Goal: Task Accomplishment & Management: Manage account settings

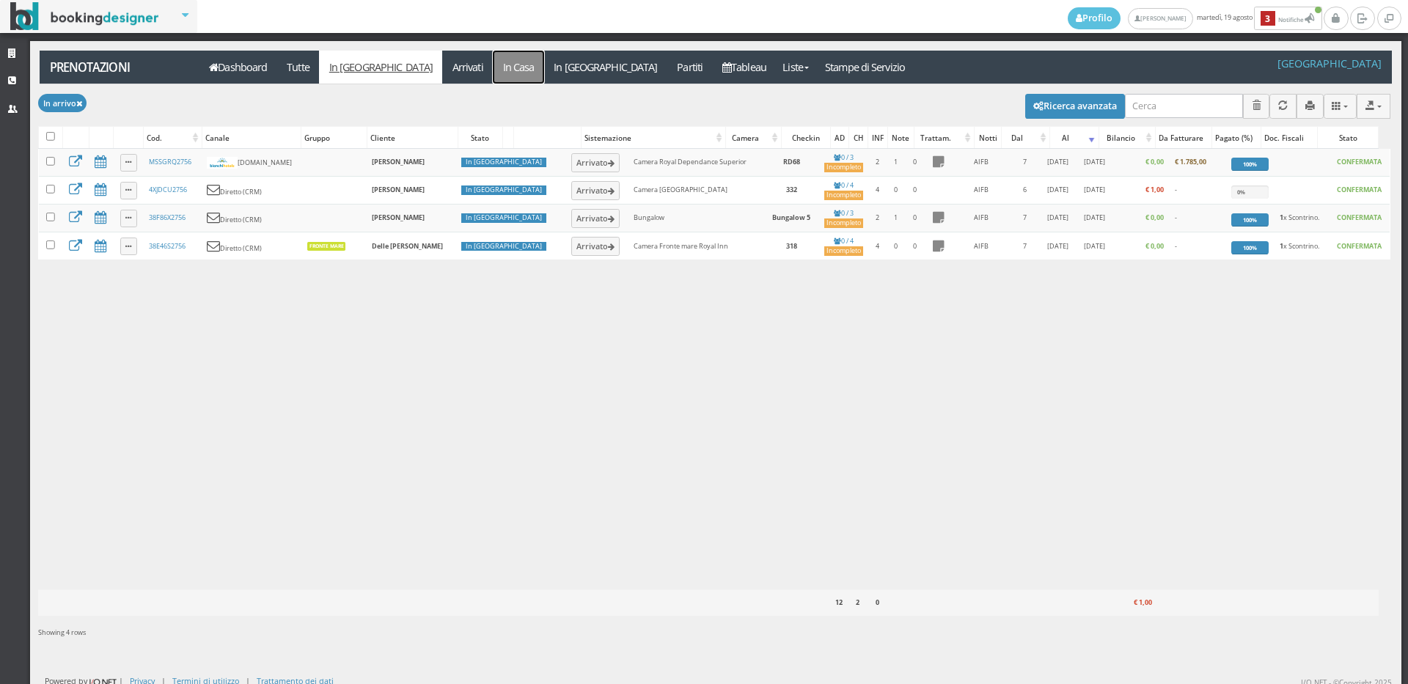
click at [493, 61] on link "In Casa" at bounding box center [518, 67] width 51 height 33
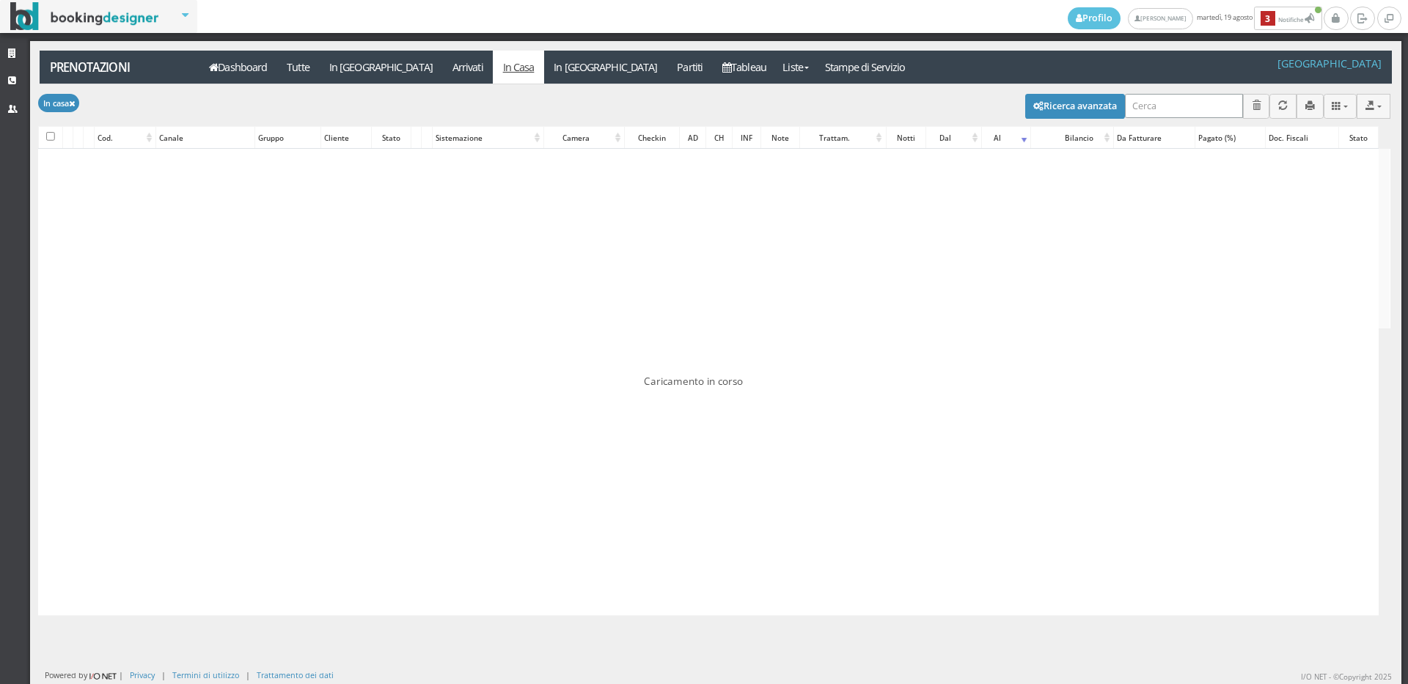
click at [1186, 103] on input "search" at bounding box center [1184, 106] width 118 height 24
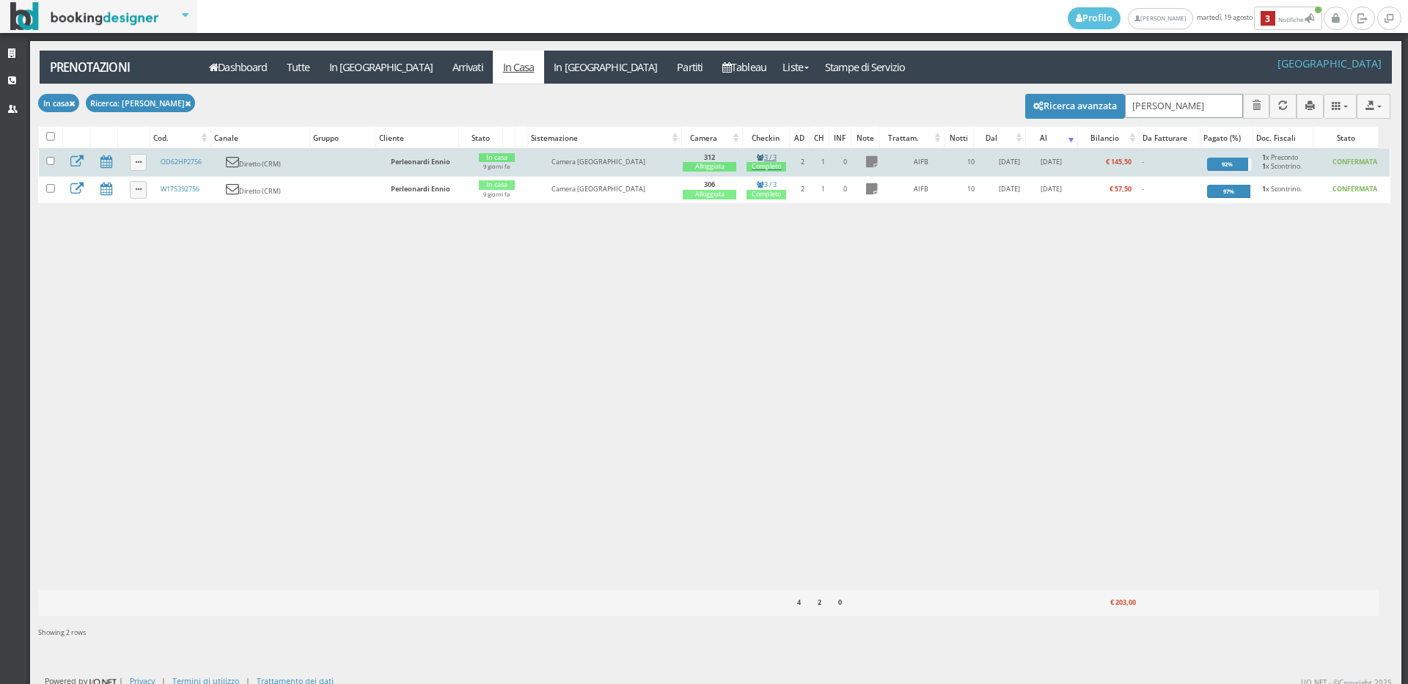
type input "ENNIO"
click at [766, 172] on div "Completo" at bounding box center [766, 167] width 40 height 10
click at [763, 166] on div "Completo" at bounding box center [766, 167] width 40 height 10
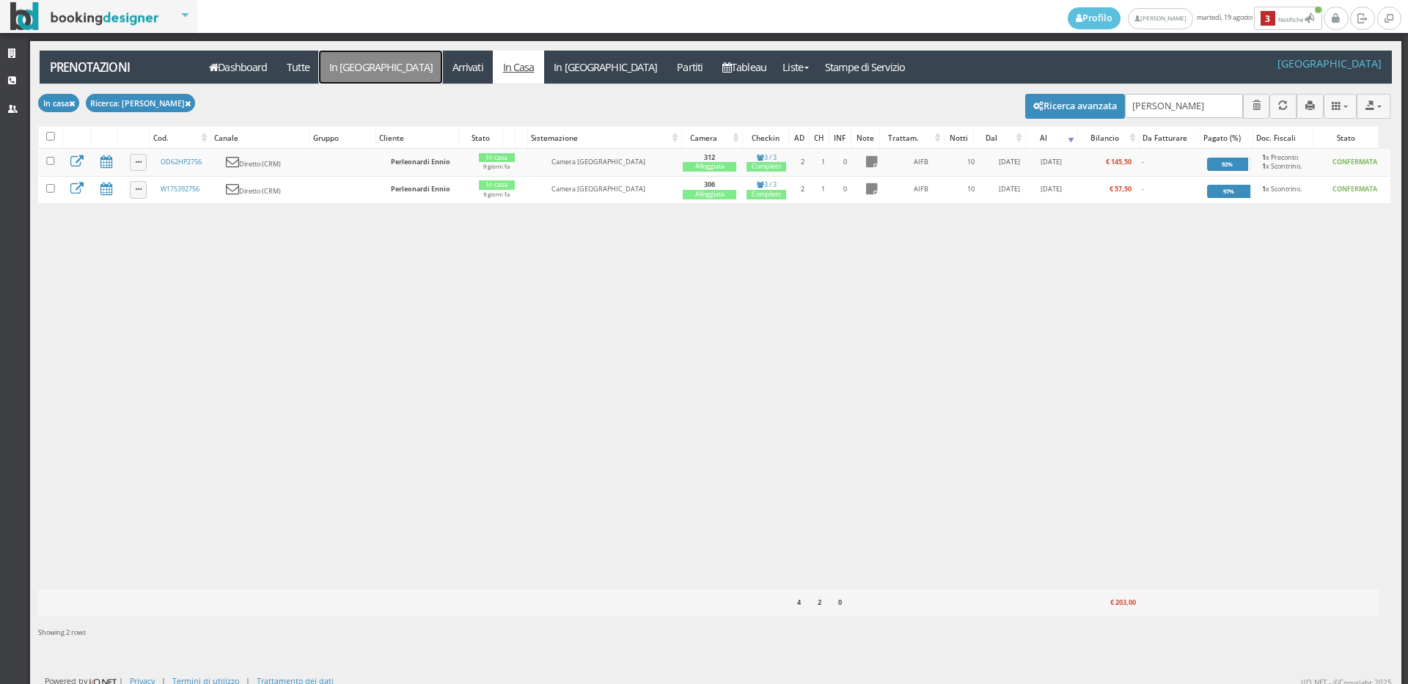
click at [354, 57] on link "In [GEOGRAPHIC_DATA]" at bounding box center [380, 67] width 123 height 33
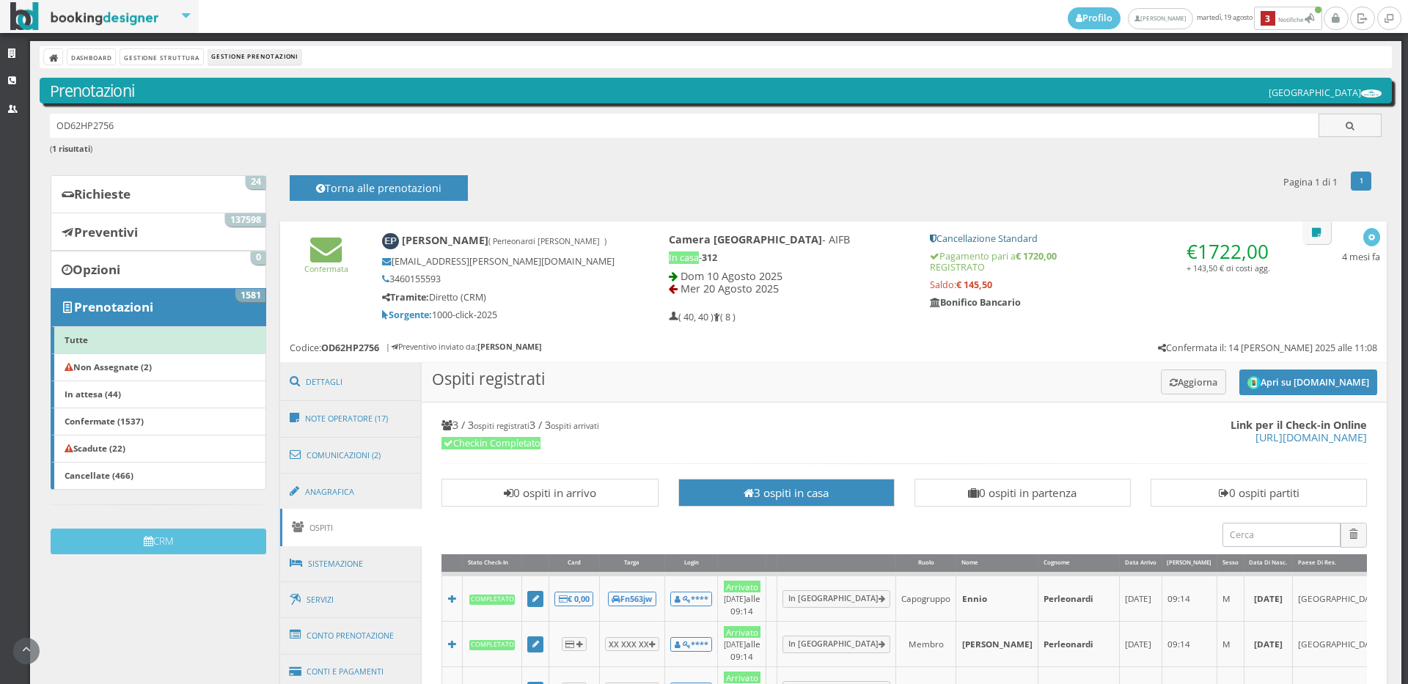
scroll to position [244, 0]
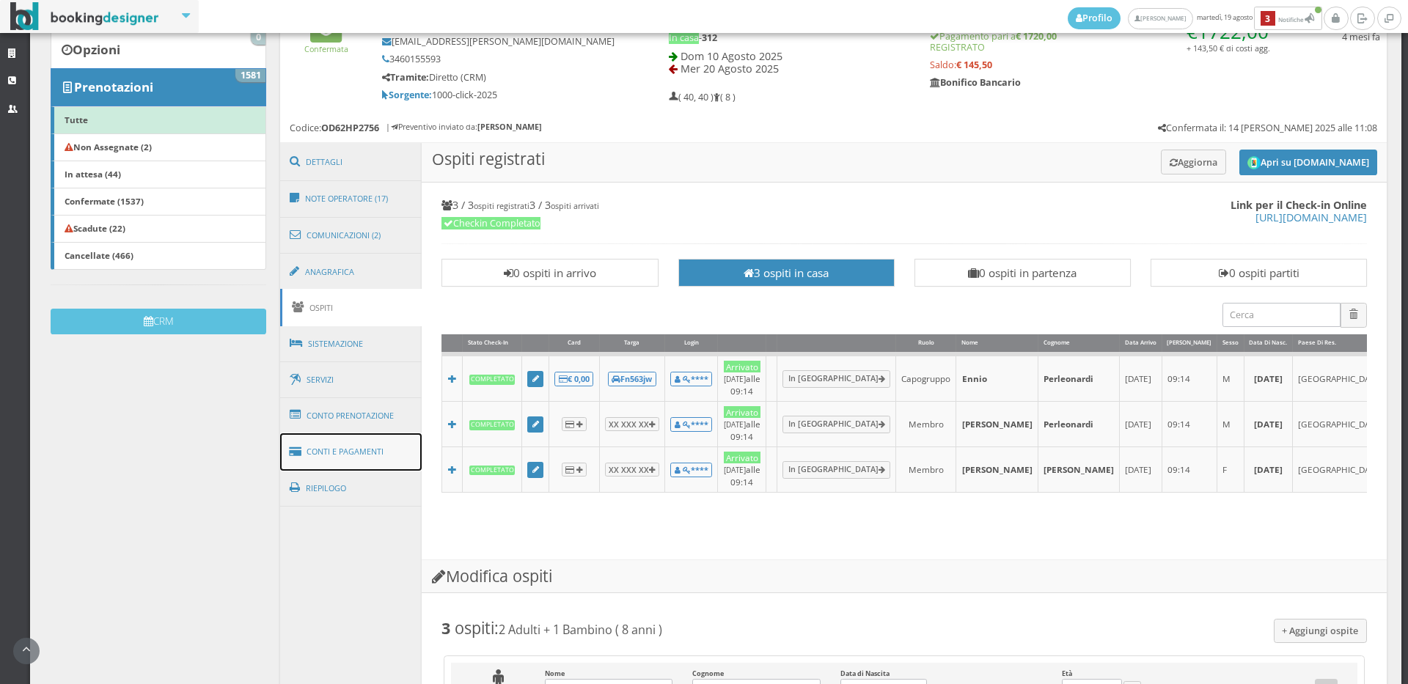
click at [367, 449] on link "Conti e Pagamenti" at bounding box center [351, 451] width 142 height 37
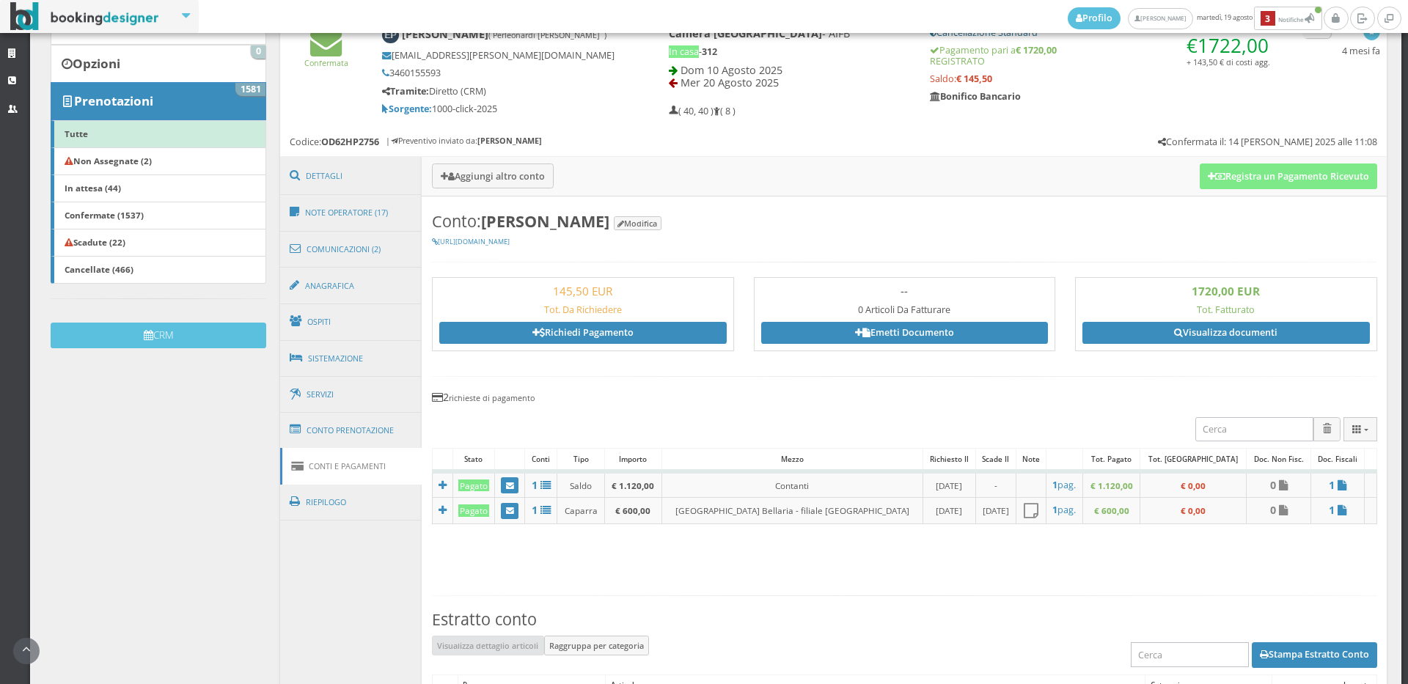
scroll to position [0, 0]
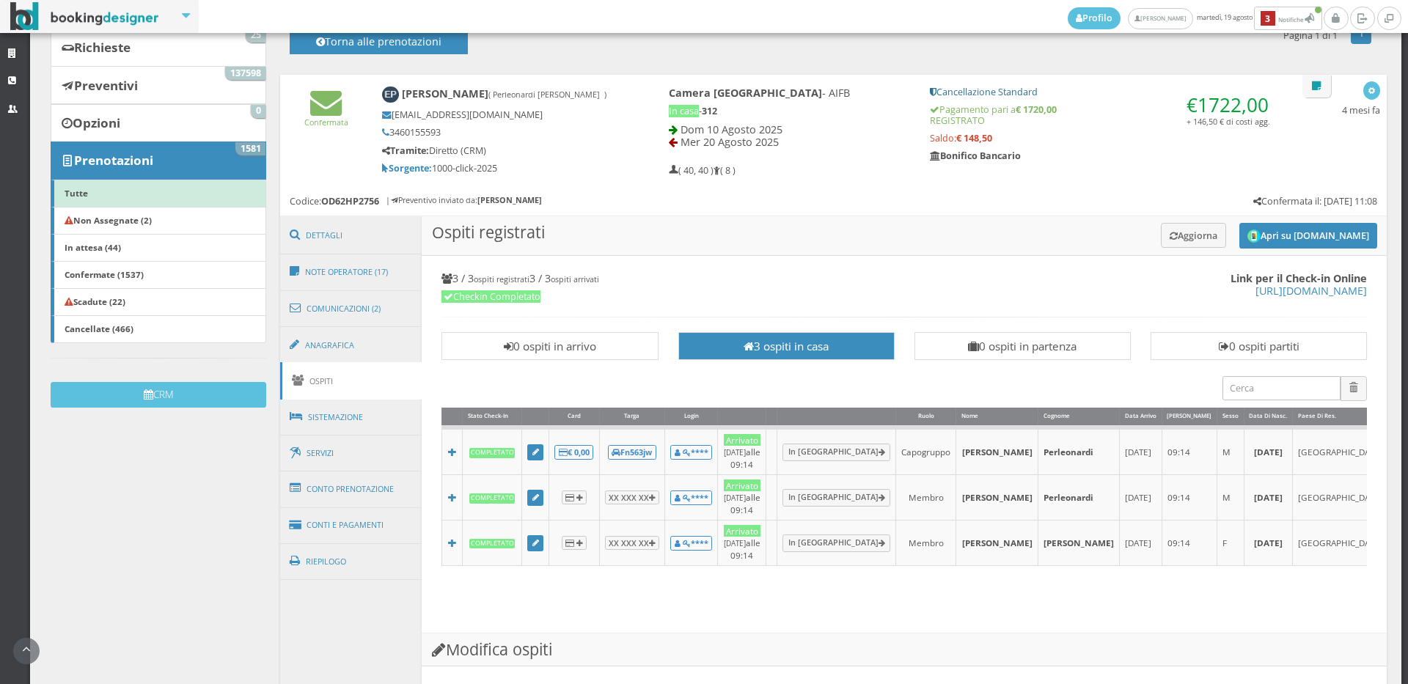
scroll to position [244, 0]
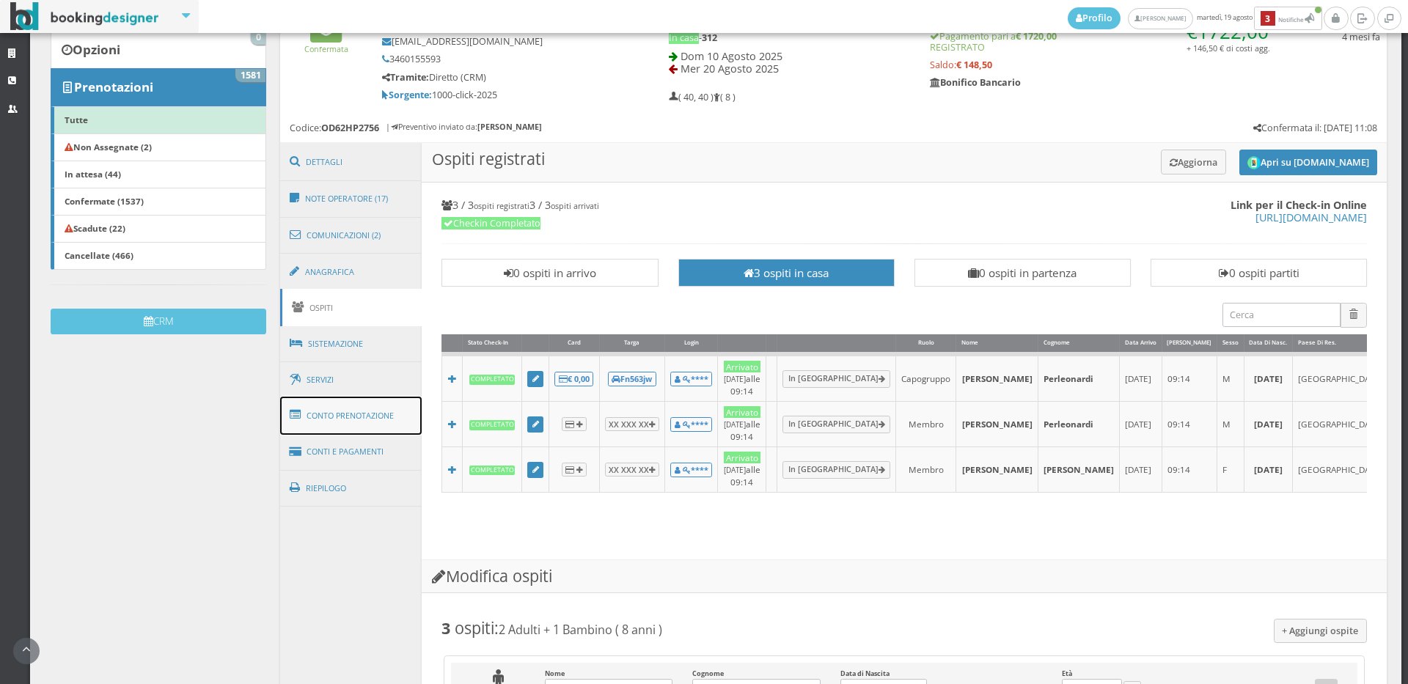
click at [369, 418] on link "Conto Prenotazione" at bounding box center [351, 416] width 142 height 38
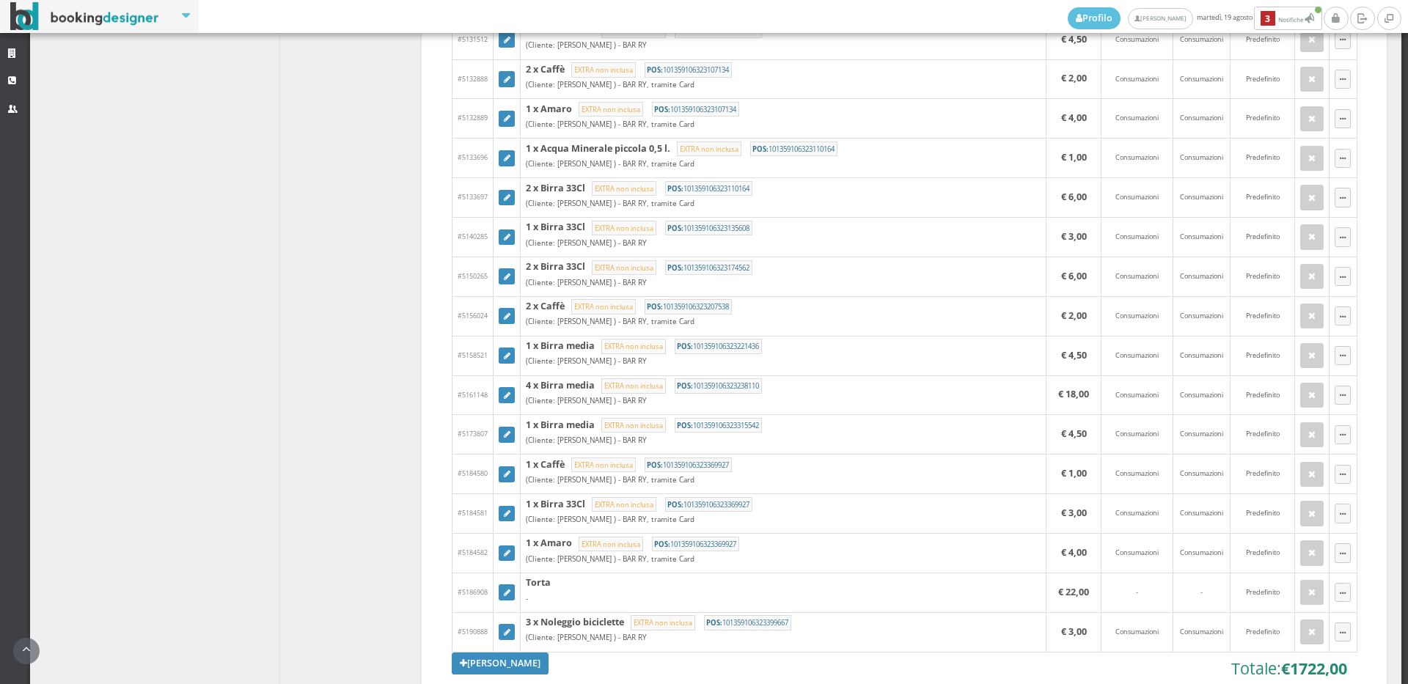
scroll to position [1467, 0]
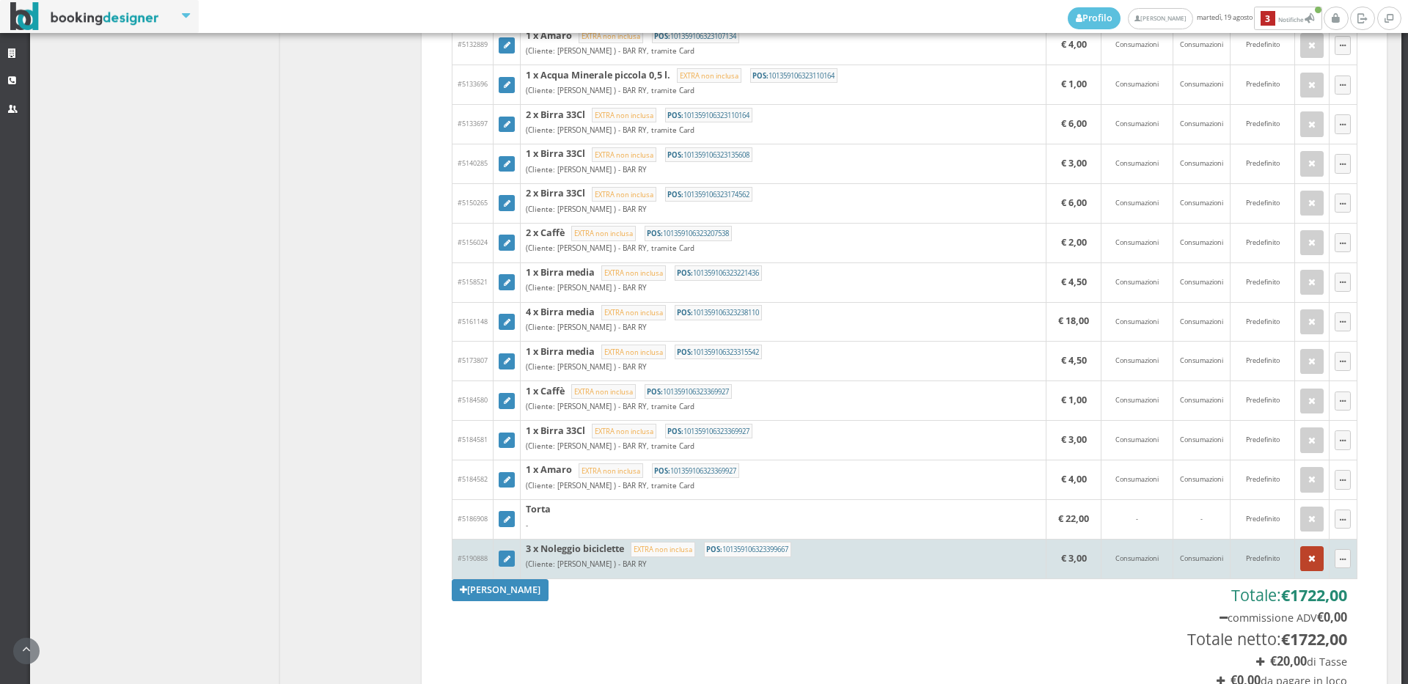
click at [1302, 553] on button "button" at bounding box center [1311, 558] width 23 height 25
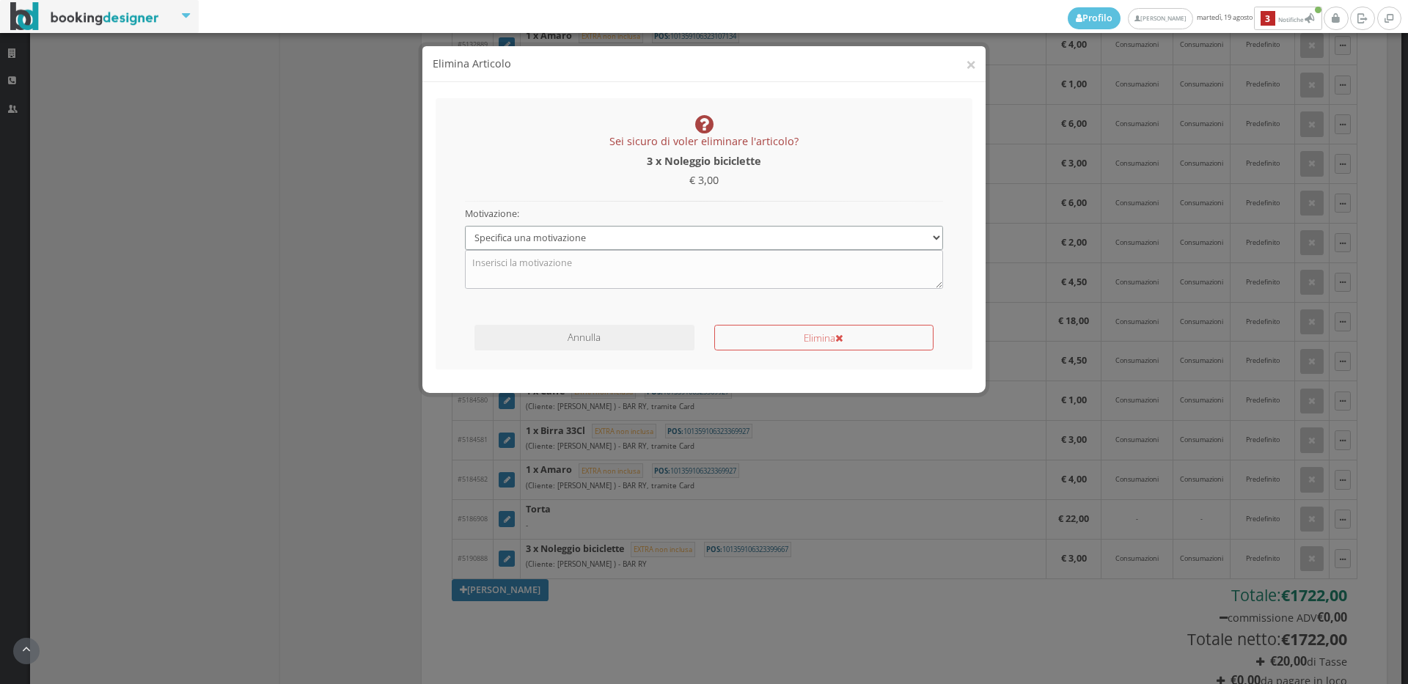
click at [536, 232] on select "Specifica una motivazione Errore di inserimento Ricalcolo del conto Il cliente …" at bounding box center [704, 238] width 479 height 24
select select "1"
click at [465, 226] on select "Specifica una motivazione Errore di inserimento Ricalcolo del conto Il cliente …" at bounding box center [704, 238] width 479 height 24
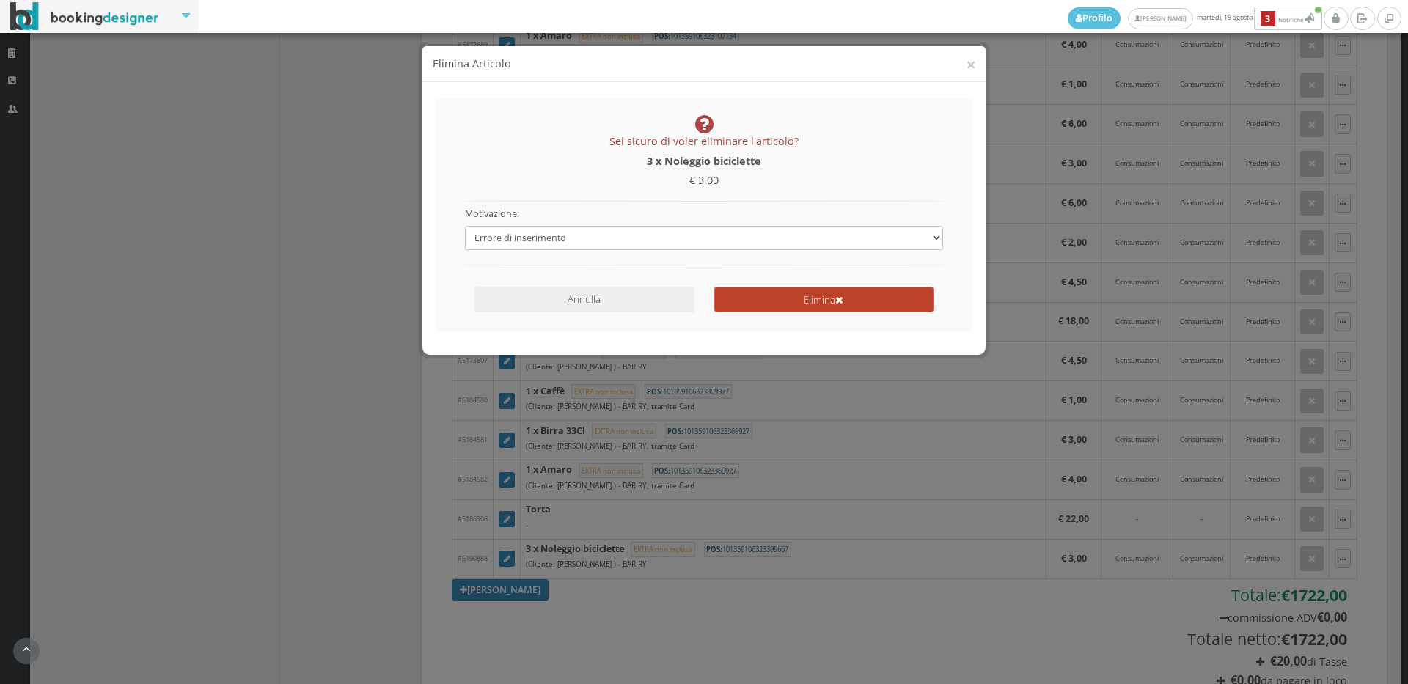
click at [792, 300] on button "Elimina" at bounding box center [823, 300] width 219 height 26
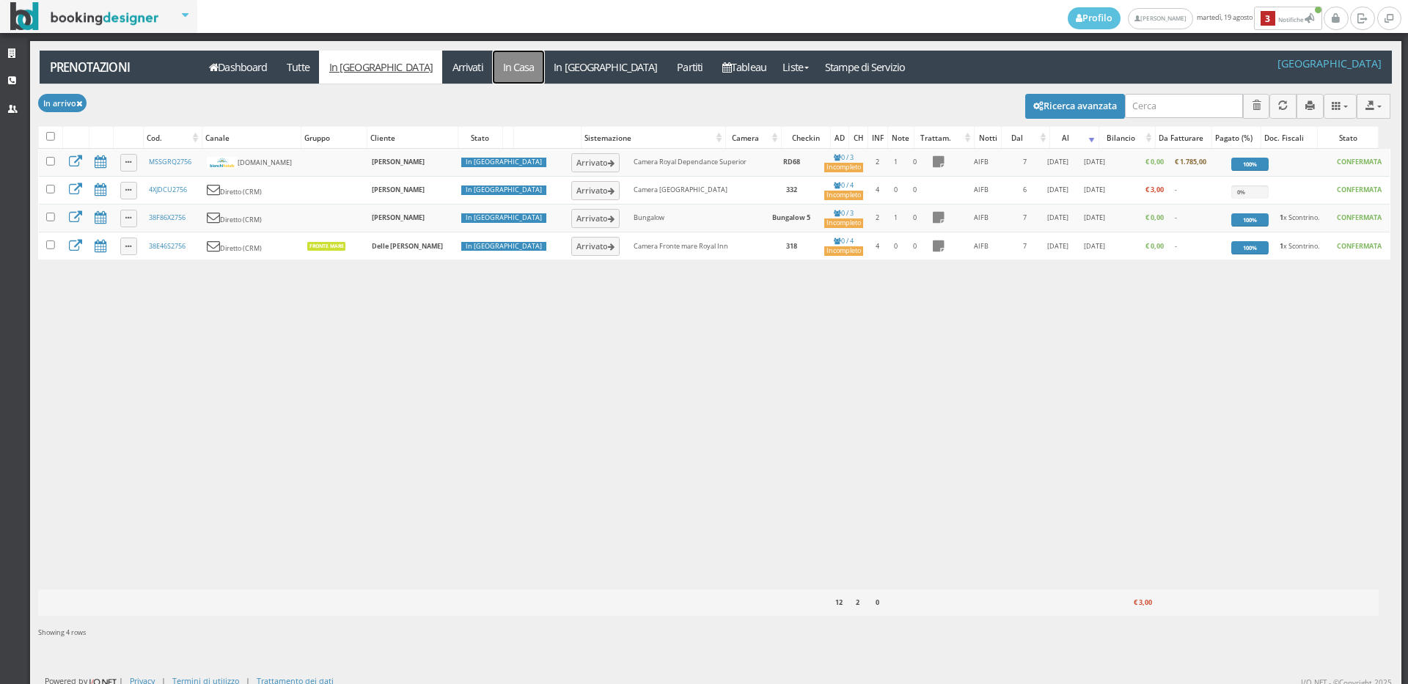
click at [493, 78] on link "In Casa" at bounding box center [518, 67] width 51 height 33
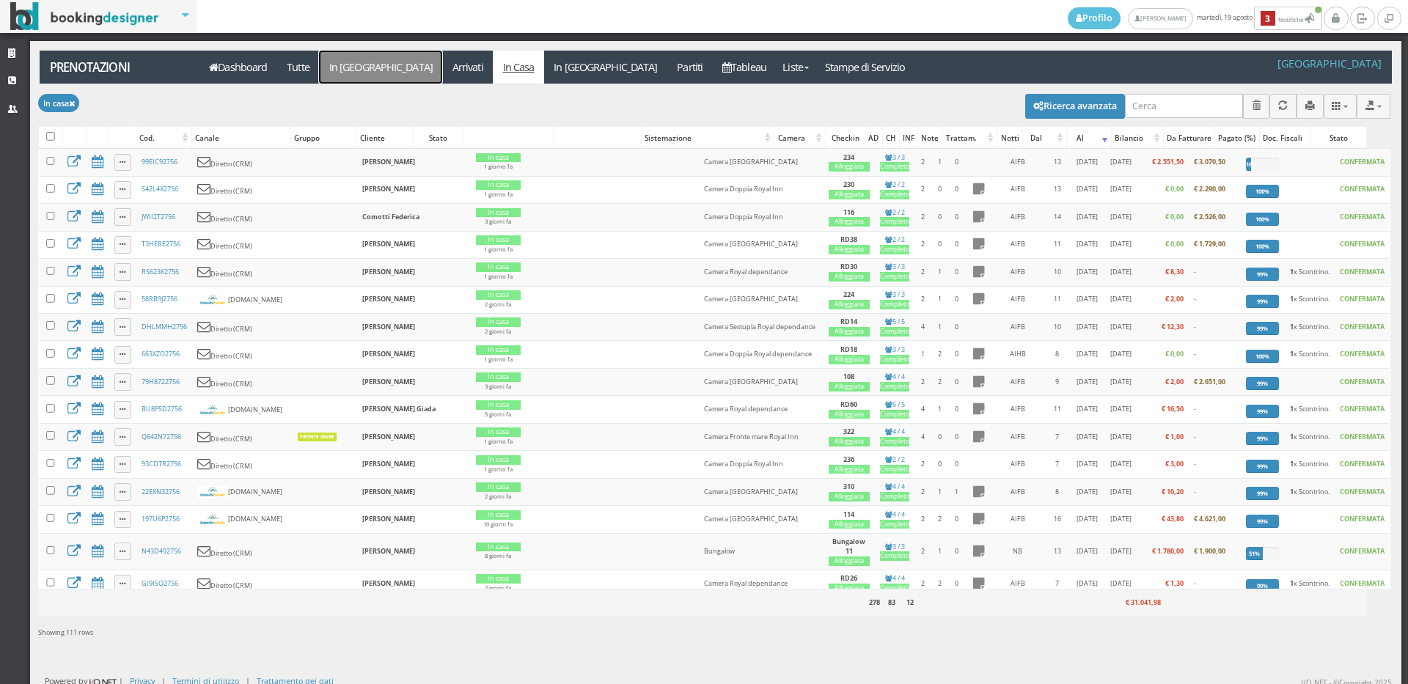
click at [334, 76] on link "In [GEOGRAPHIC_DATA]" at bounding box center [380, 67] width 123 height 33
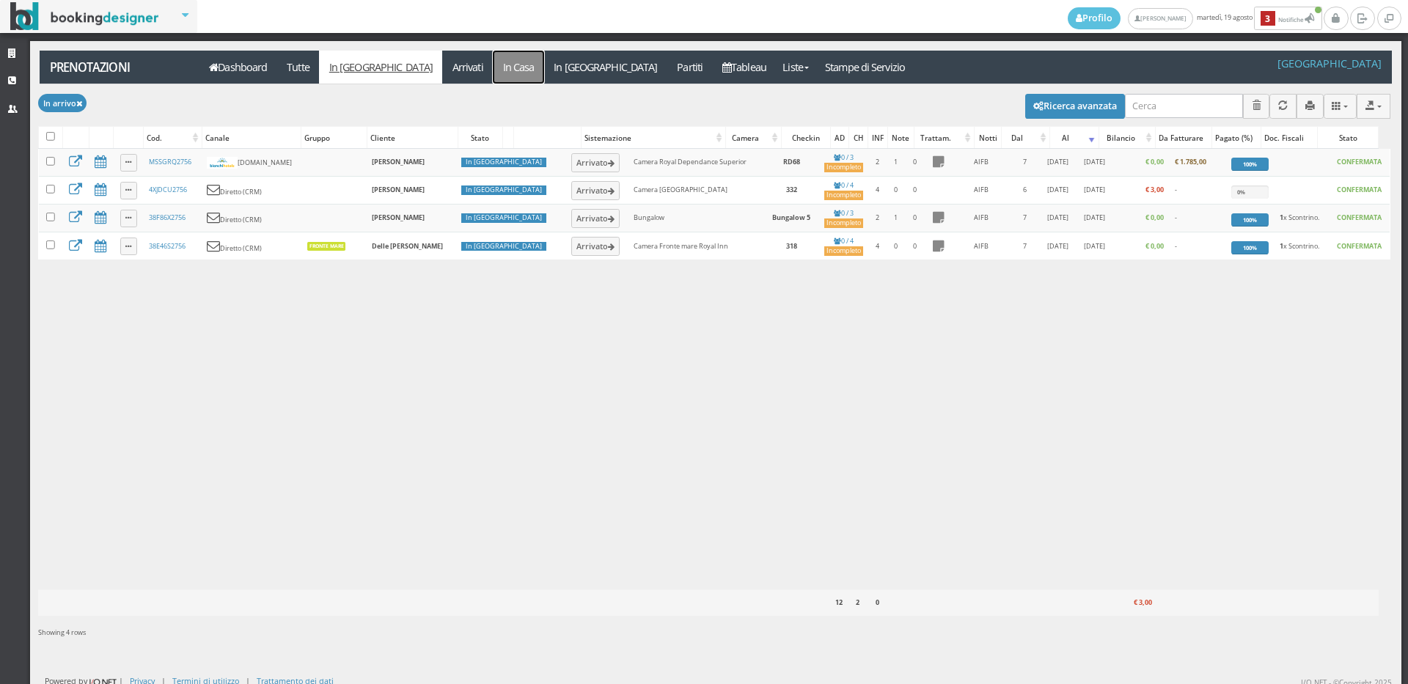
click at [493, 67] on link "In Casa" at bounding box center [518, 67] width 51 height 33
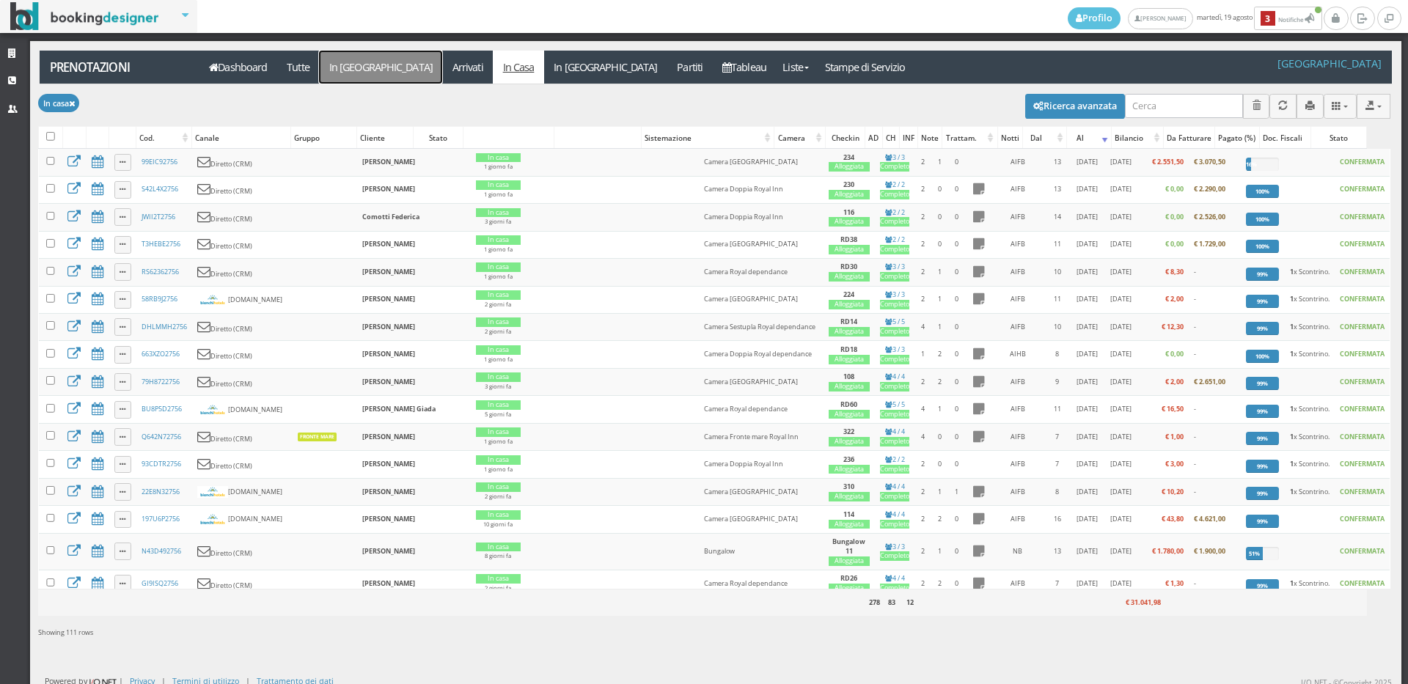
click at [334, 76] on link "In [GEOGRAPHIC_DATA]" at bounding box center [380, 67] width 123 height 33
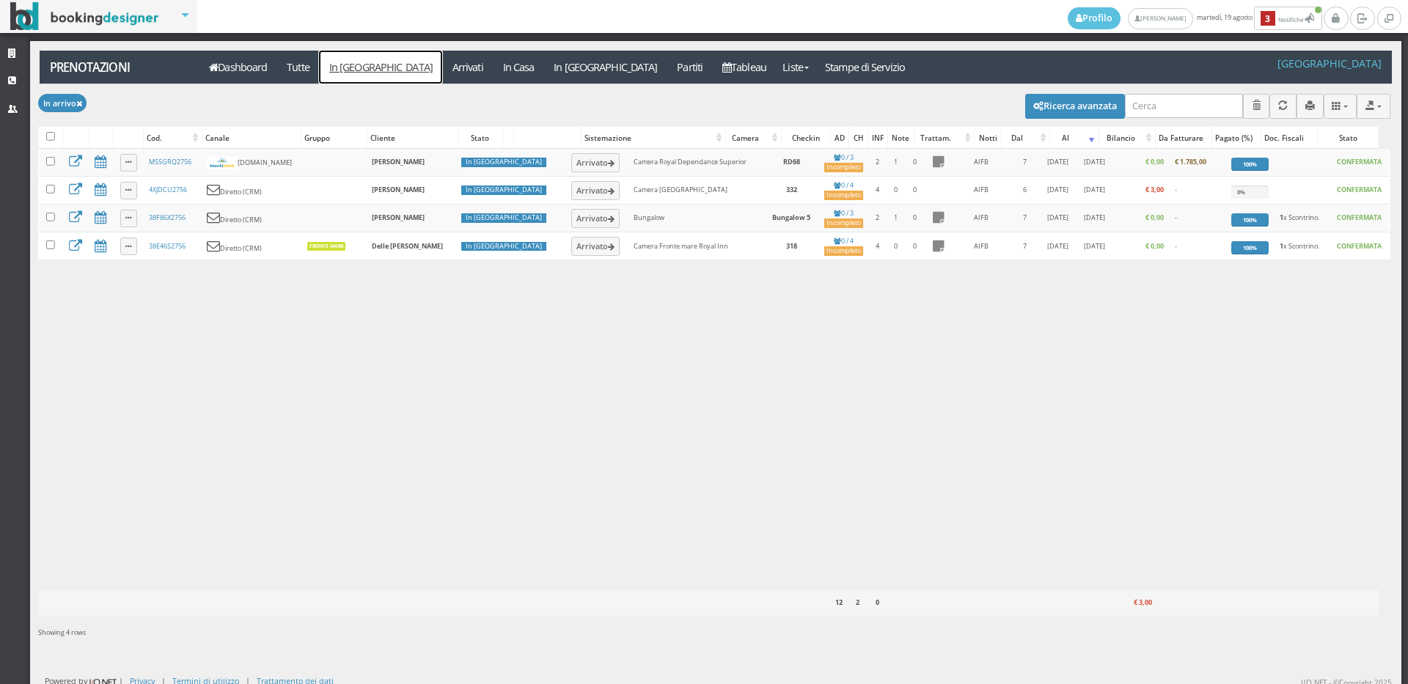
click at [364, 70] on link "In [GEOGRAPHIC_DATA]" at bounding box center [380, 67] width 123 height 33
click at [493, 69] on link "In Casa" at bounding box center [518, 67] width 51 height 33
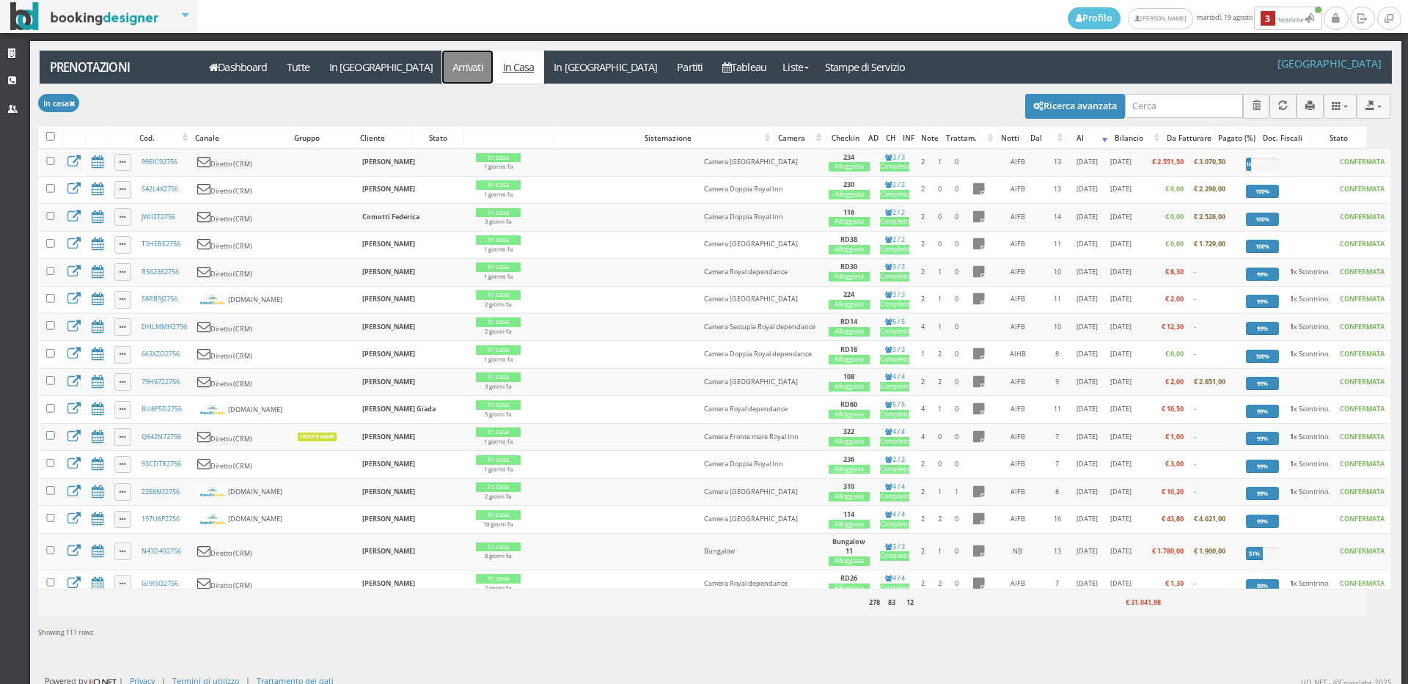
click at [442, 62] on link "Arrivati" at bounding box center [467, 67] width 51 height 33
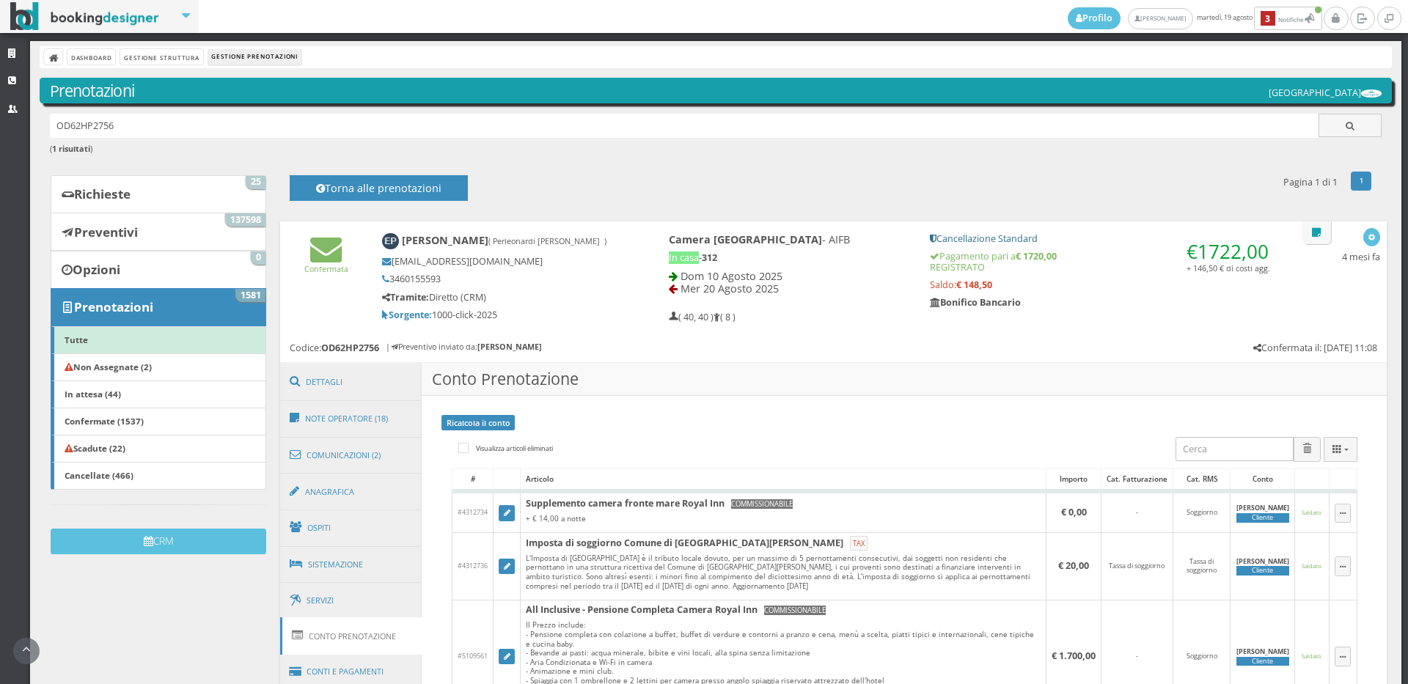
scroll to position [1467, 0]
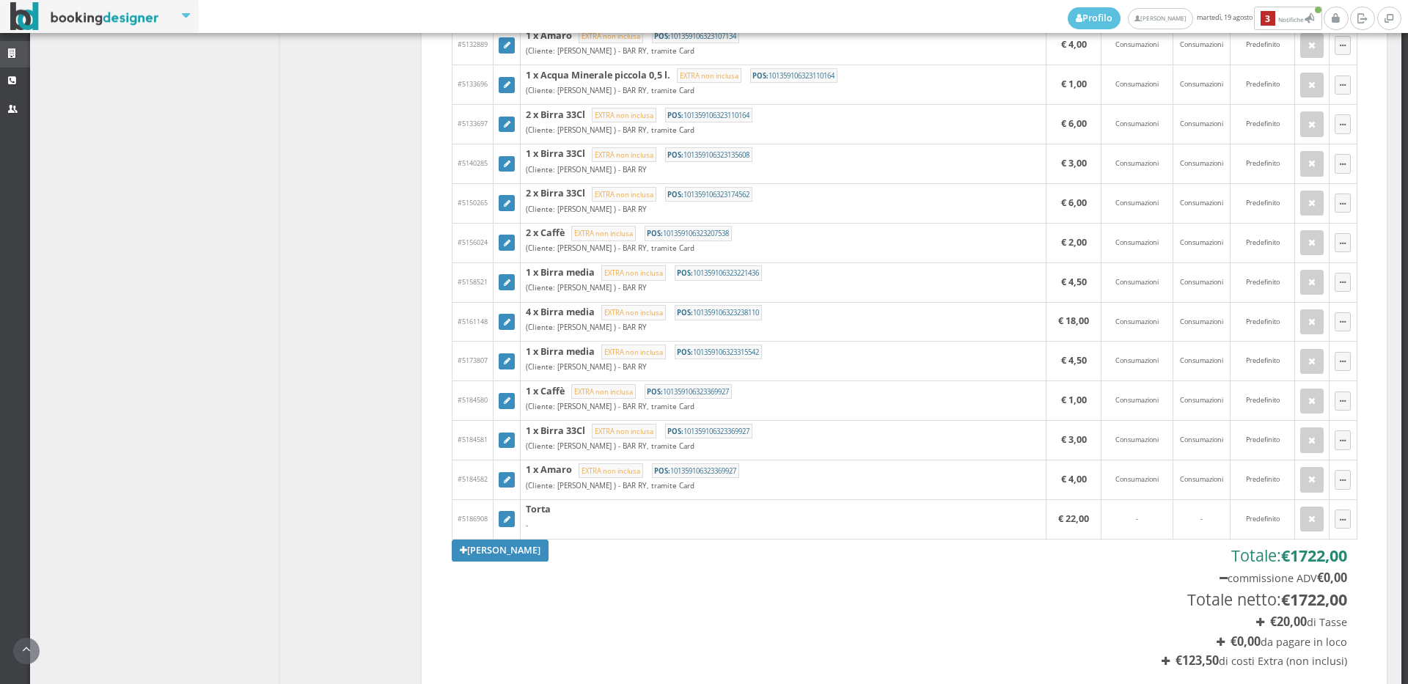
click at [8, 54] on icon at bounding box center [14, 54] width 12 height 10
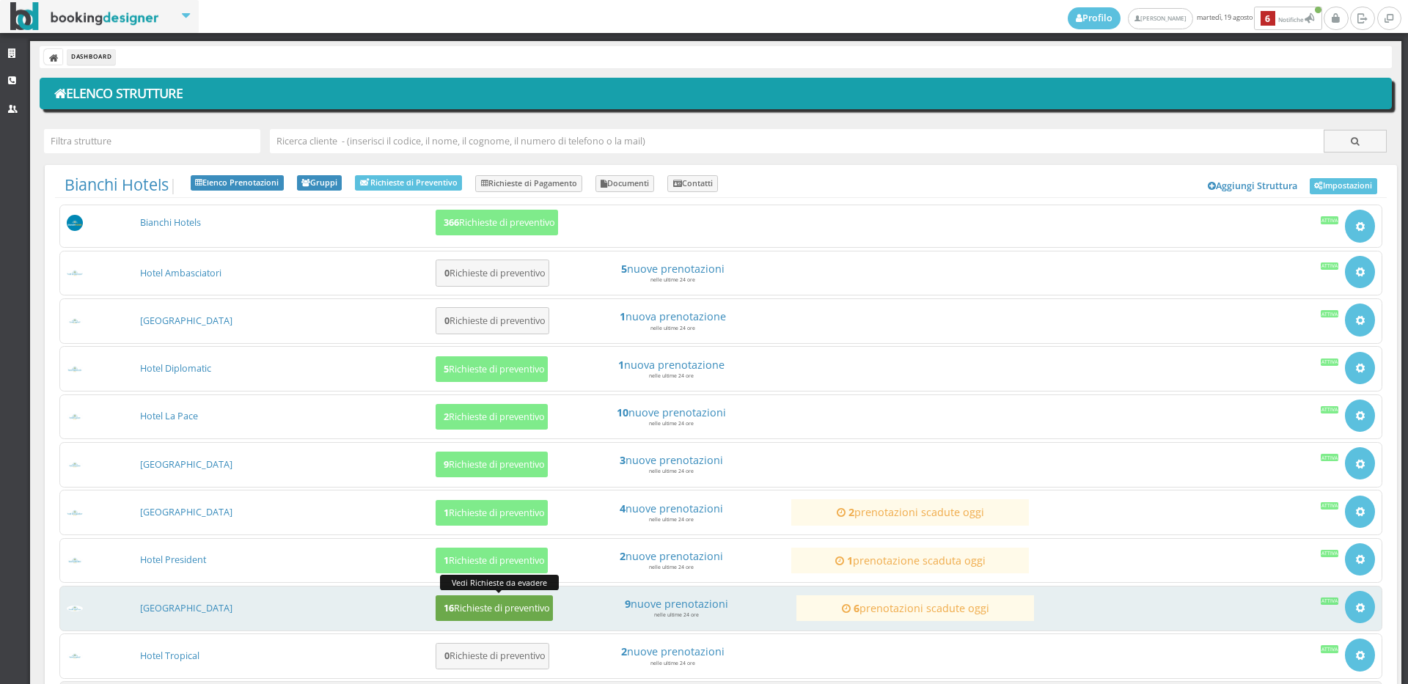
click at [507, 603] on h5 "16 Richieste di preventivo" at bounding box center [494, 608] width 111 height 11
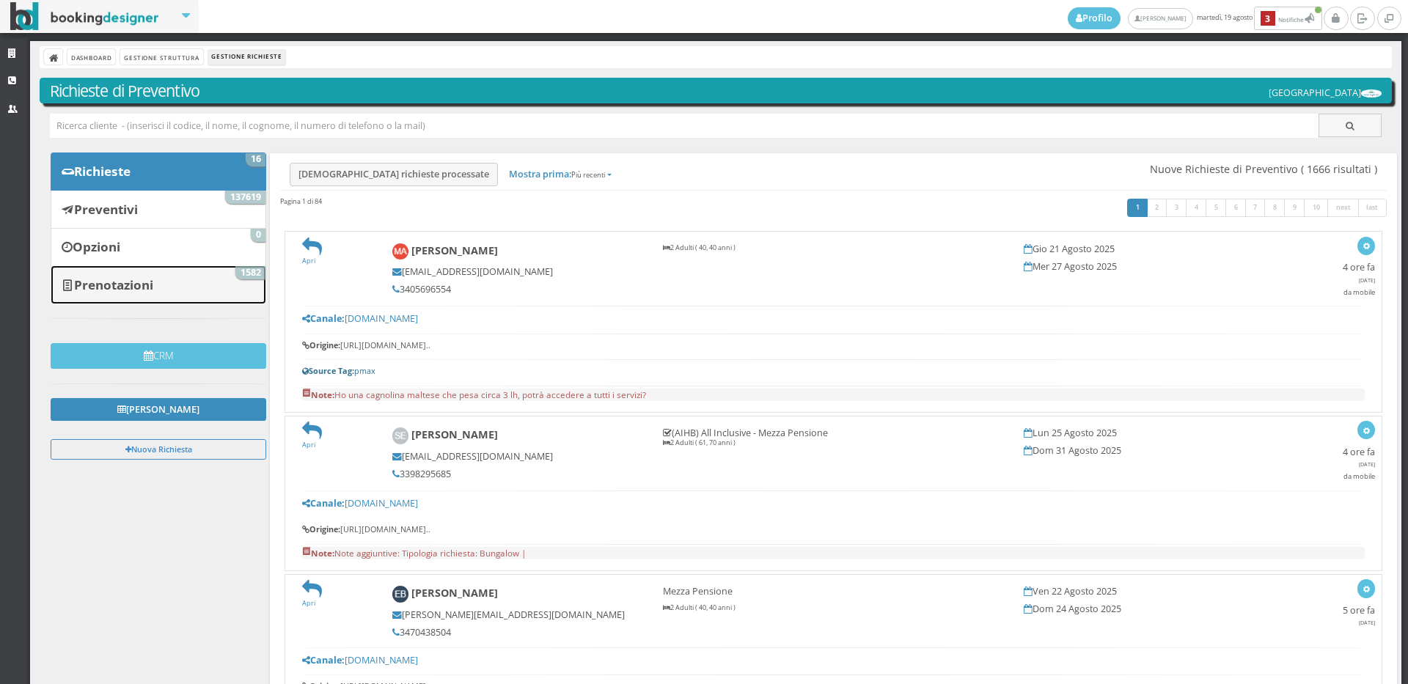
click at [175, 282] on link "Prenotazioni 1582" at bounding box center [159, 284] width 216 height 38
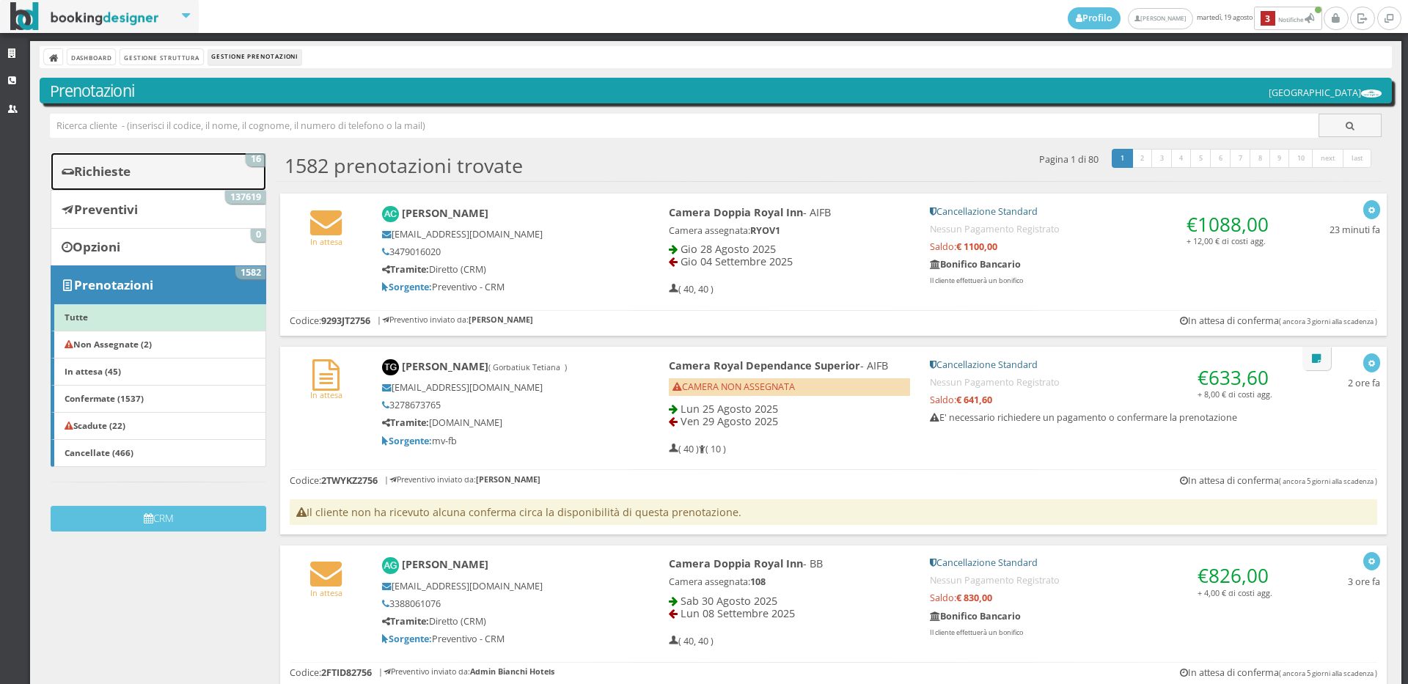
click at [142, 153] on link "Richieste 16" at bounding box center [159, 172] width 216 height 38
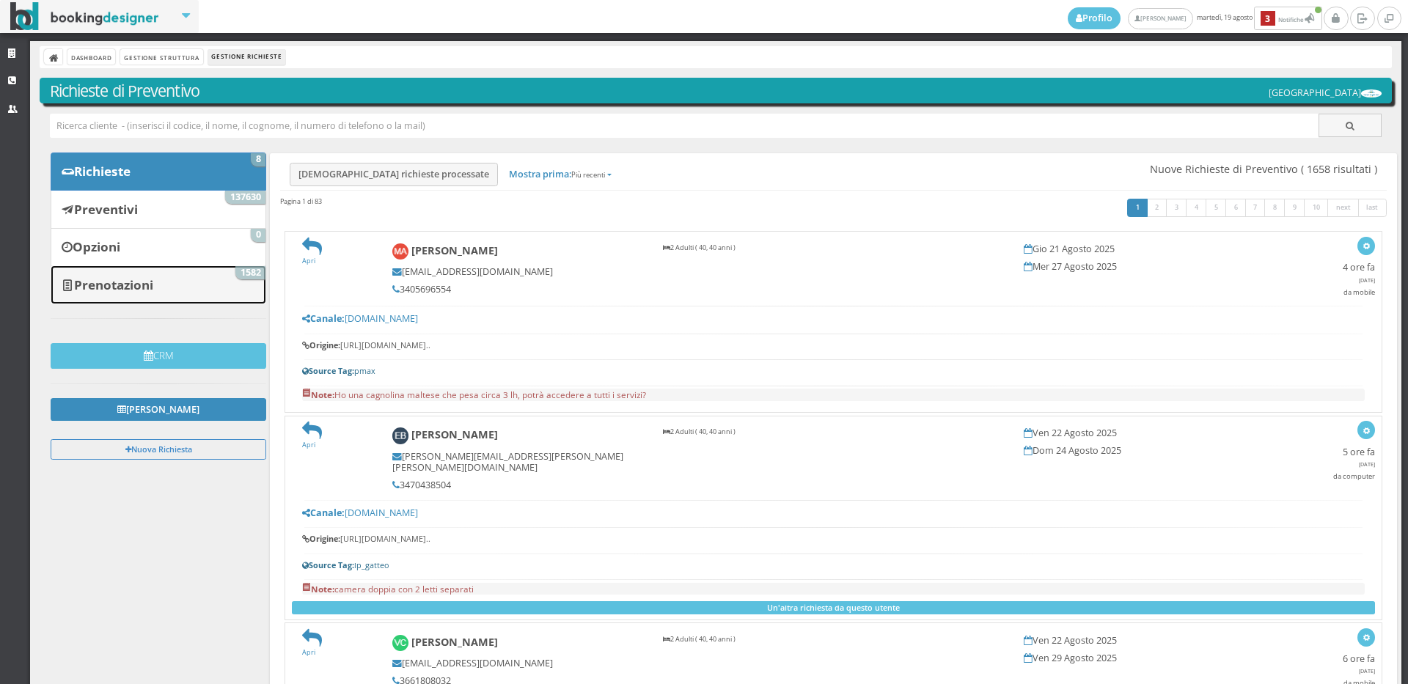
click at [127, 287] on b "Prenotazioni" at bounding box center [113, 284] width 79 height 17
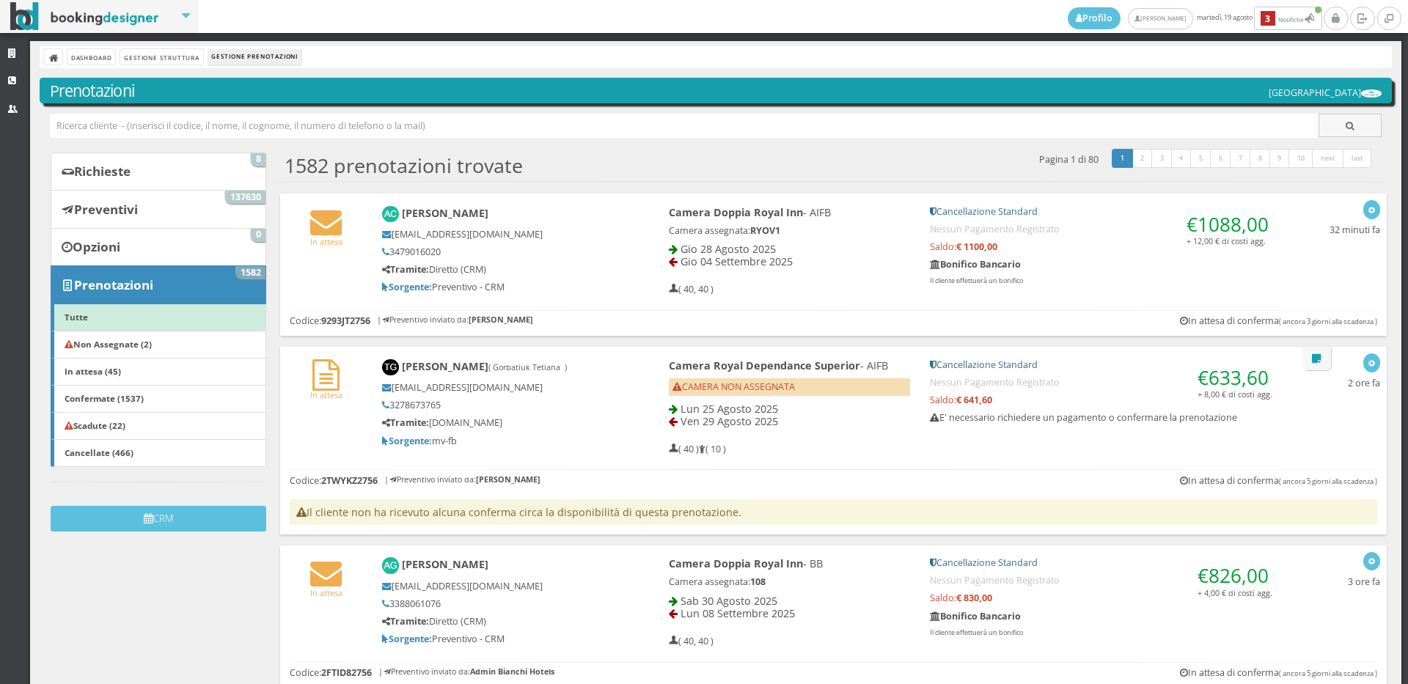
click at [618, 155] on div "1582 prenotazioni trovate 1 2 3 4 5 6 7 8 9 10 next last Pagina 1 di 80 Torna a…" at bounding box center [828, 162] width 1107 height 30
click at [353, 154] on h2 "1582 prenotazioni trovate" at bounding box center [404, 165] width 238 height 23
drag, startPoint x: 353, startPoint y: 162, endPoint x: 315, endPoint y: 168, distance: 38.6
click at [342, 164] on h2 "1582 prenotazioni trovate" at bounding box center [404, 165] width 238 height 23
click at [315, 168] on h2 "1582 prenotazioni trovate" at bounding box center [404, 165] width 238 height 23
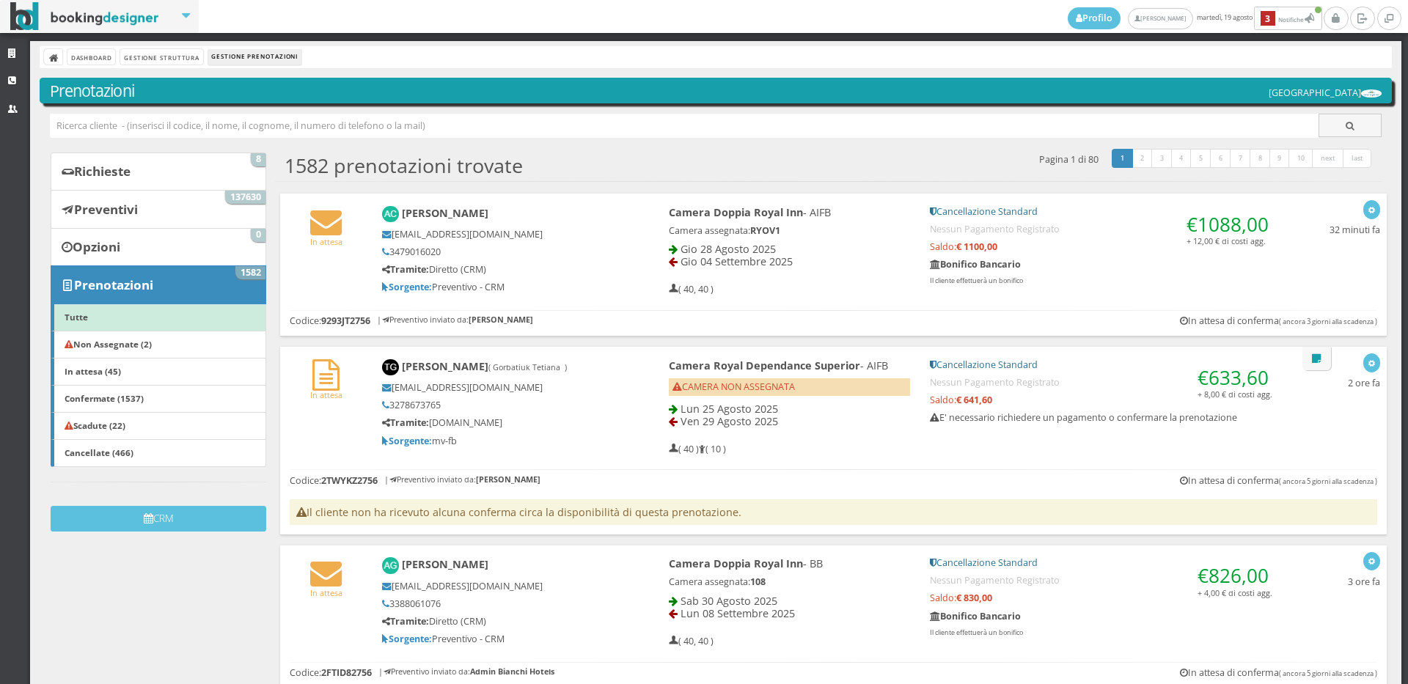
drag, startPoint x: 540, startPoint y: 163, endPoint x: 524, endPoint y: 175, distance: 20.5
click at [524, 175] on div "1582 prenotazioni trovate 1 2 3 4 5 6 7 8 9 10 next last Pagina 1 di 80 Torna a…" at bounding box center [828, 162] width 1107 height 30
drag, startPoint x: 545, startPoint y: 166, endPoint x: 430, endPoint y: 178, distance: 115.1
click at [683, 150] on div "1582 prenotazioni trovate 1 2 3 4 5 6 7 8 9 10 next last Pagina 1 di 80 Torna a…" at bounding box center [828, 162] width 1107 height 30
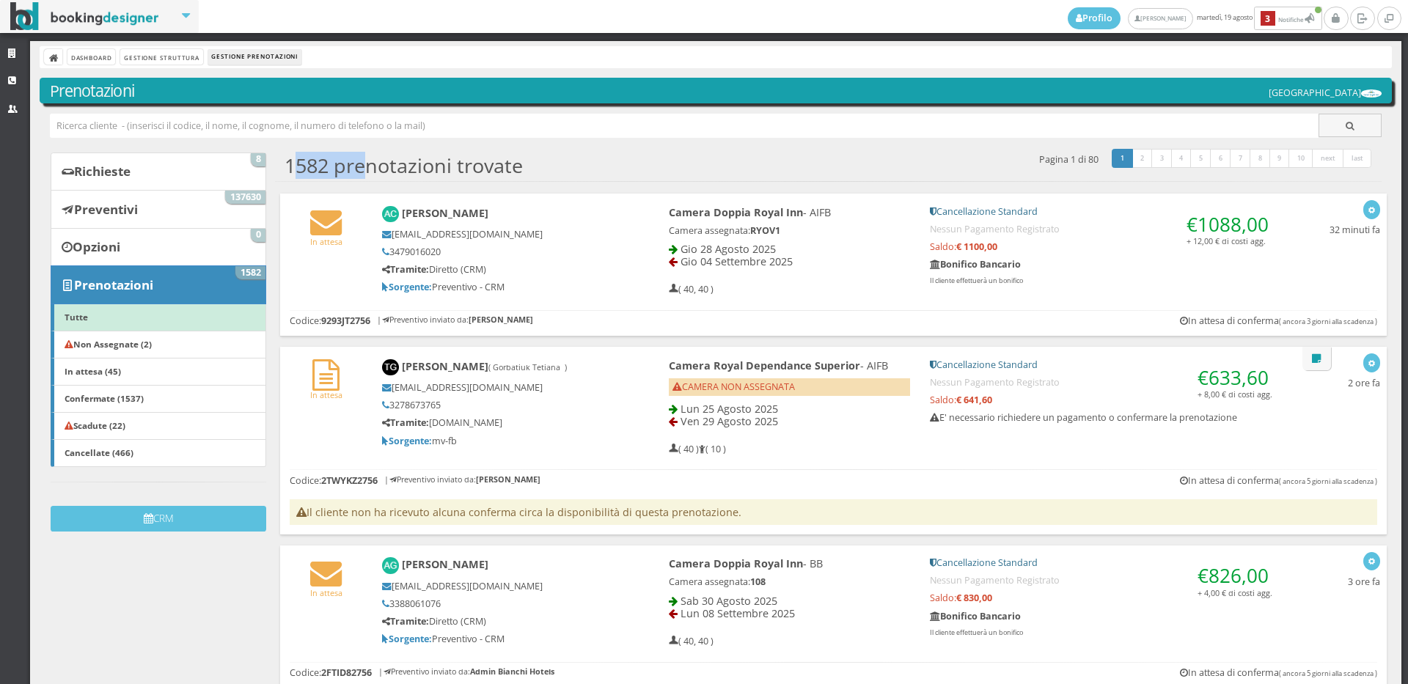
drag, startPoint x: 291, startPoint y: 162, endPoint x: 367, endPoint y: 162, distance: 75.5
click at [367, 162] on h2 "1582 prenotazioni trovate" at bounding box center [404, 165] width 238 height 23
click at [518, 155] on h2 "1582 prenotazioni trovate" at bounding box center [404, 165] width 238 height 23
drag, startPoint x: 518, startPoint y: 168, endPoint x: 282, endPoint y: 169, distance: 236.1
click at [282, 169] on div "1582 prenotazioni trovate 1 2 3 4 5 6 7 8 9 10 next last Pagina 1 di 80 Torna a…" at bounding box center [828, 162] width 1107 height 30
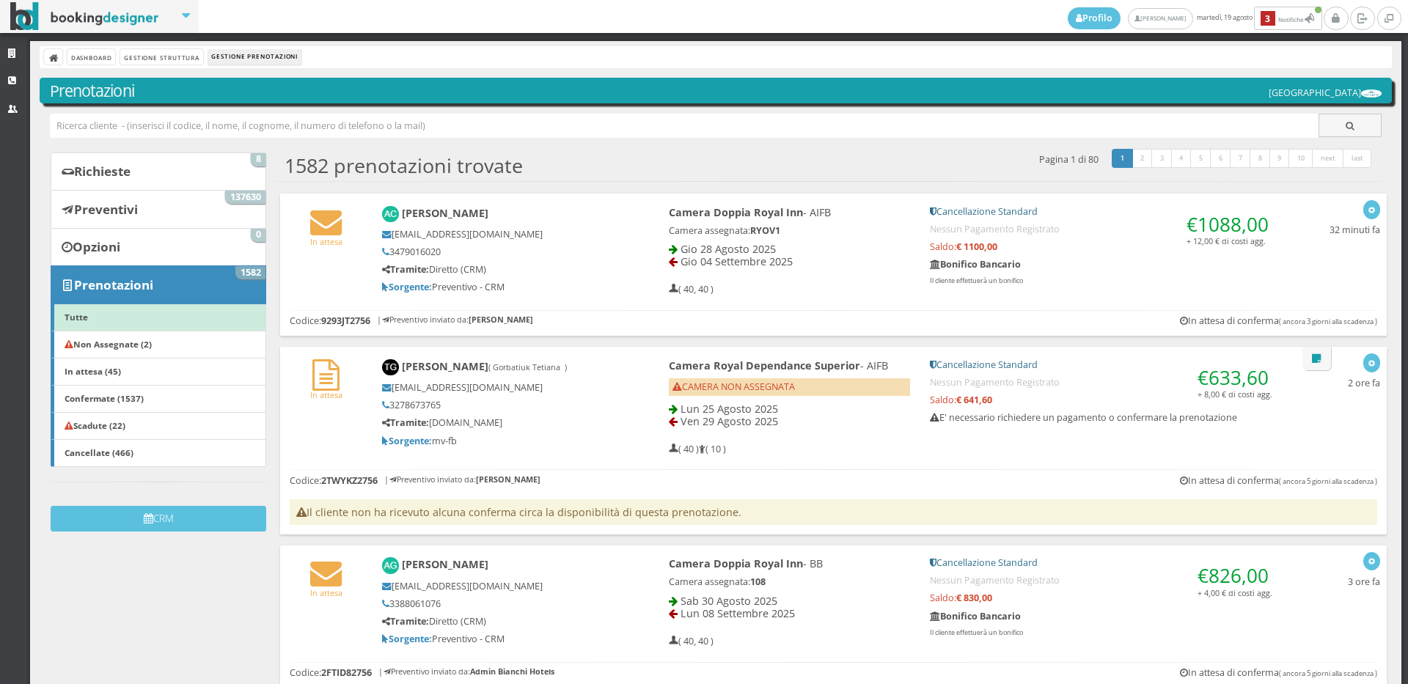
click at [559, 148] on div "1582 prenotazioni trovate 1 2 3 4 5 6 7 8 9 10 next last Pagina 1 di 80 Torna a…" at bounding box center [828, 162] width 1107 height 30
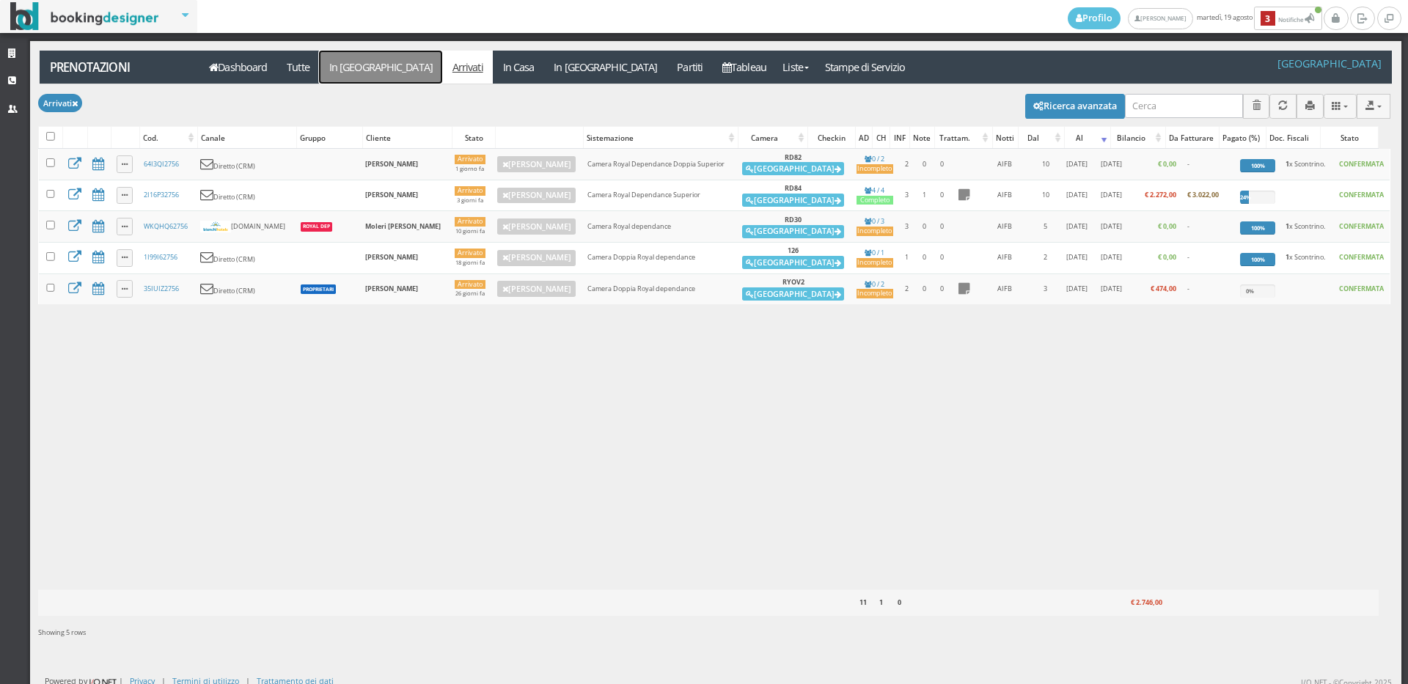
click at [350, 61] on link "In [GEOGRAPHIC_DATA]" at bounding box center [380, 67] width 123 height 33
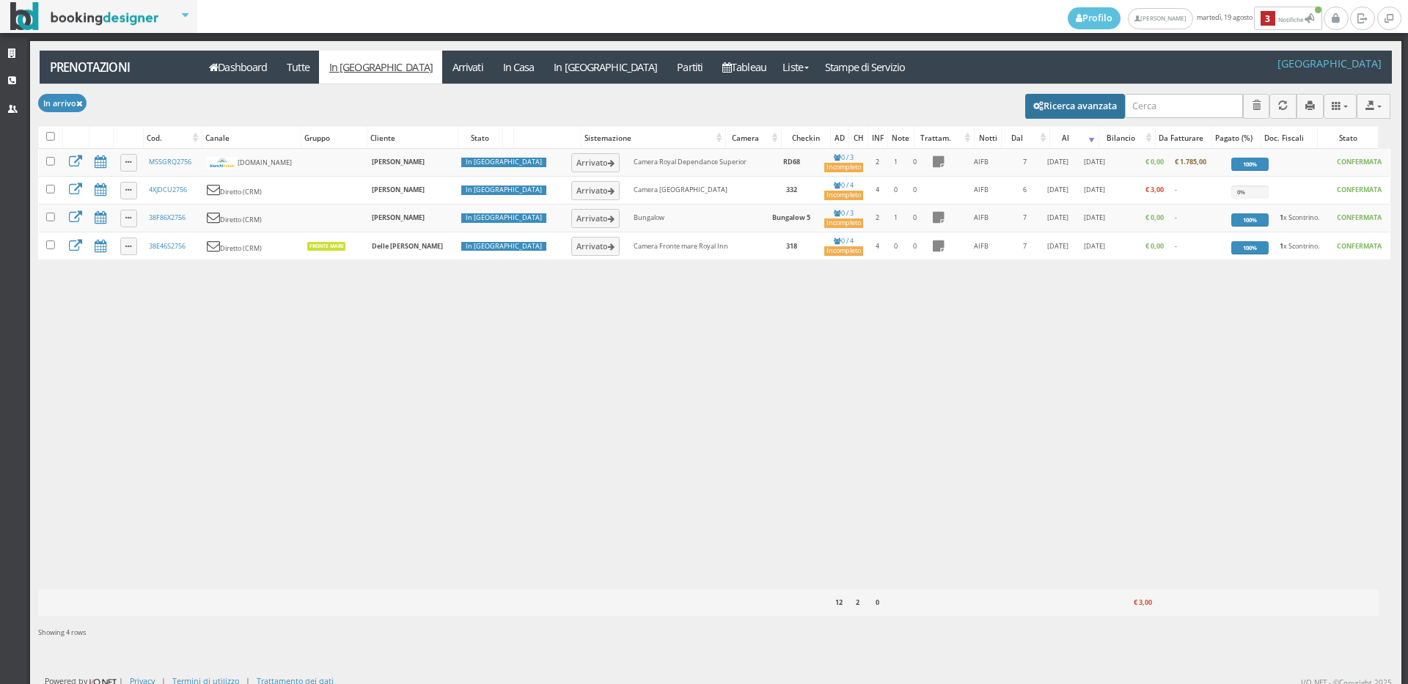
click at [1085, 104] on button "Ricerca avanzata" at bounding box center [1075, 106] width 100 height 25
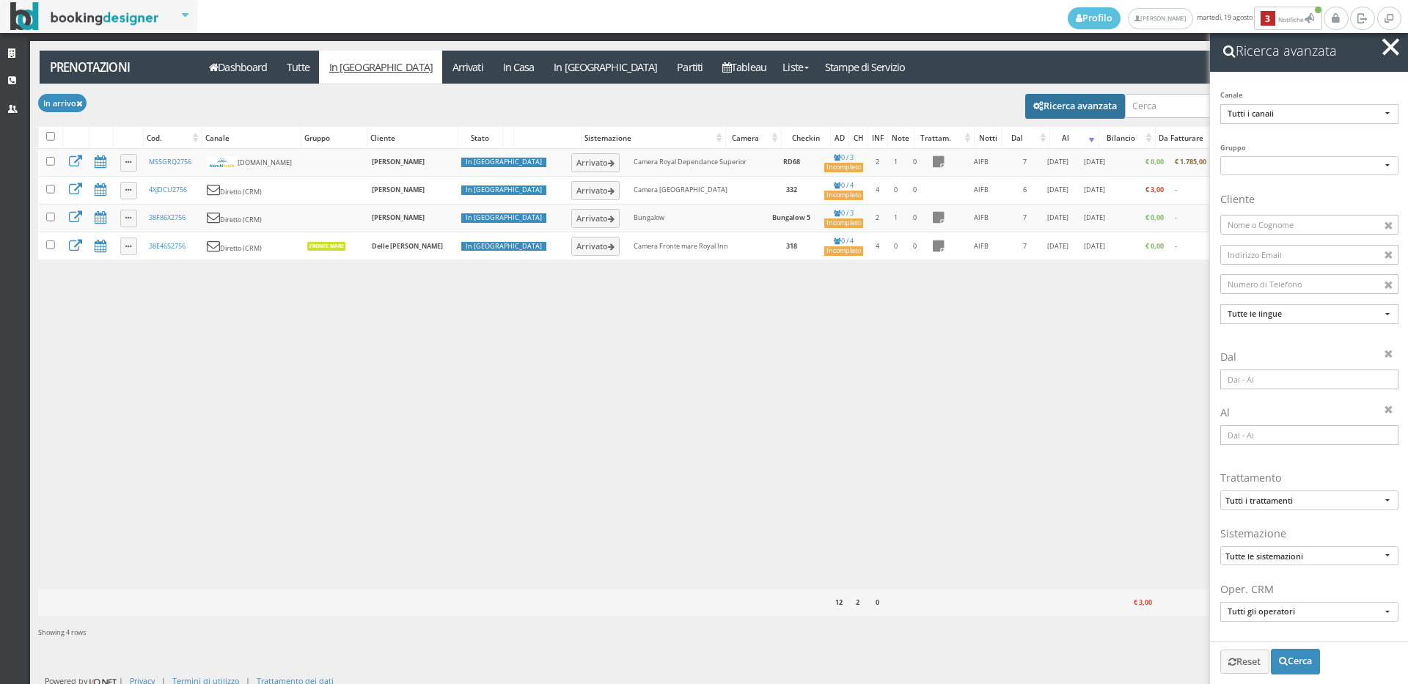
click at [1237, 384] on input at bounding box center [1309, 380] width 178 height 20
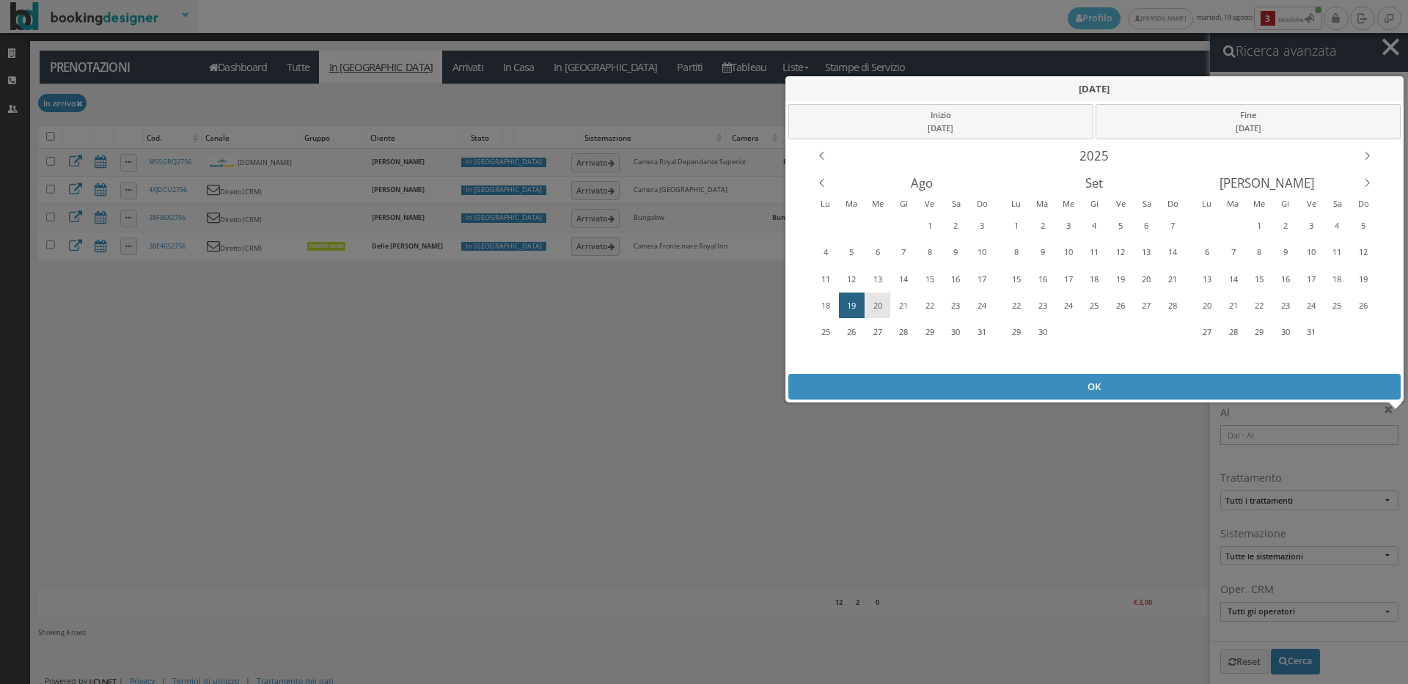
click at [878, 304] on div "20" at bounding box center [878, 305] width 23 height 23
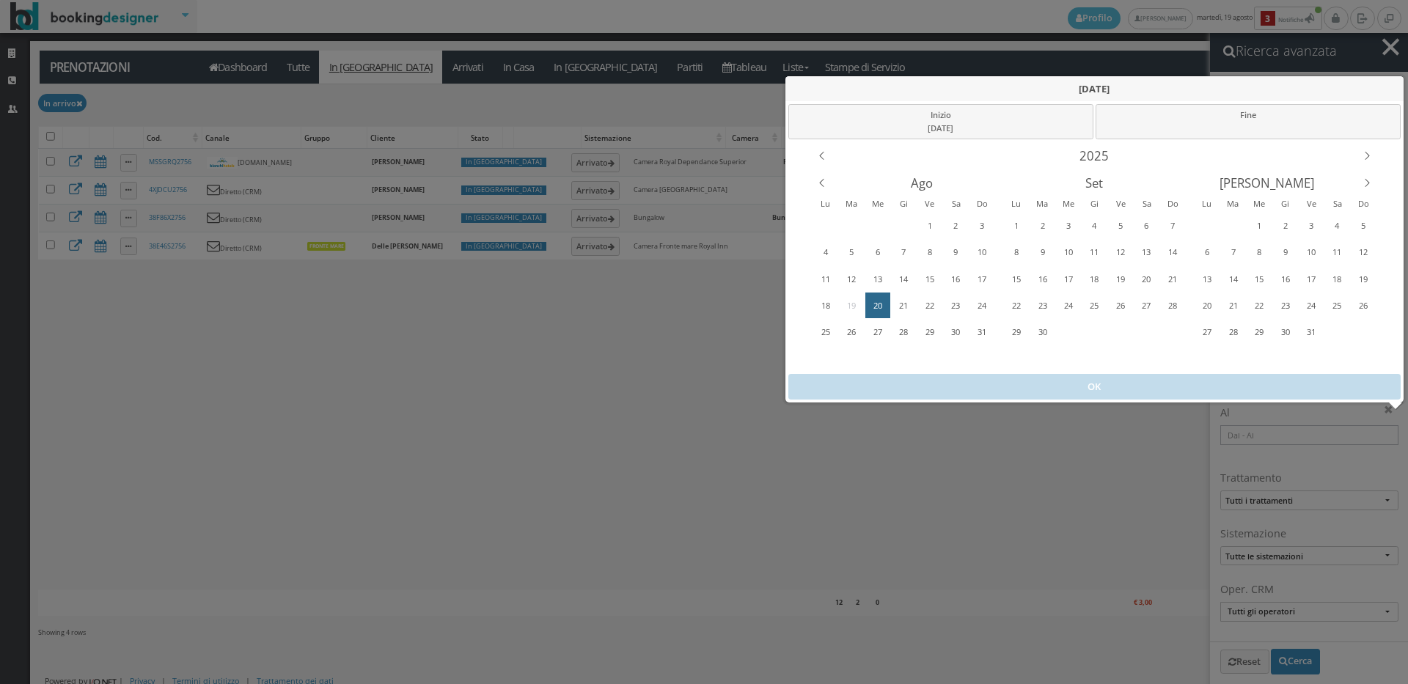
click at [879, 303] on div "20" at bounding box center [878, 305] width 23 height 23
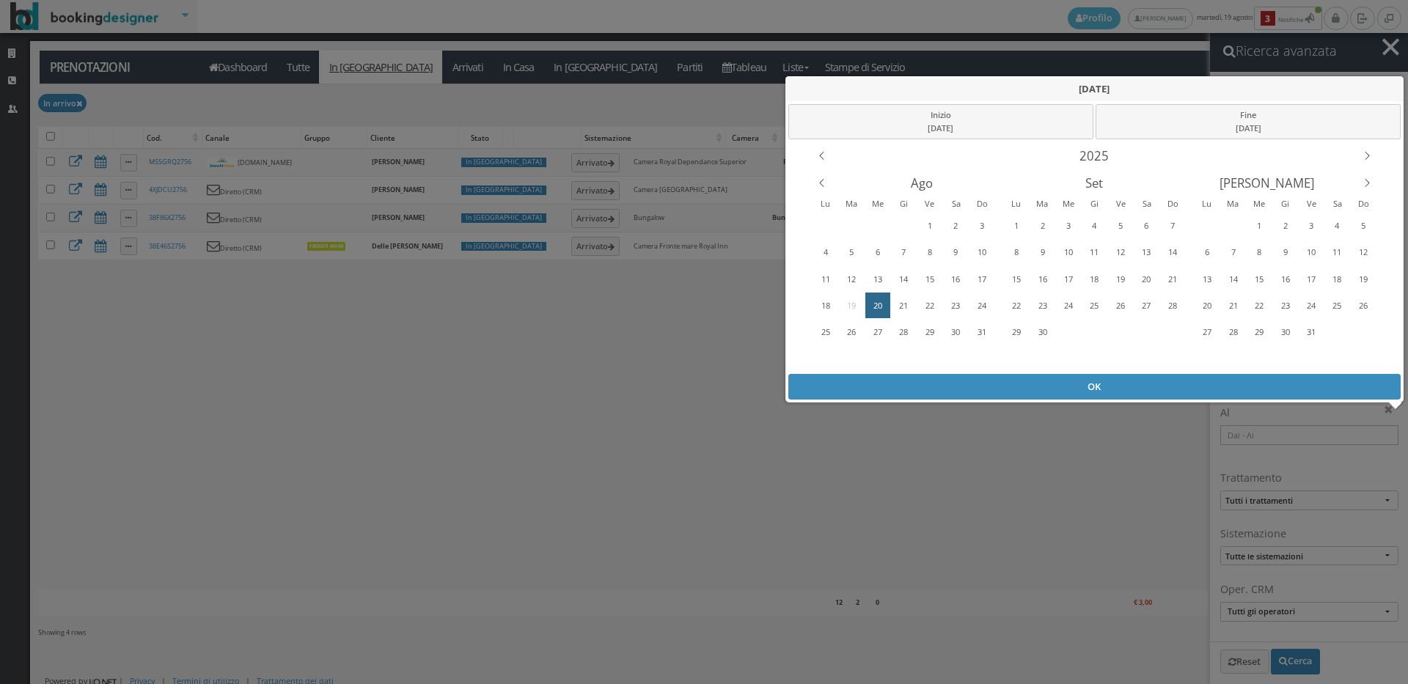
click at [879, 303] on div "20" at bounding box center [878, 305] width 23 height 23
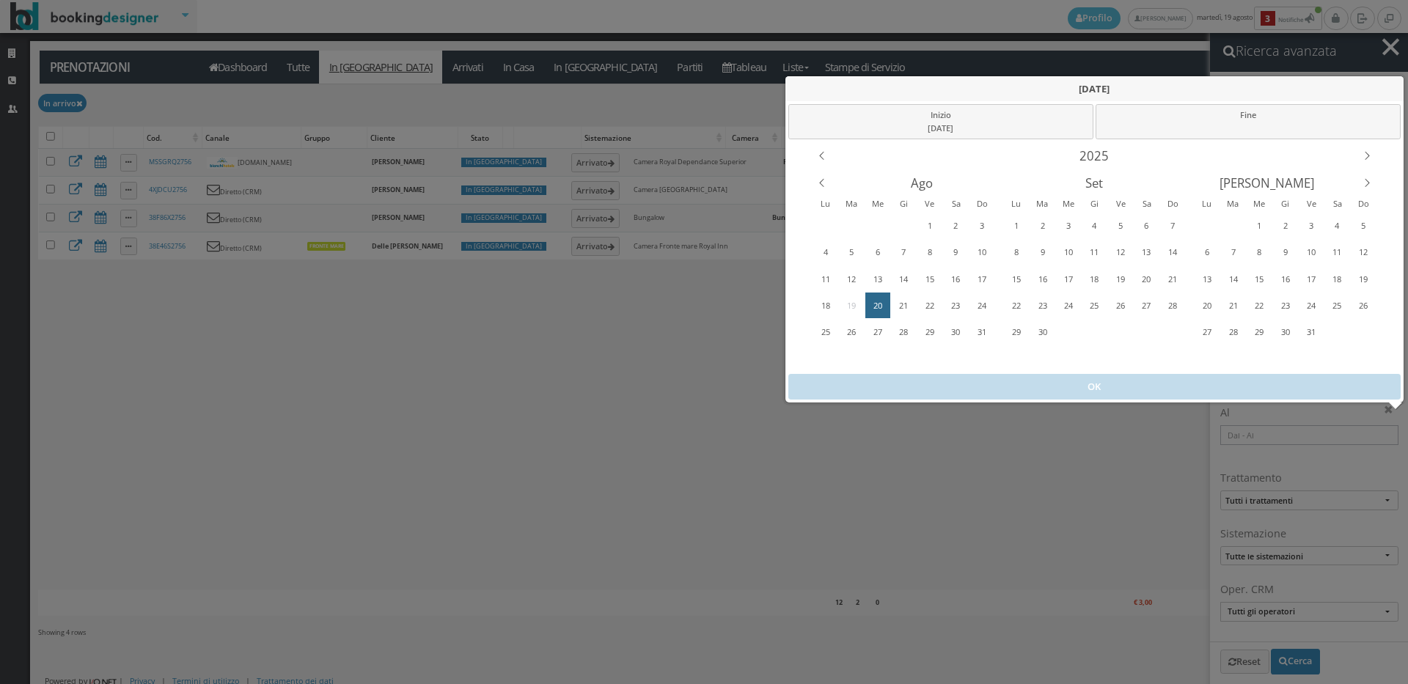
click at [879, 303] on div "20" at bounding box center [878, 305] width 23 height 23
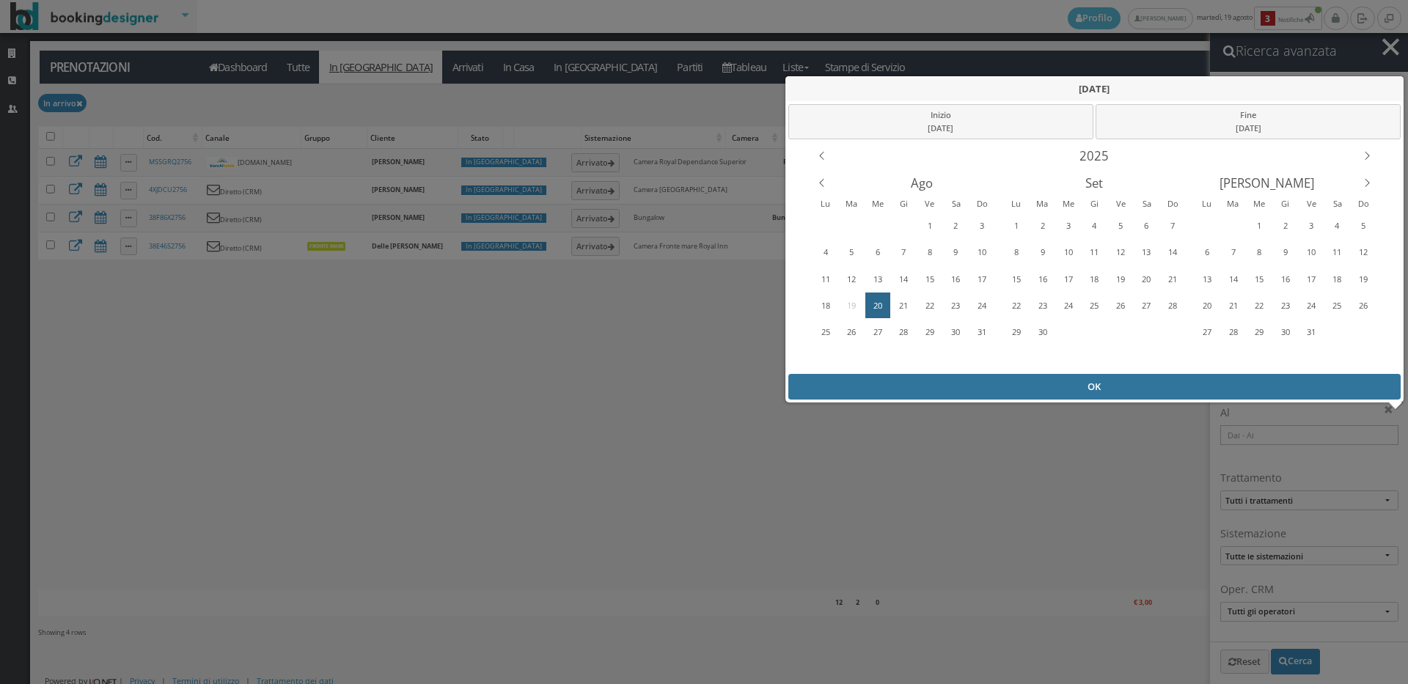
click at [1086, 384] on div "OK" at bounding box center [1094, 387] width 613 height 26
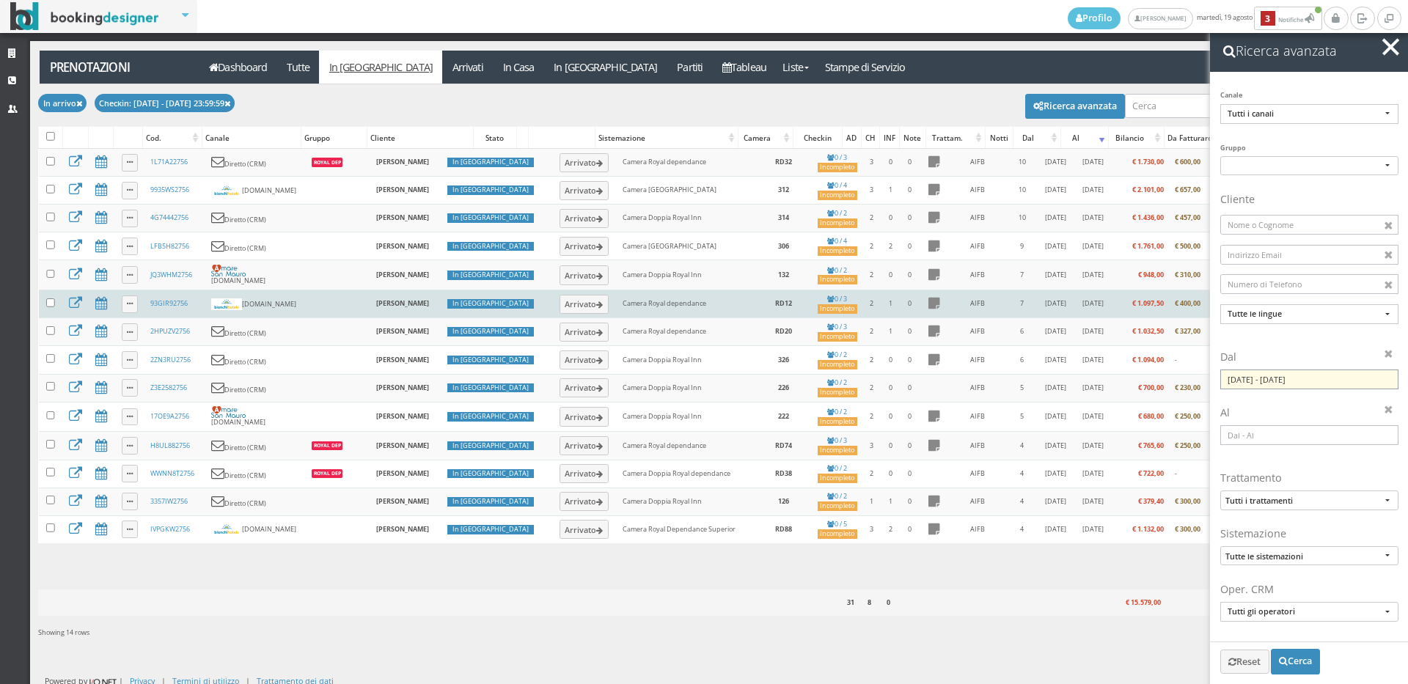
scroll to position [5, 0]
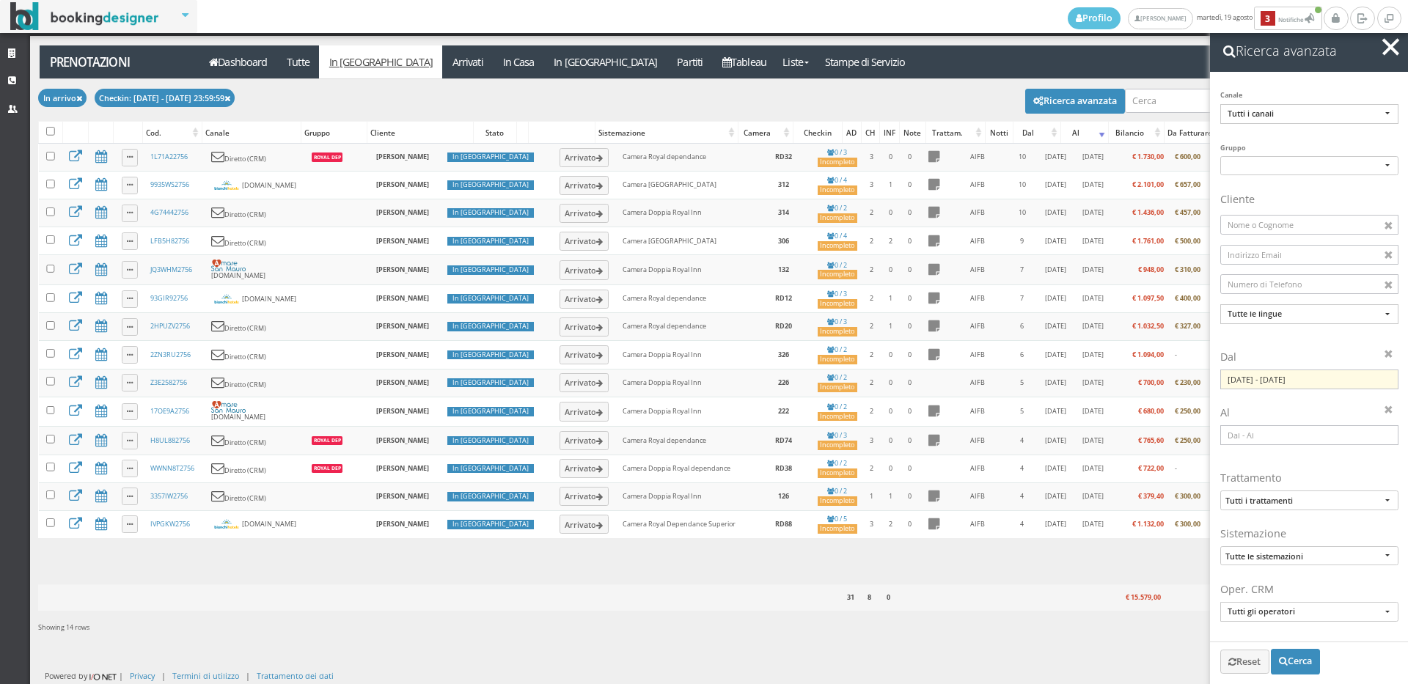
click at [1388, 43] on span "button" at bounding box center [1390, 46] width 17 height 17
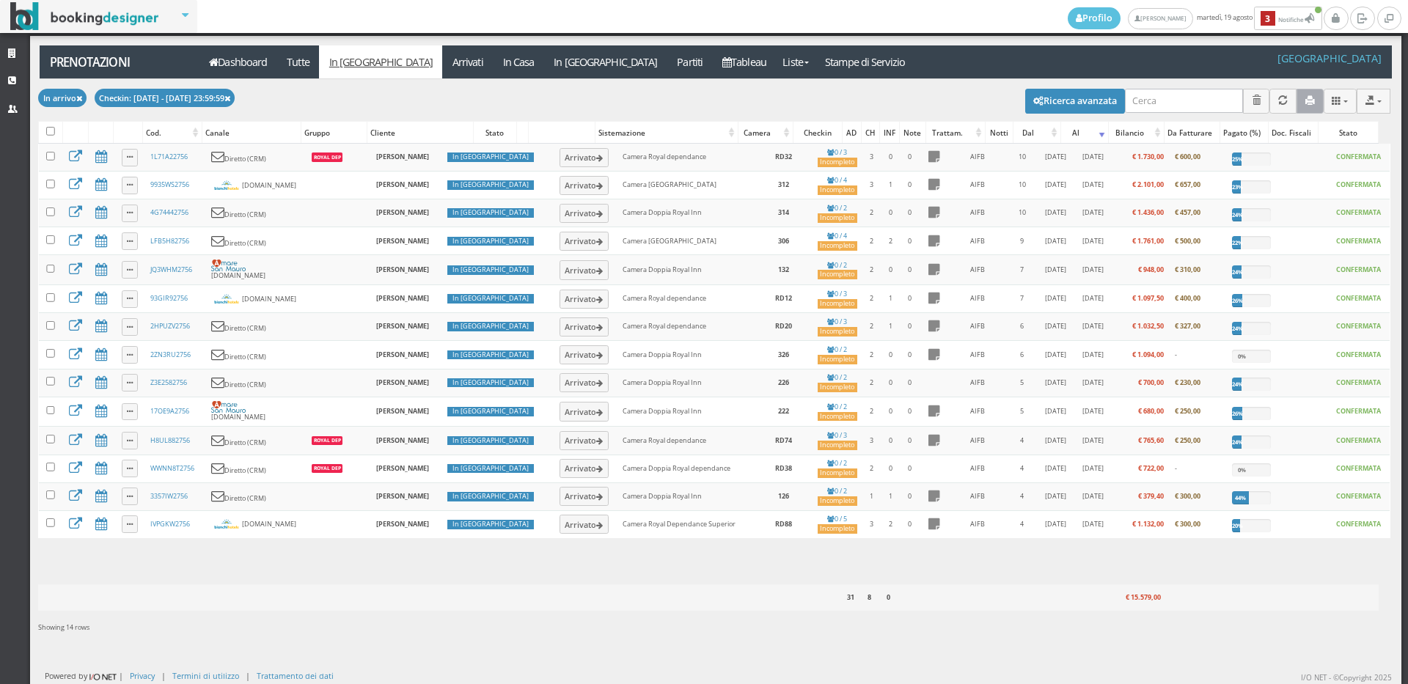
click at [1296, 102] on button "button" at bounding box center [1309, 101] width 27 height 24
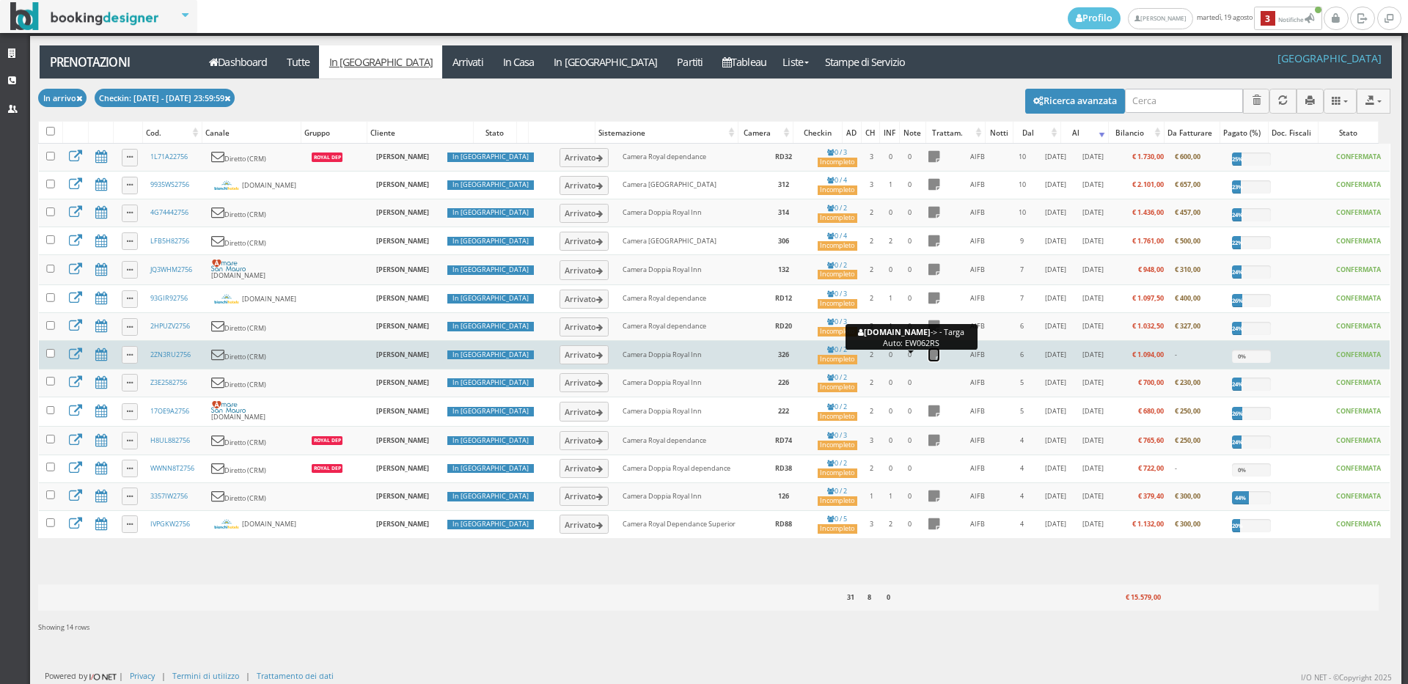
click at [928, 354] on icon at bounding box center [933, 354] width 11 height 13
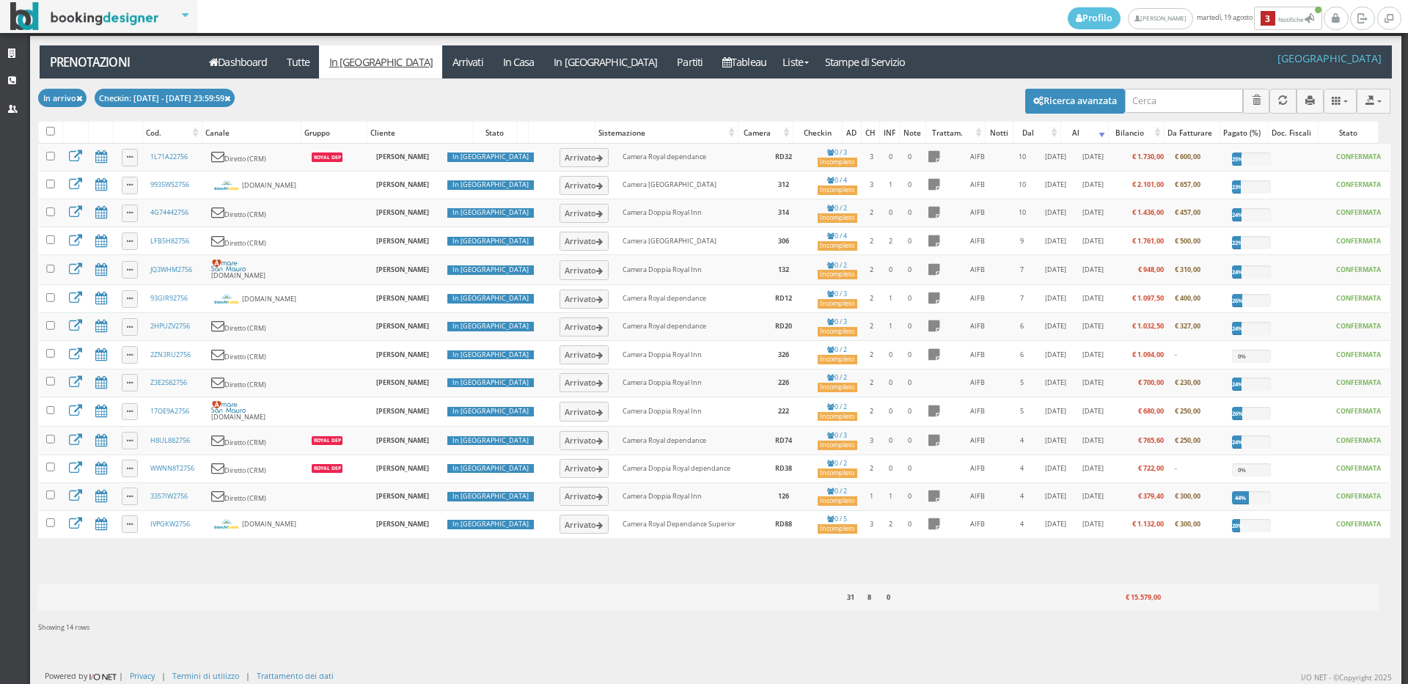
click at [877, 98] on div "Modifica selezionati: Segna come "Arrivato" Segna come "Alloggiato" Segna come …" at bounding box center [714, 99] width 1352 height 41
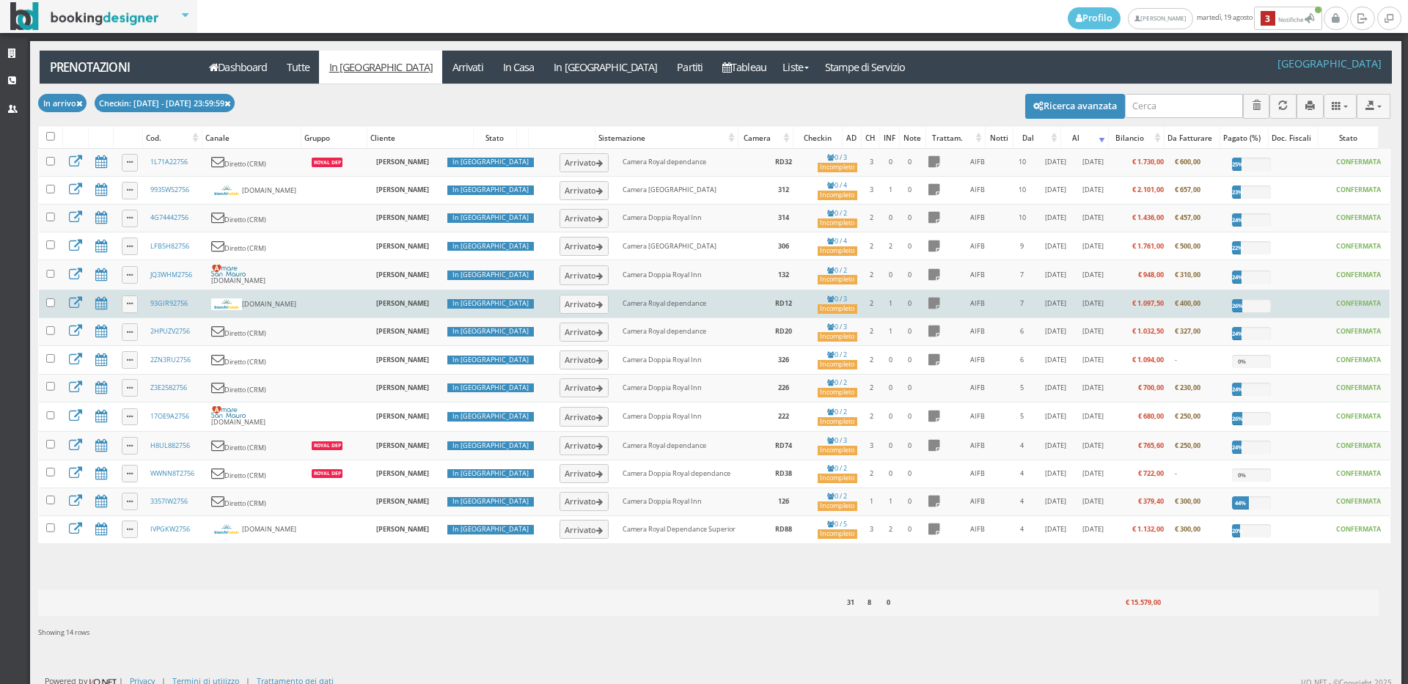
scroll to position [5, 0]
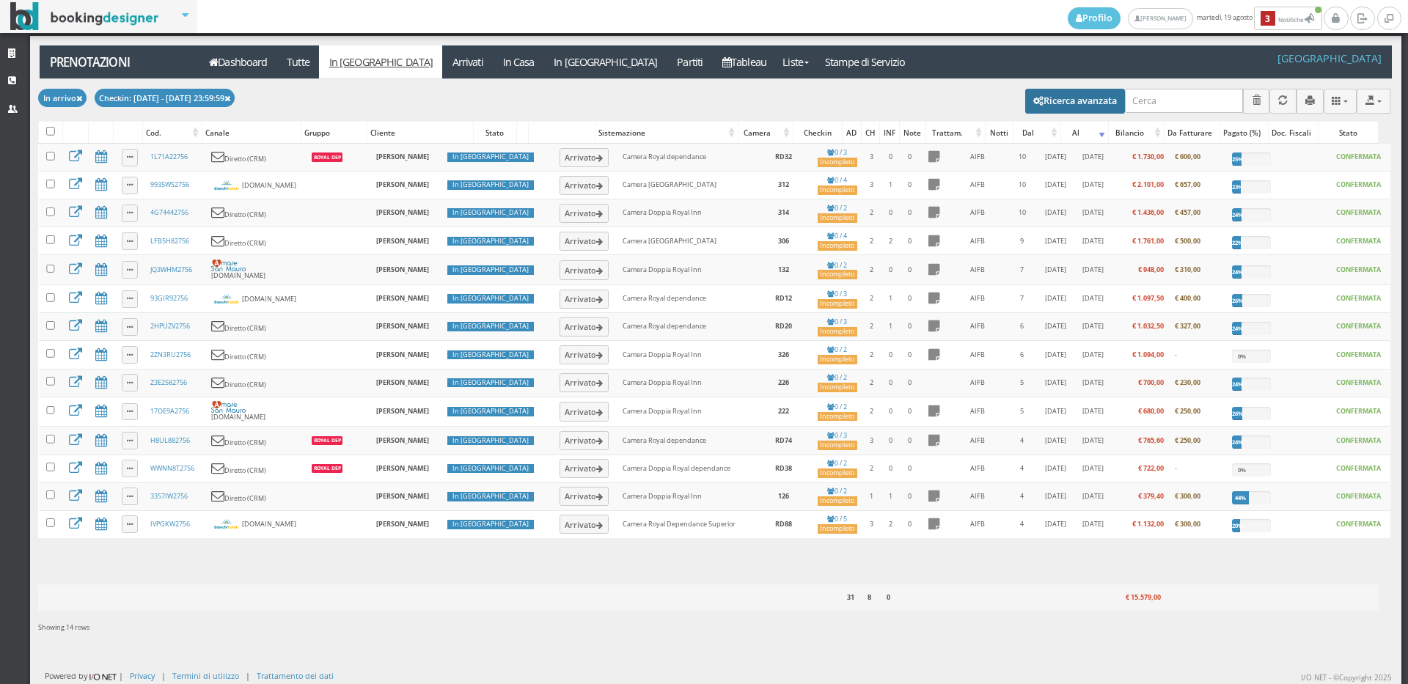
click at [1039, 97] on button "Ricerca avanzata" at bounding box center [1075, 101] width 100 height 25
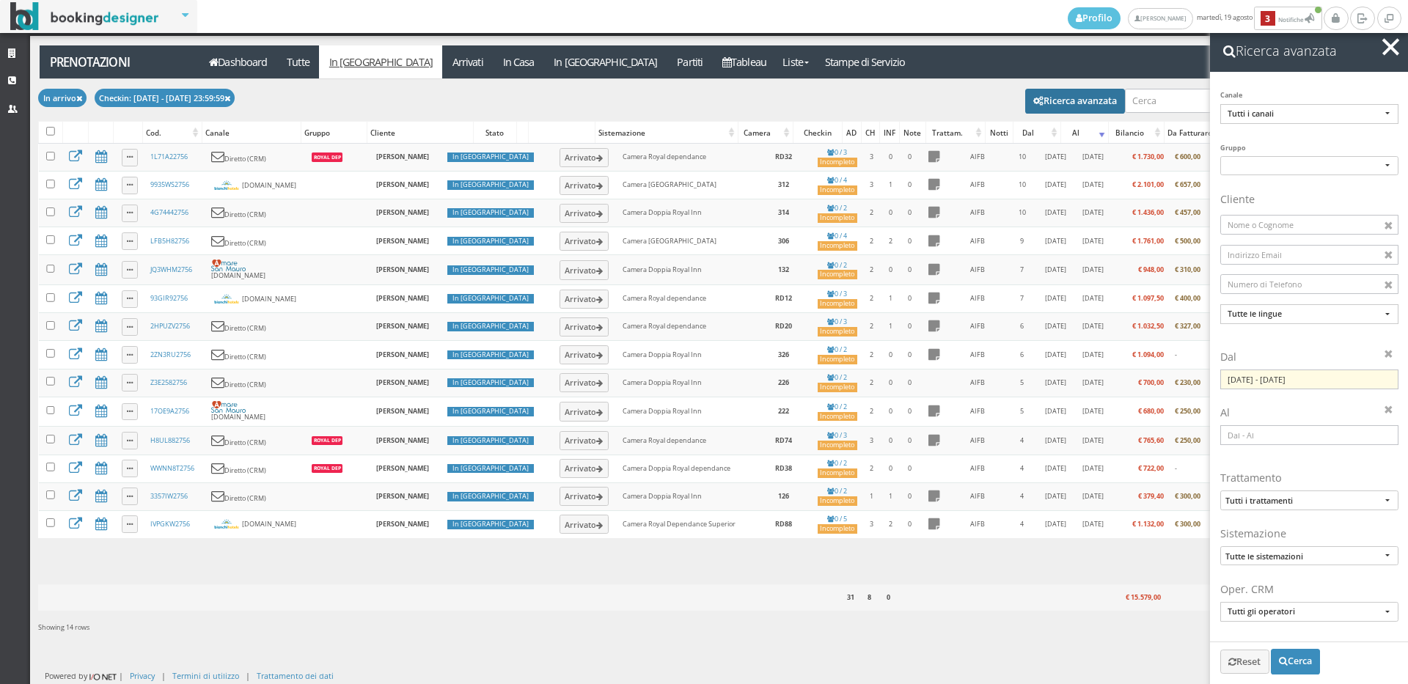
click at [1243, 381] on input "20/08/2025 - 20/08/2025" at bounding box center [1309, 380] width 178 height 20
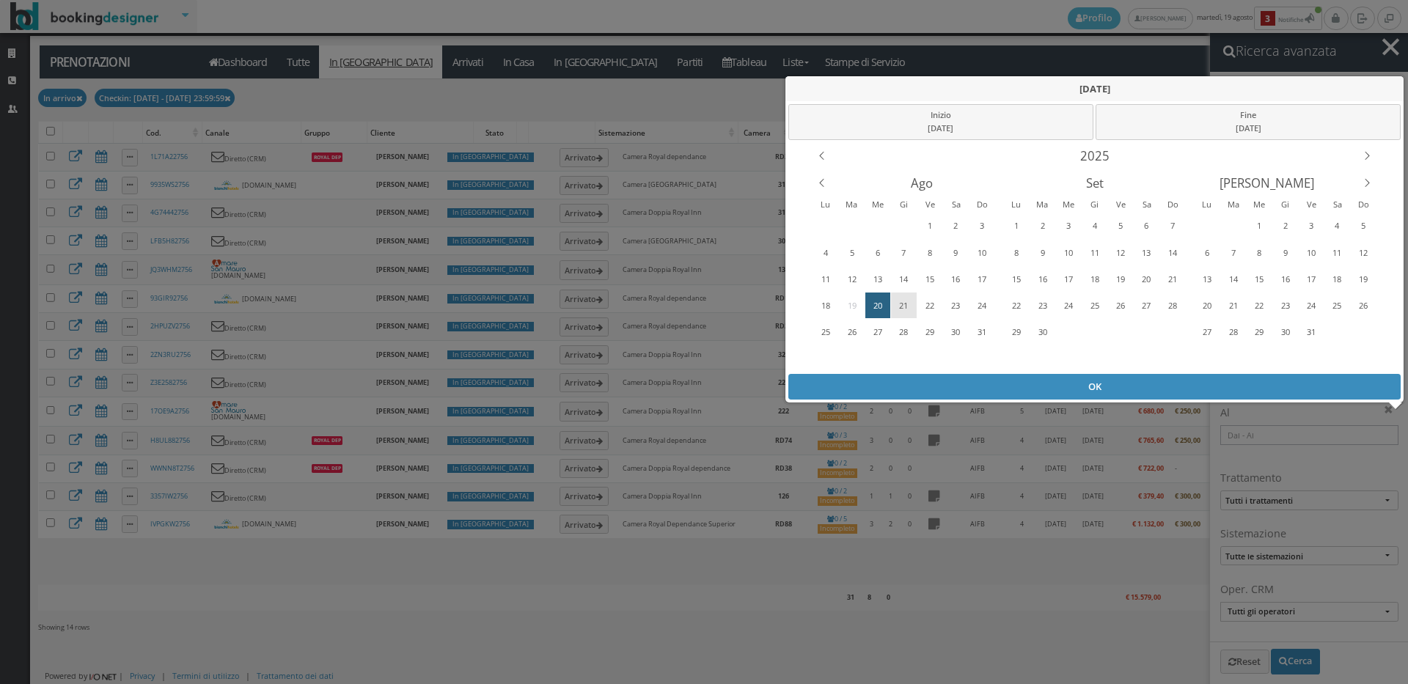
click at [903, 298] on div "21" at bounding box center [903, 305] width 23 height 23
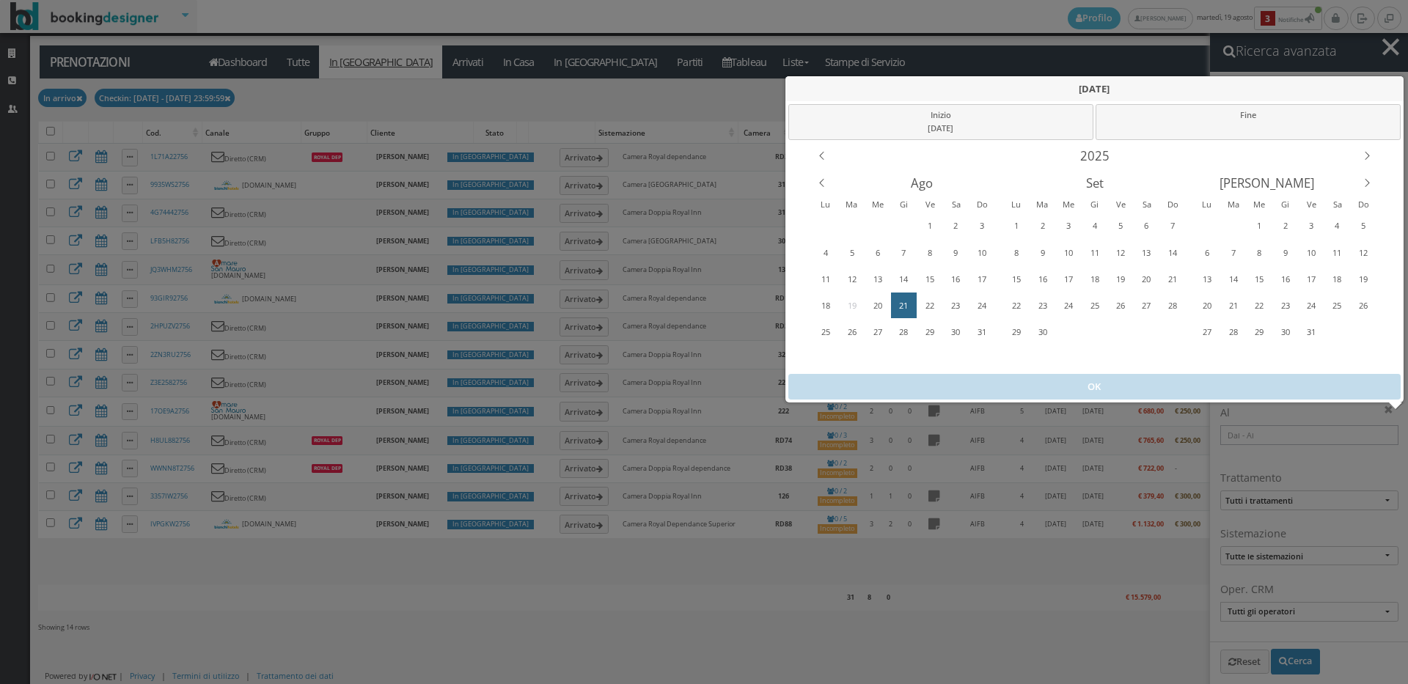
click at [903, 298] on div "21" at bounding box center [903, 305] width 23 height 23
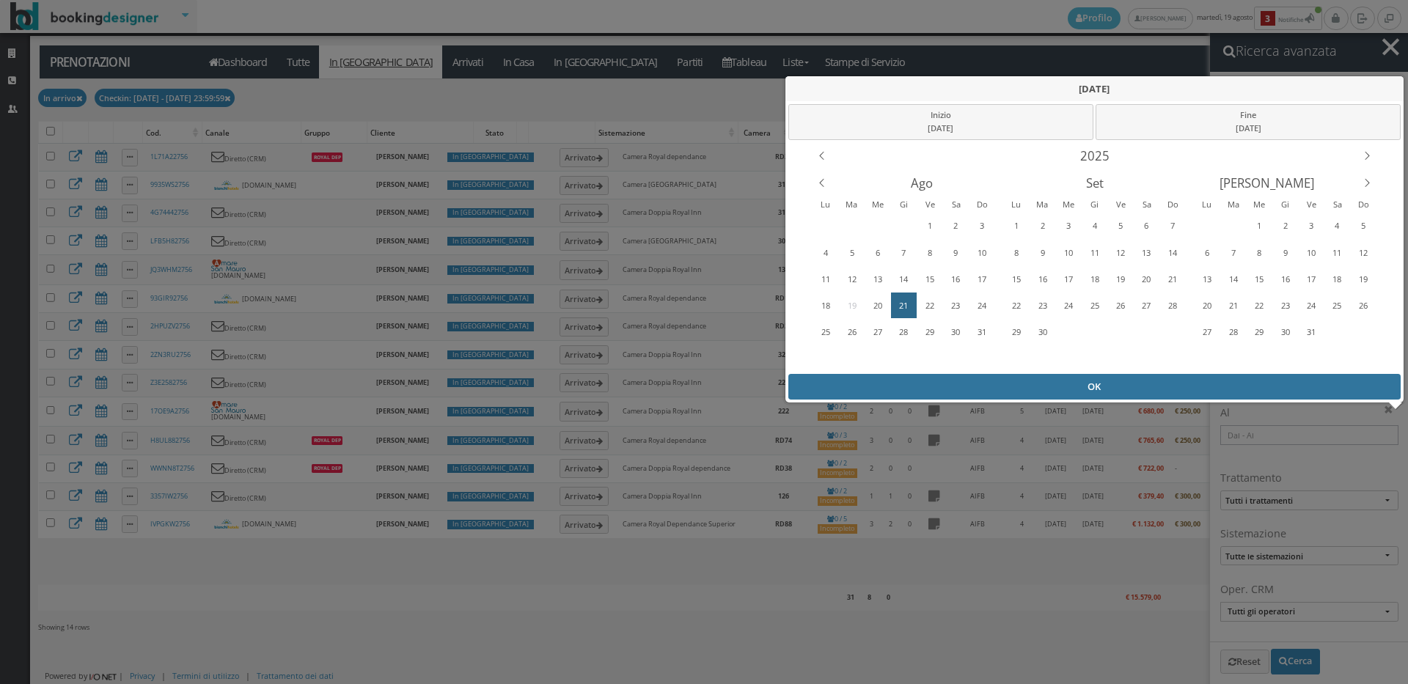
click at [911, 390] on div "OK" at bounding box center [1094, 387] width 613 height 26
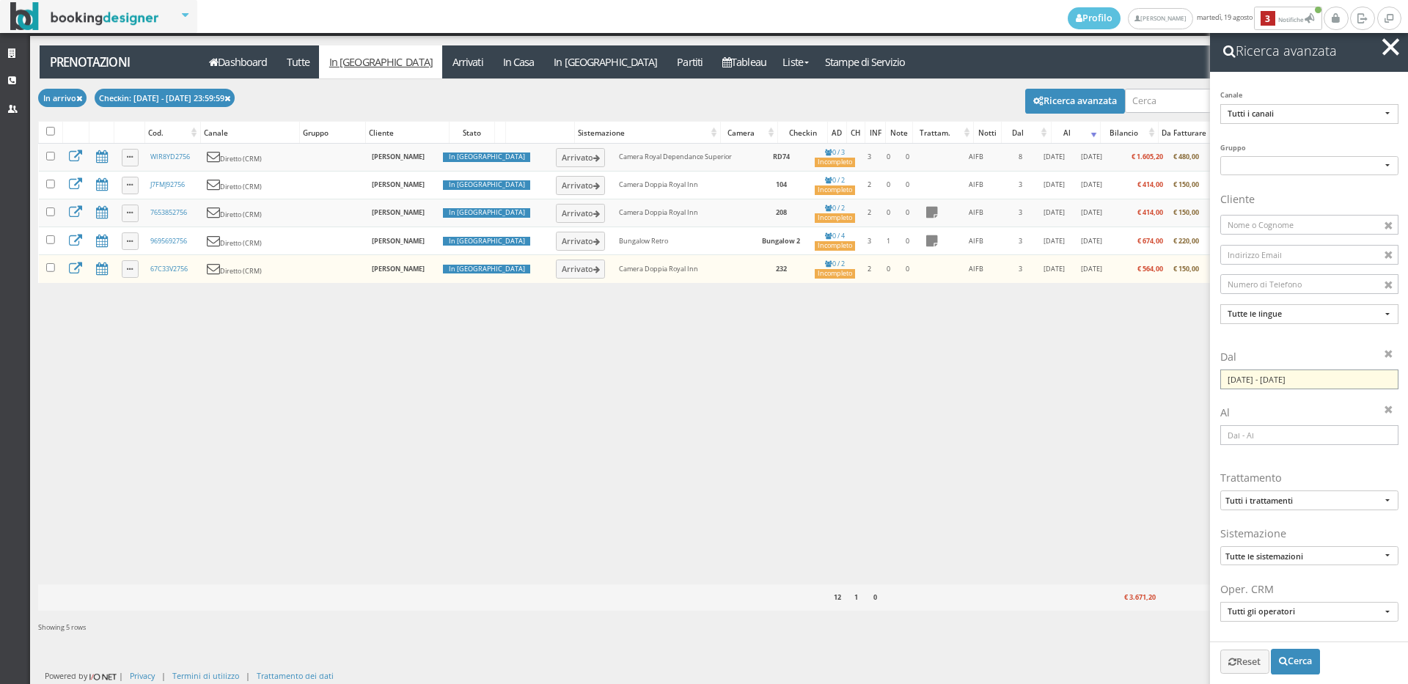
click at [1279, 380] on input "21/08/2025 - 21/08/2025" at bounding box center [1309, 380] width 178 height 20
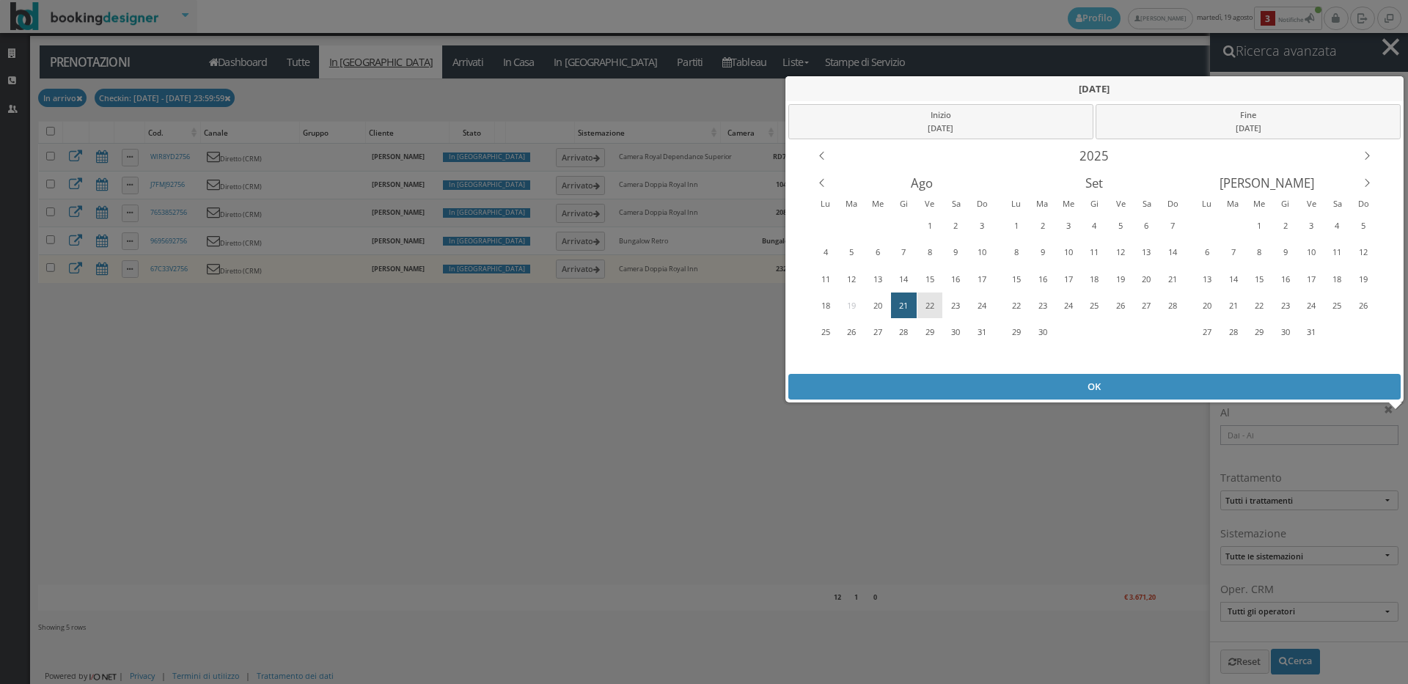
click at [929, 309] on div "22" at bounding box center [929, 305] width 23 height 23
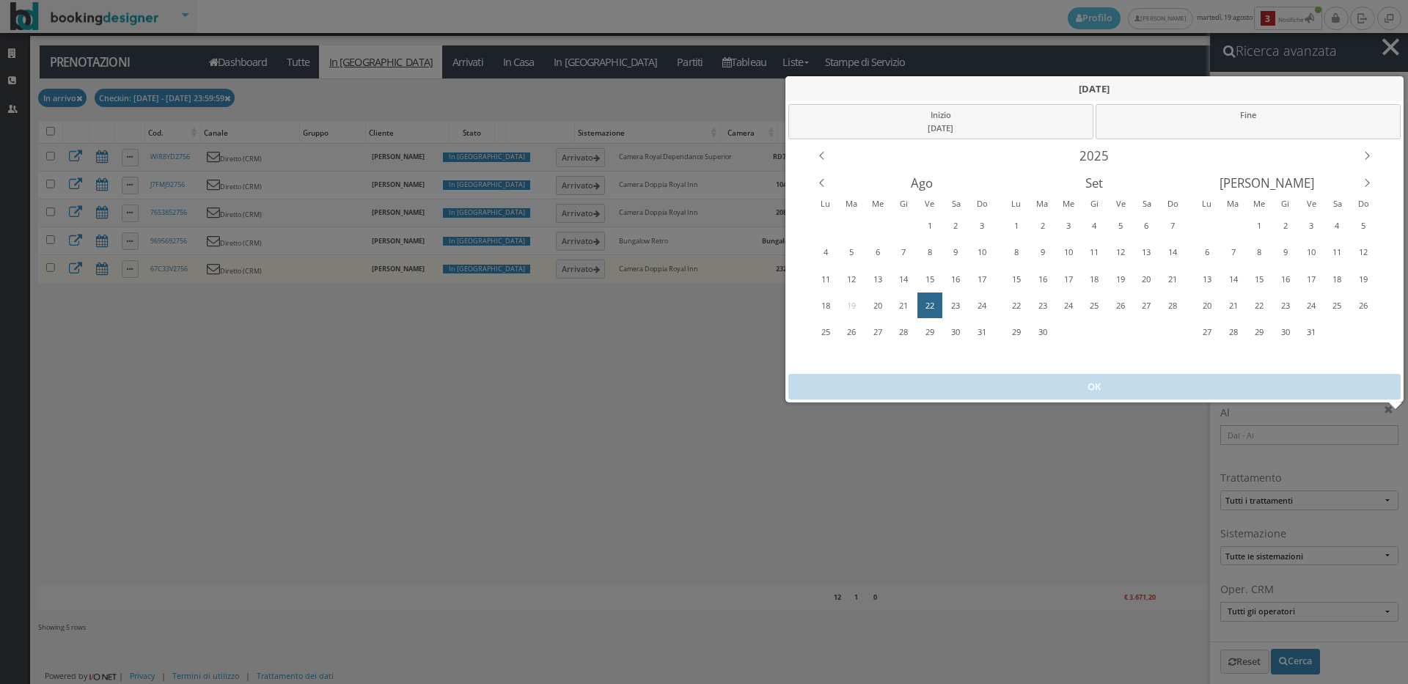
click at [929, 309] on div "22" at bounding box center [929, 305] width 23 height 23
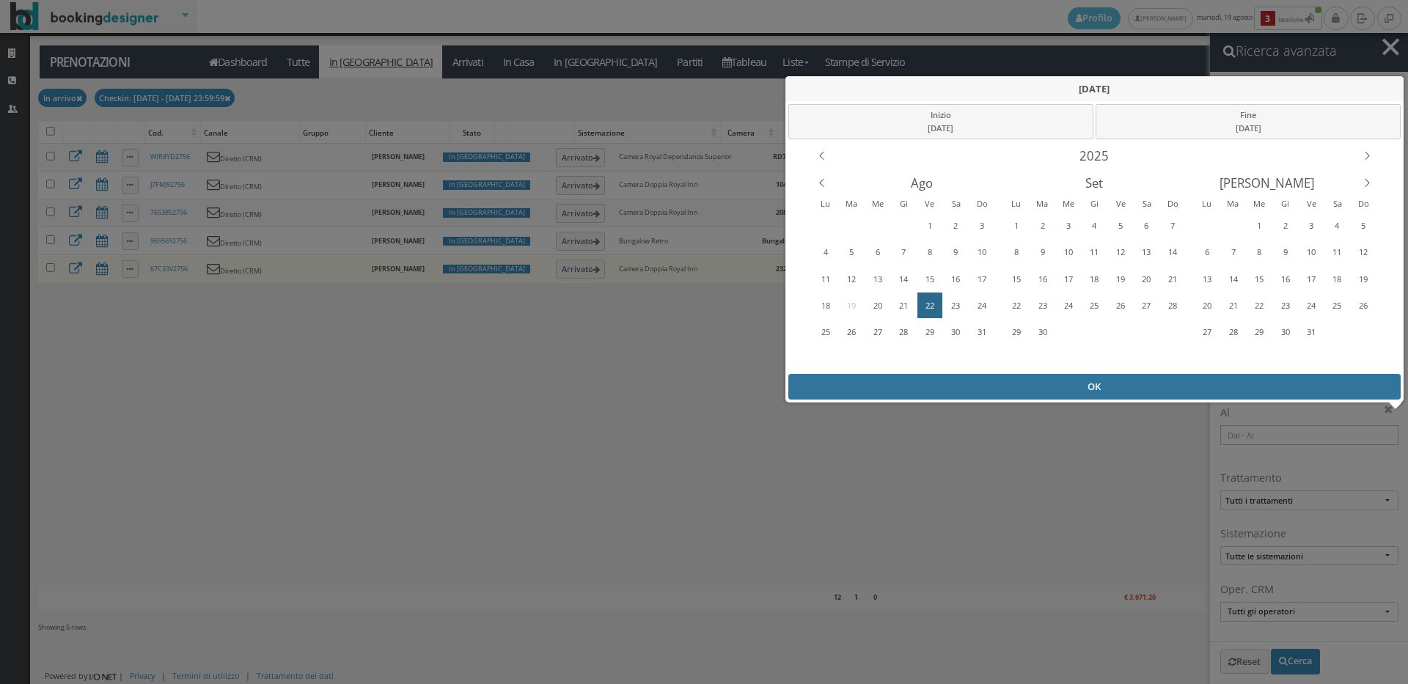
click at [959, 388] on div "OK" at bounding box center [1094, 387] width 613 height 26
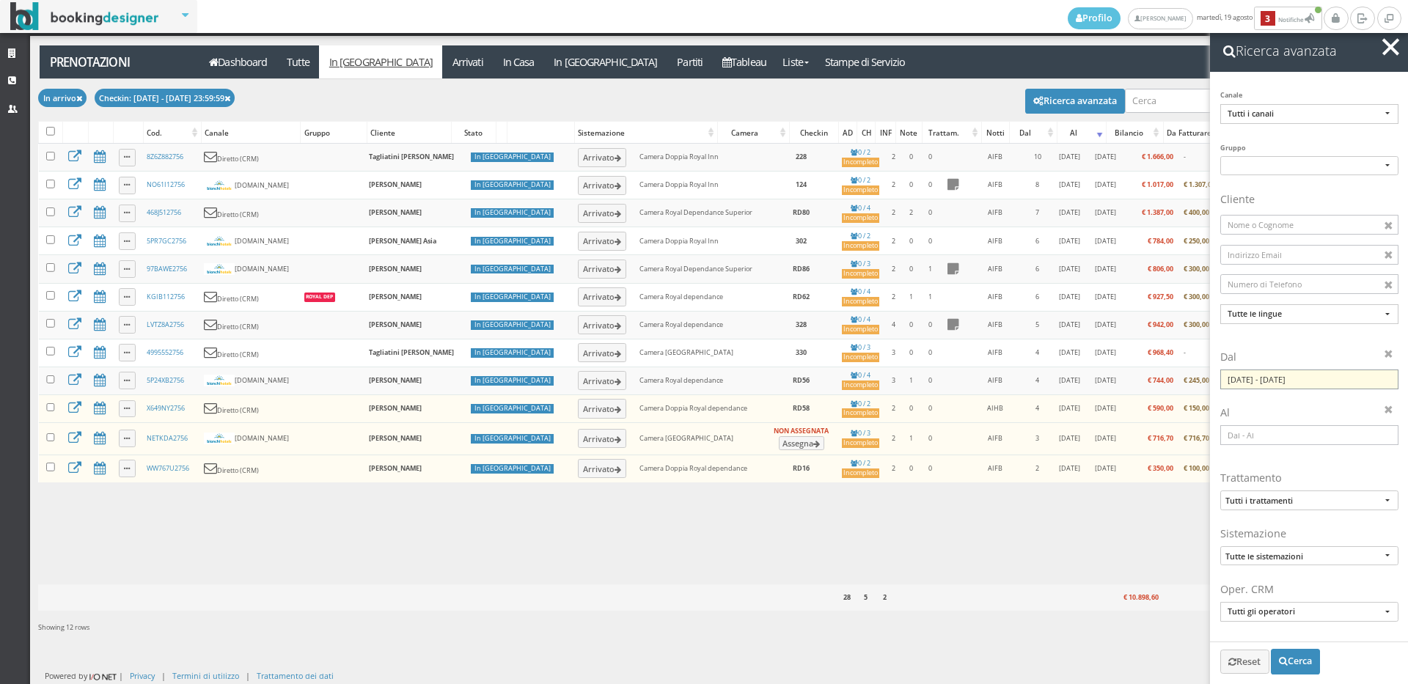
click at [1276, 381] on input "22/08/2025 - 22/08/2025" at bounding box center [1309, 380] width 178 height 20
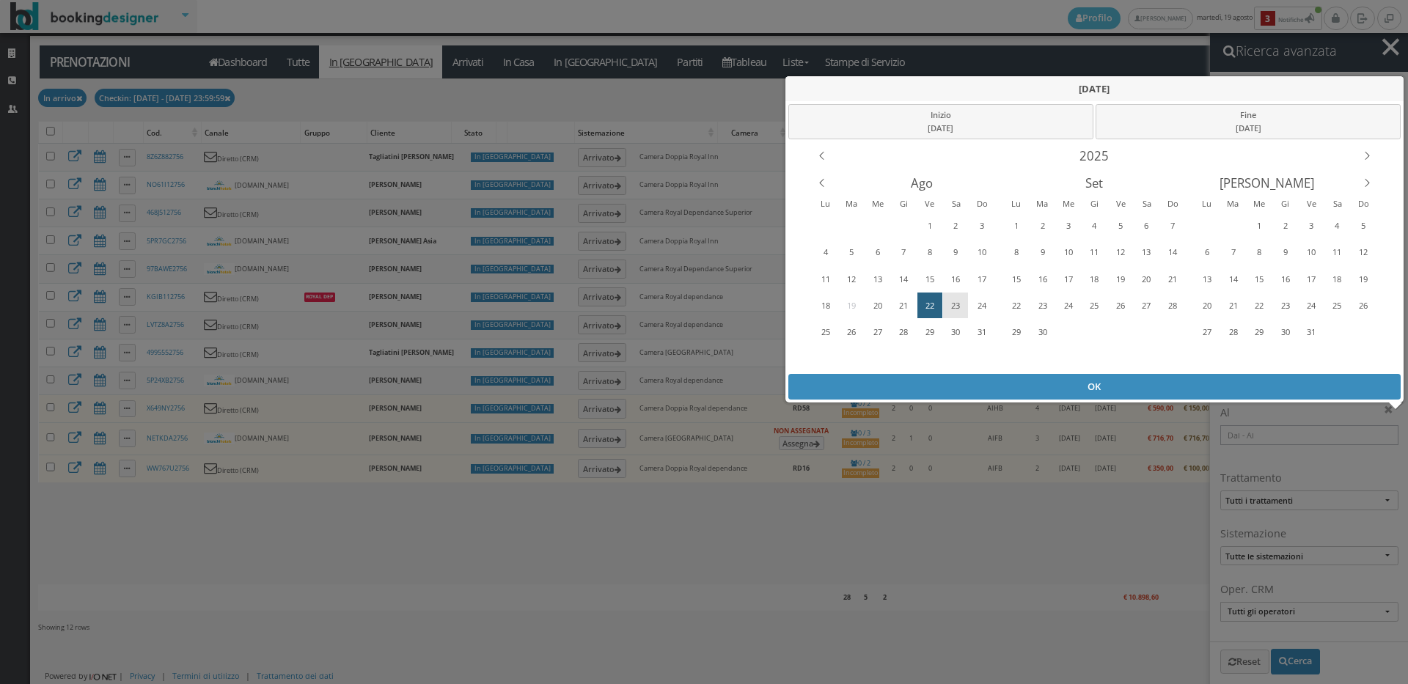
click at [952, 304] on div "23" at bounding box center [955, 305] width 23 height 23
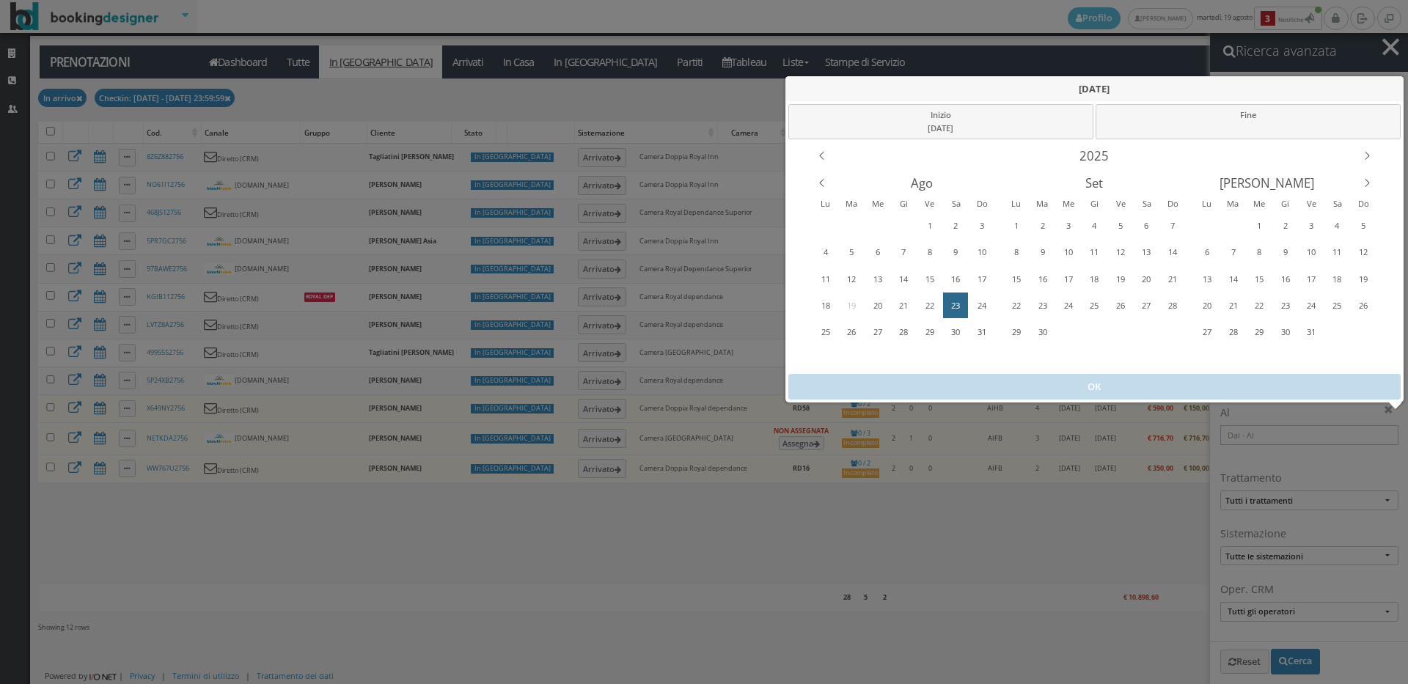
click at [952, 304] on div "23" at bounding box center [955, 305] width 23 height 23
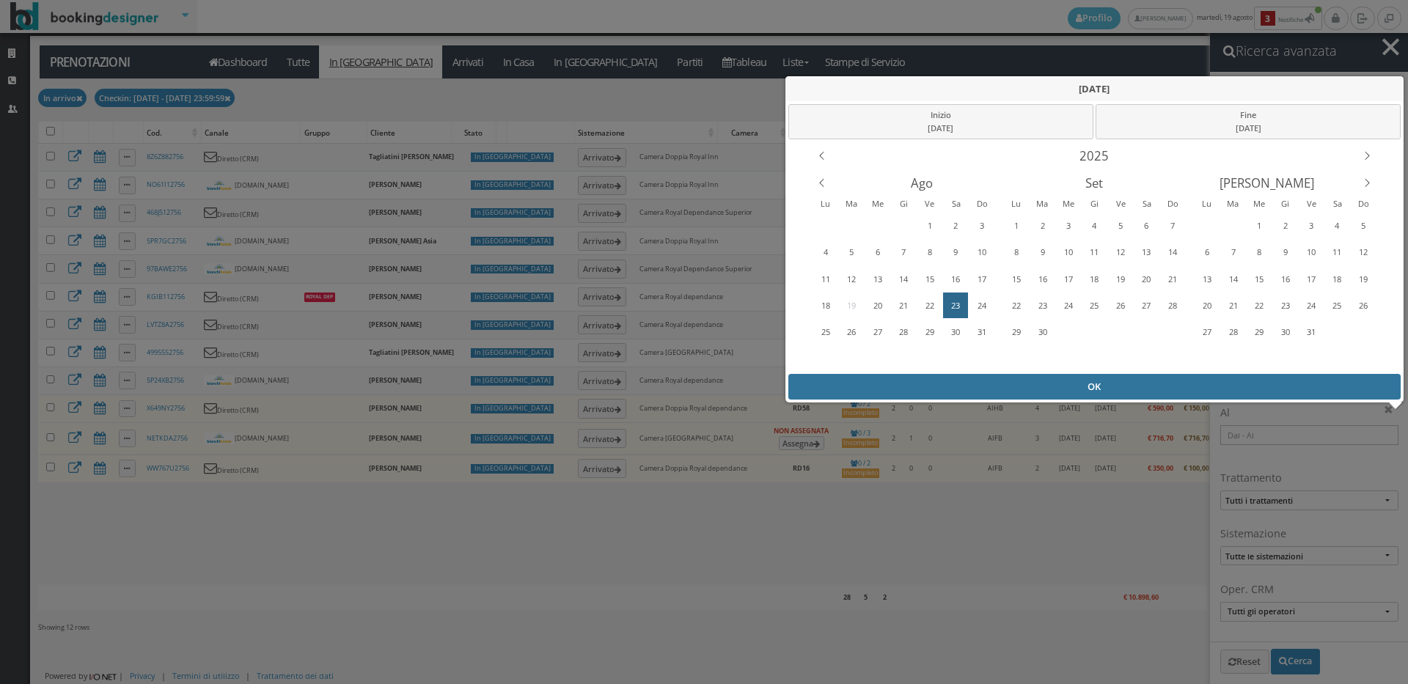
click at [969, 390] on div "OK" at bounding box center [1094, 387] width 613 height 26
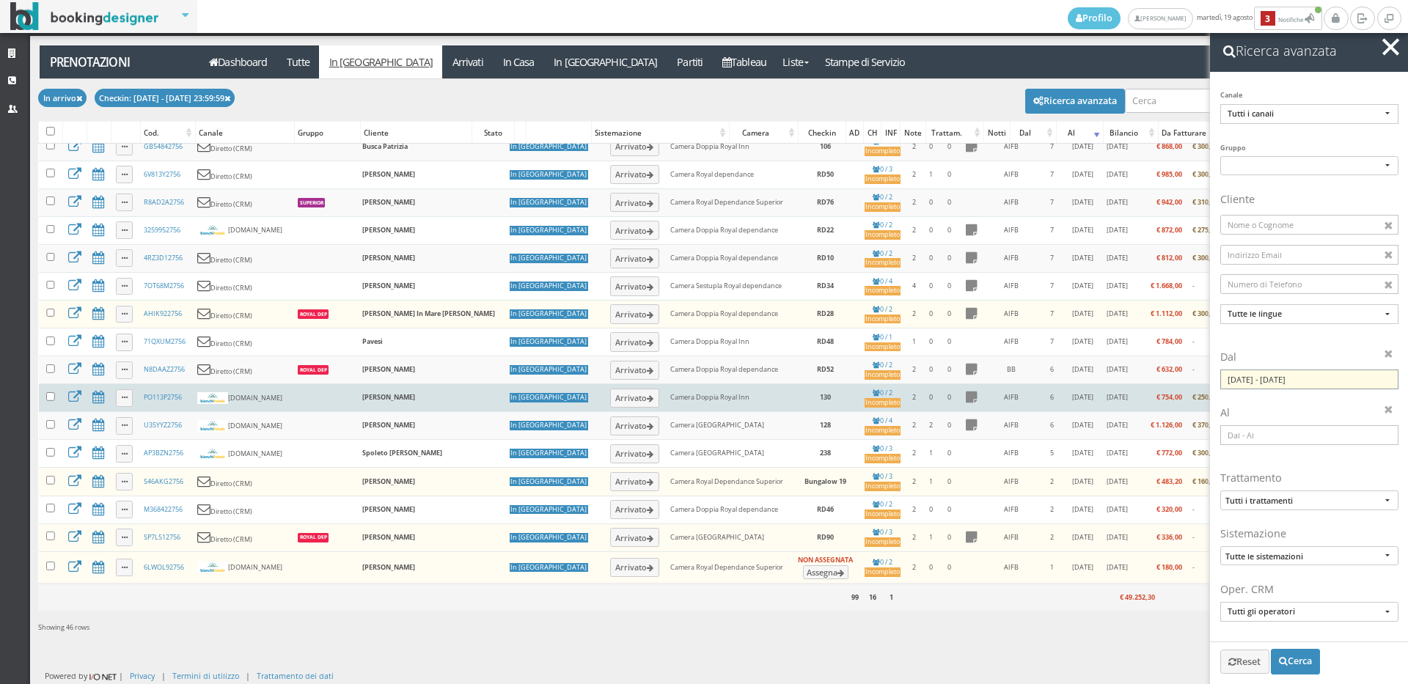
scroll to position [238, 0]
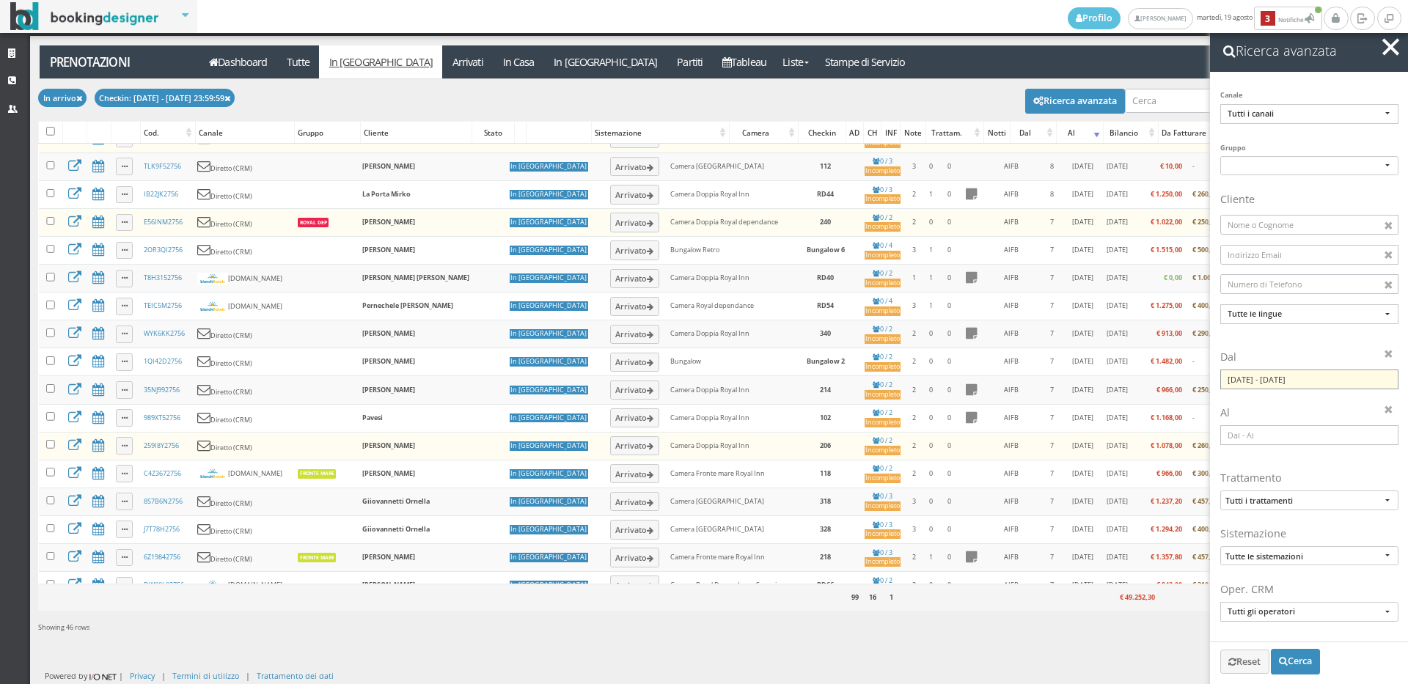
click at [1268, 385] on input "23/08/2025 - 23/08/2025" at bounding box center [1309, 380] width 178 height 20
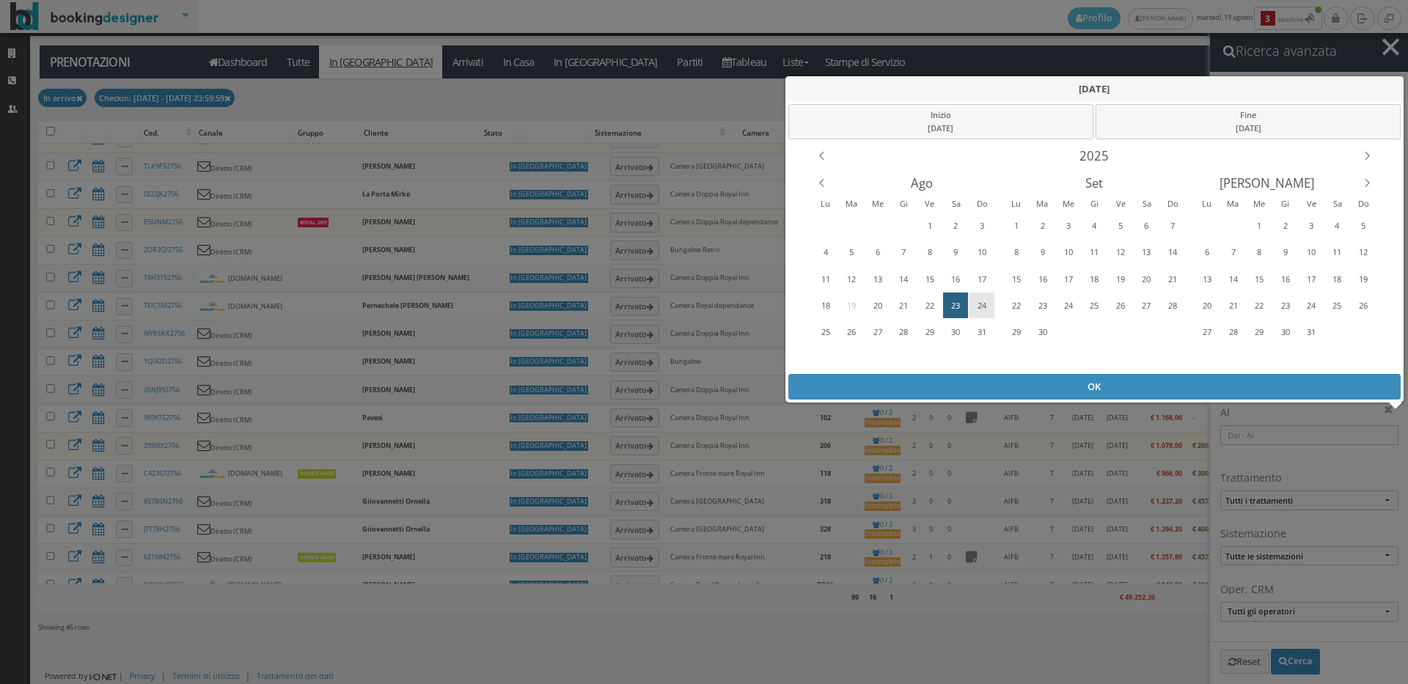
click at [983, 305] on div "24" at bounding box center [981, 305] width 23 height 23
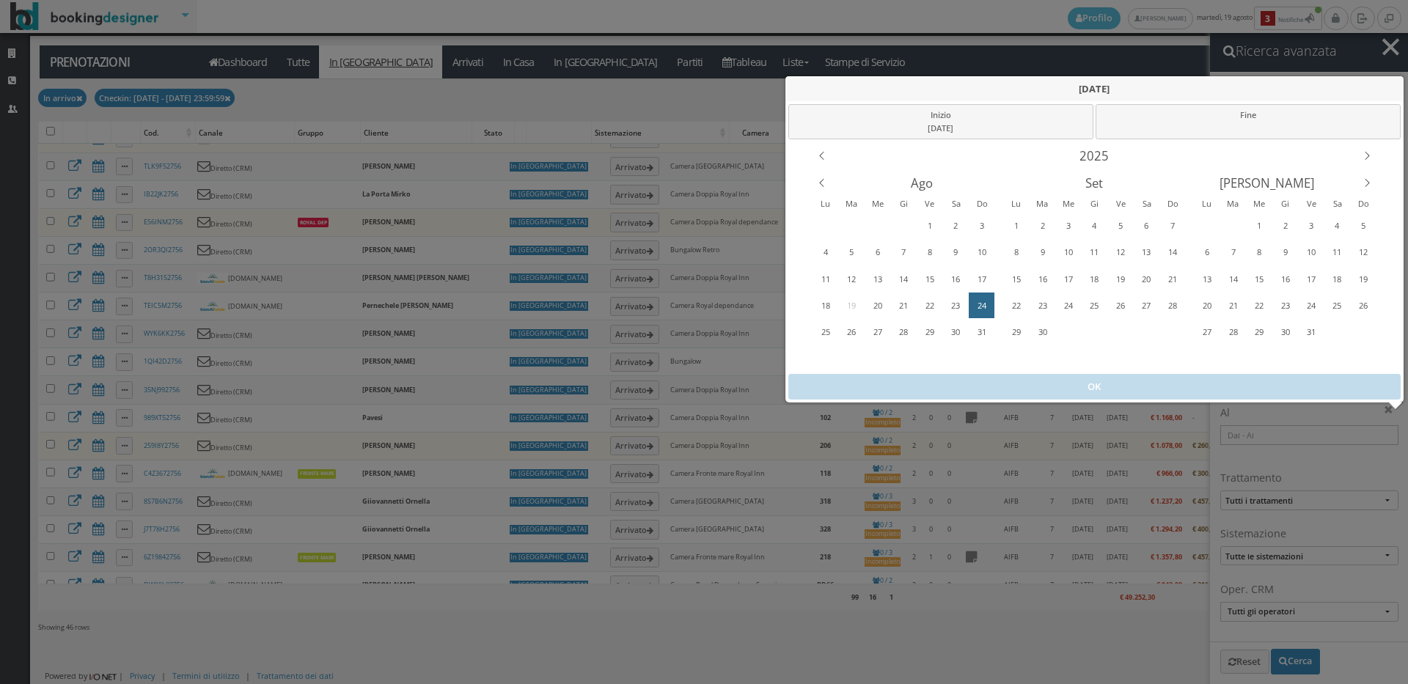
click at [983, 305] on div "24" at bounding box center [981, 305] width 23 height 23
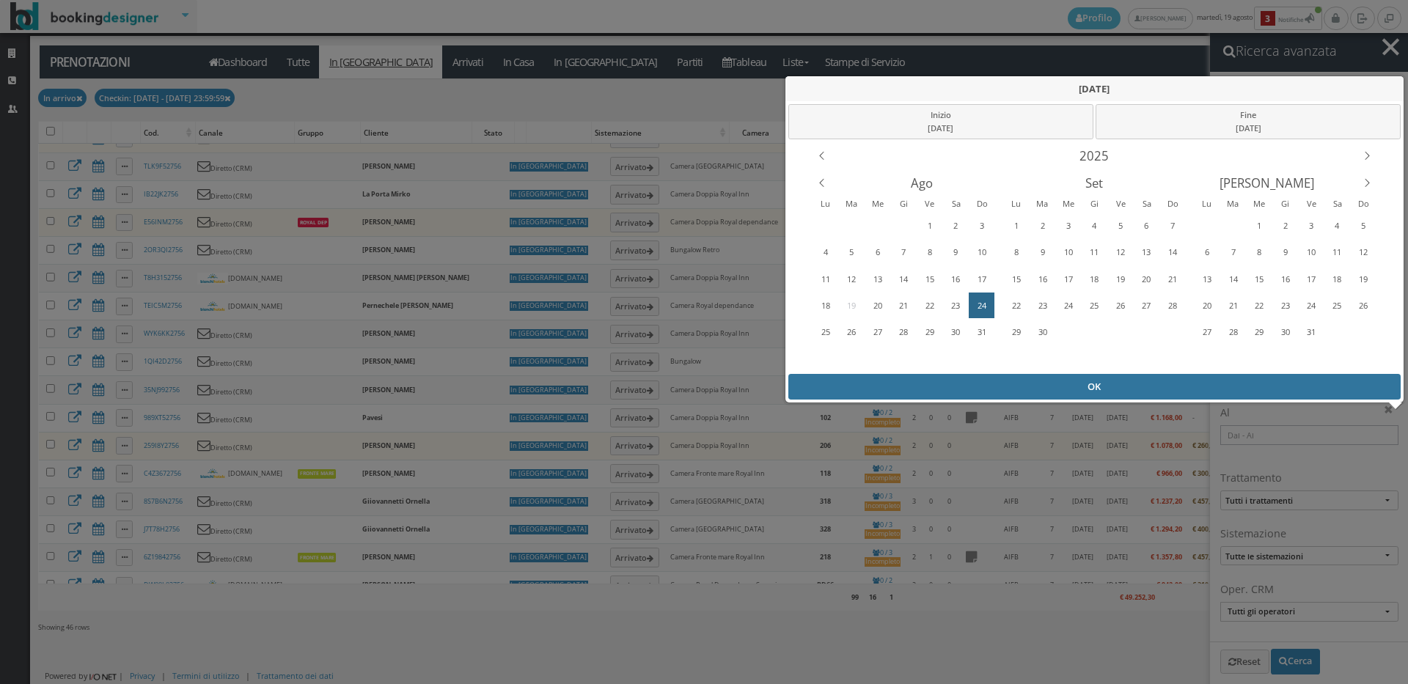
click at [984, 382] on div "OK" at bounding box center [1094, 387] width 613 height 26
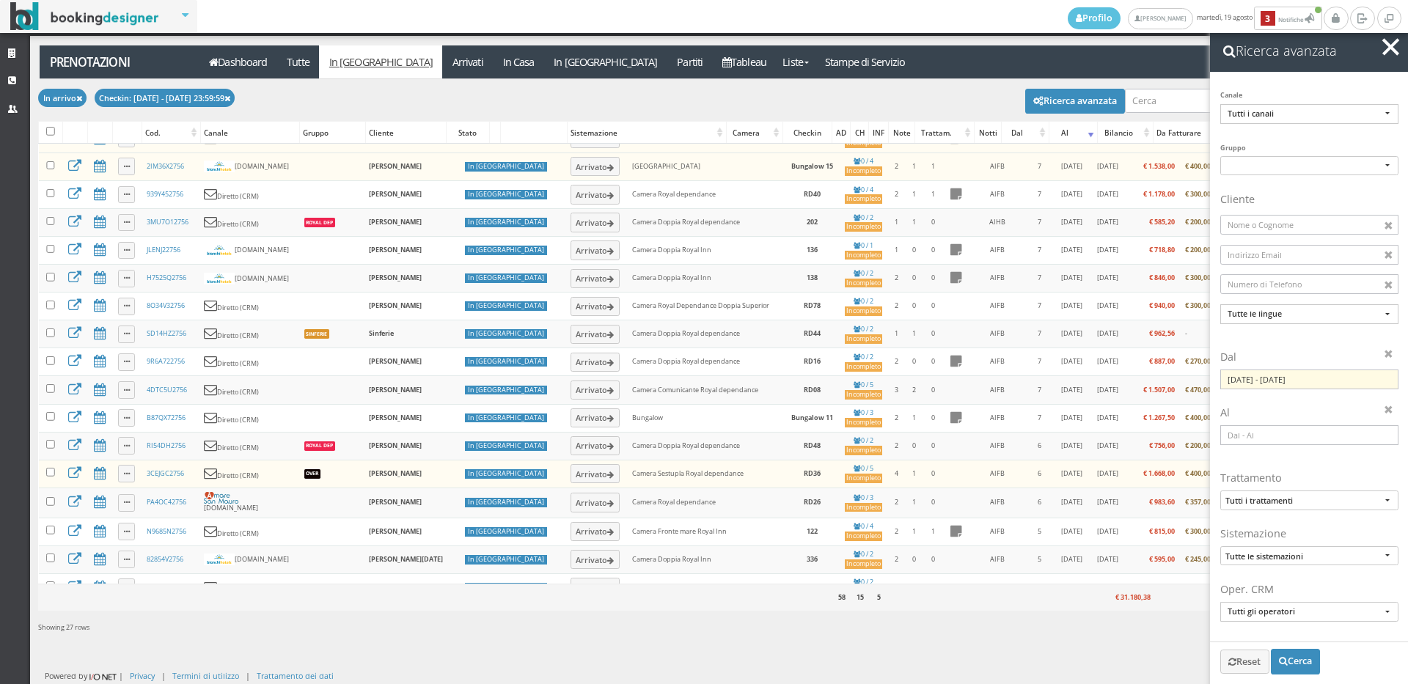
scroll to position [0, 0]
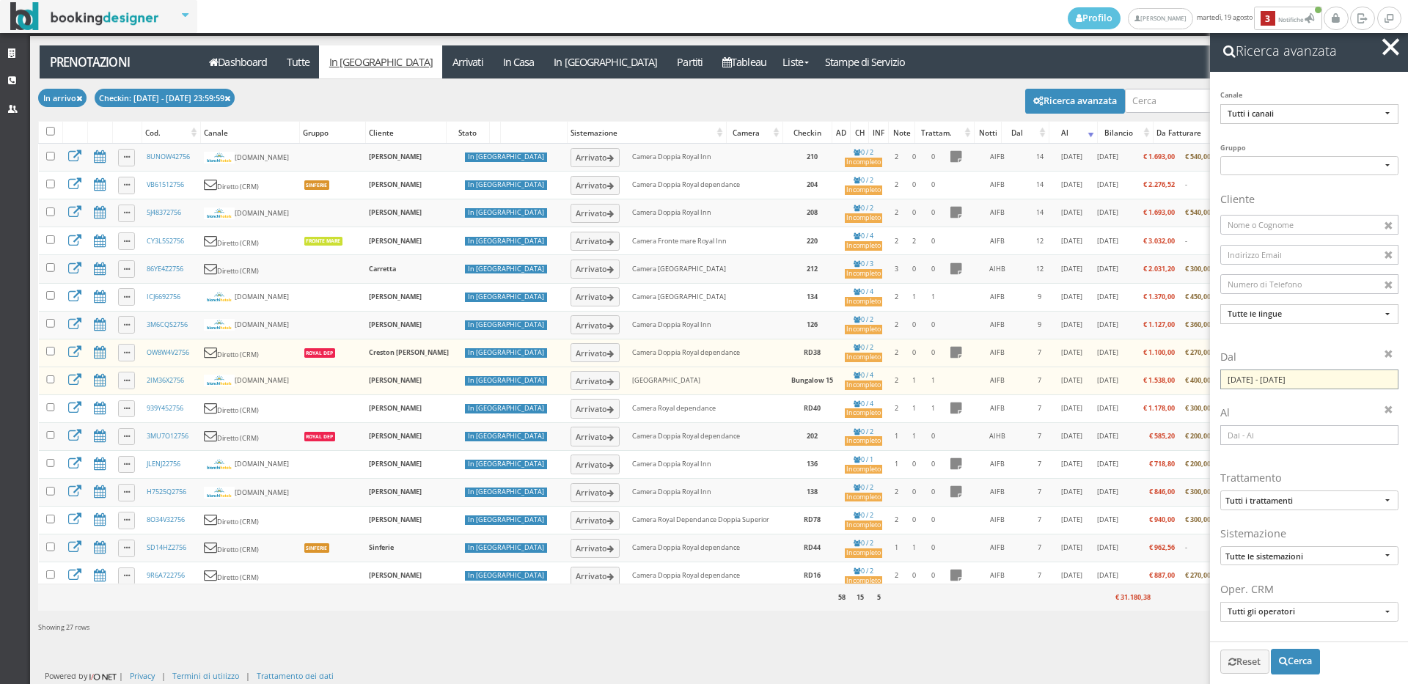
click at [1265, 379] on input "24/08/2025 - 24/08/2025" at bounding box center [1309, 380] width 178 height 20
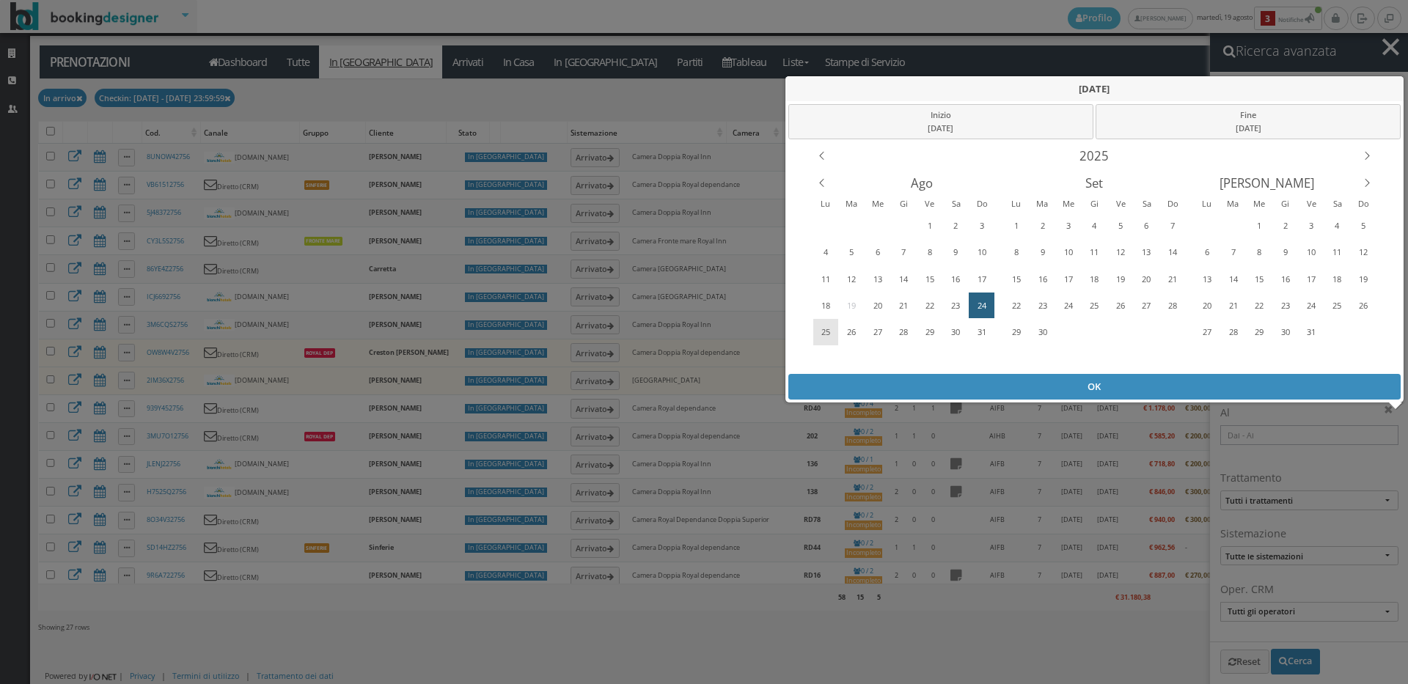
click at [821, 332] on div "25" at bounding box center [826, 331] width 23 height 23
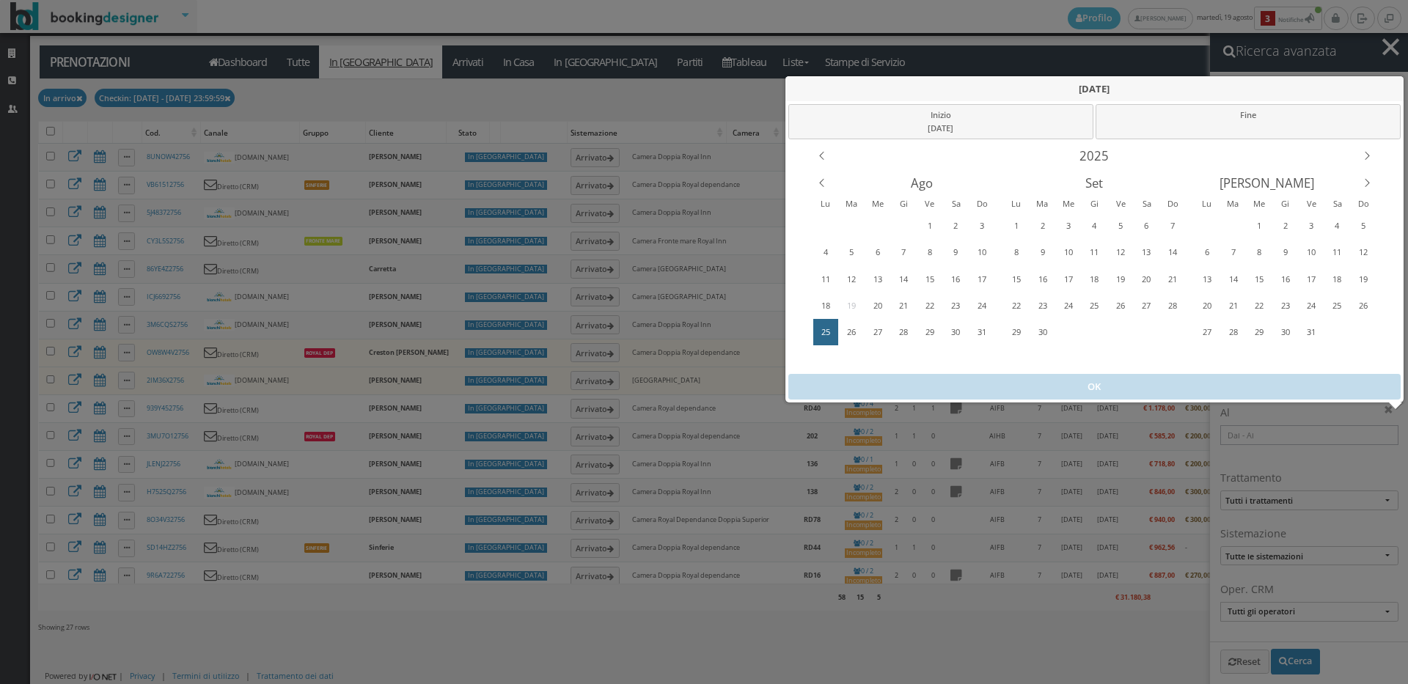
click at [821, 332] on div "25" at bounding box center [826, 331] width 23 height 23
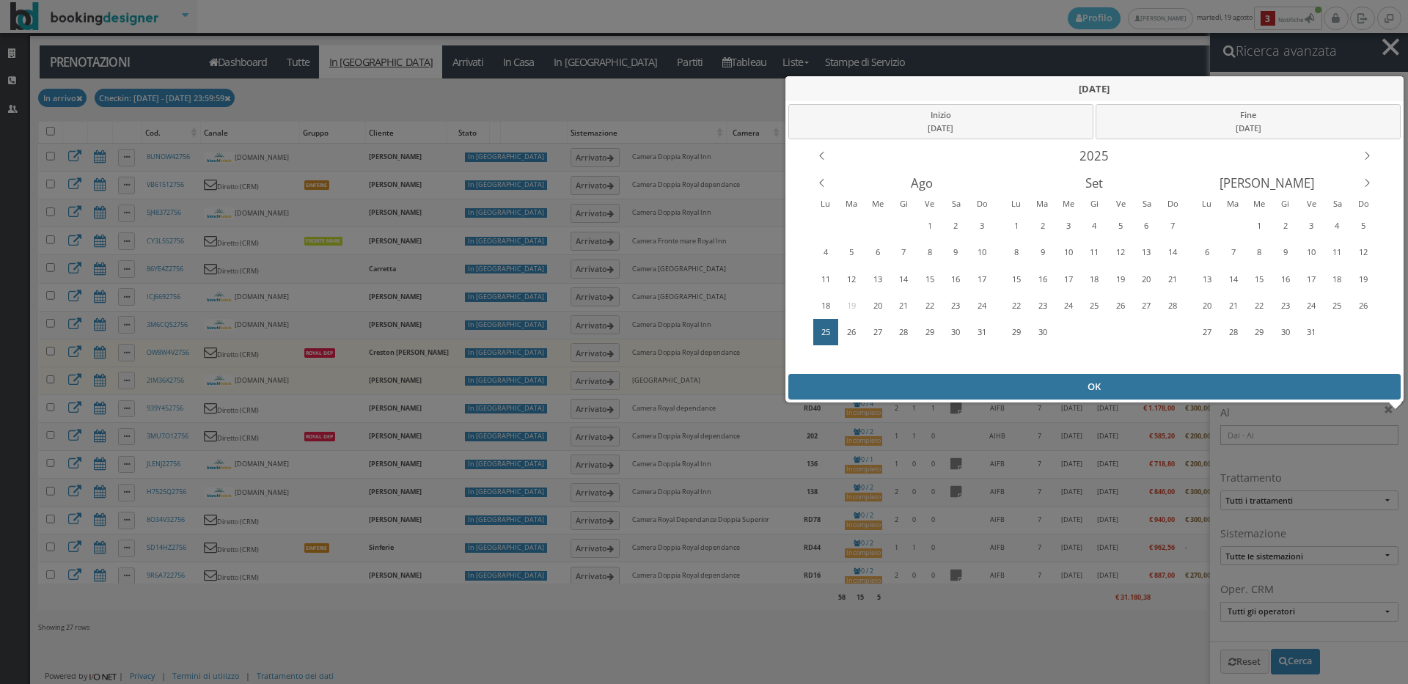
click at [856, 383] on div "OK" at bounding box center [1094, 387] width 613 height 26
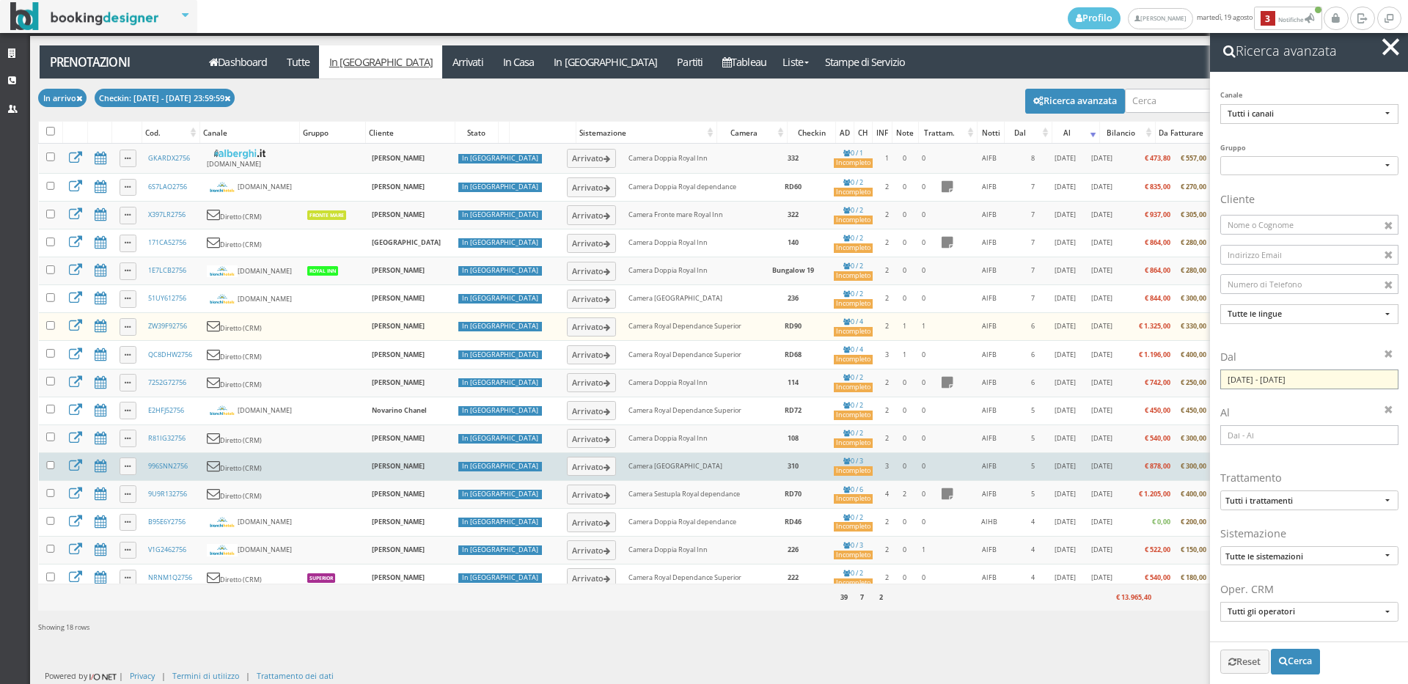
scroll to position [91, 0]
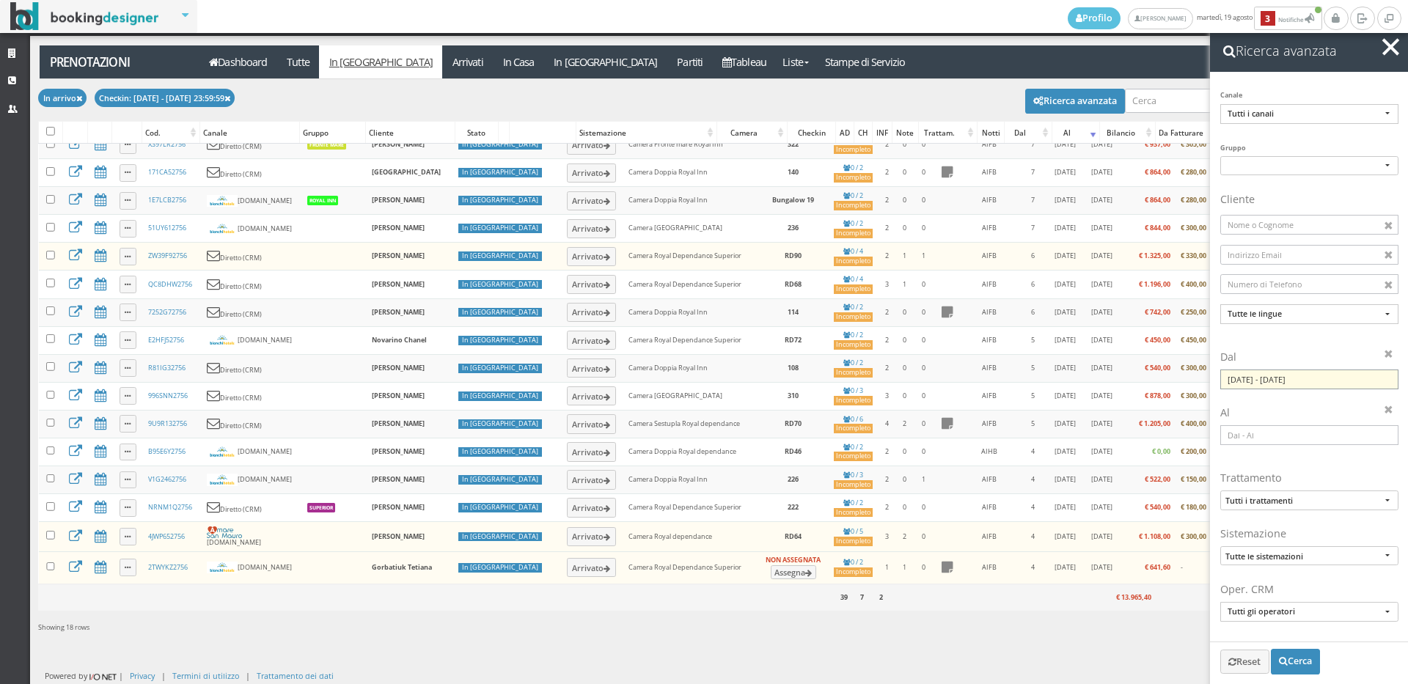
click at [1277, 378] on input "25/08/2025 - 25/08/2025" at bounding box center [1309, 380] width 178 height 20
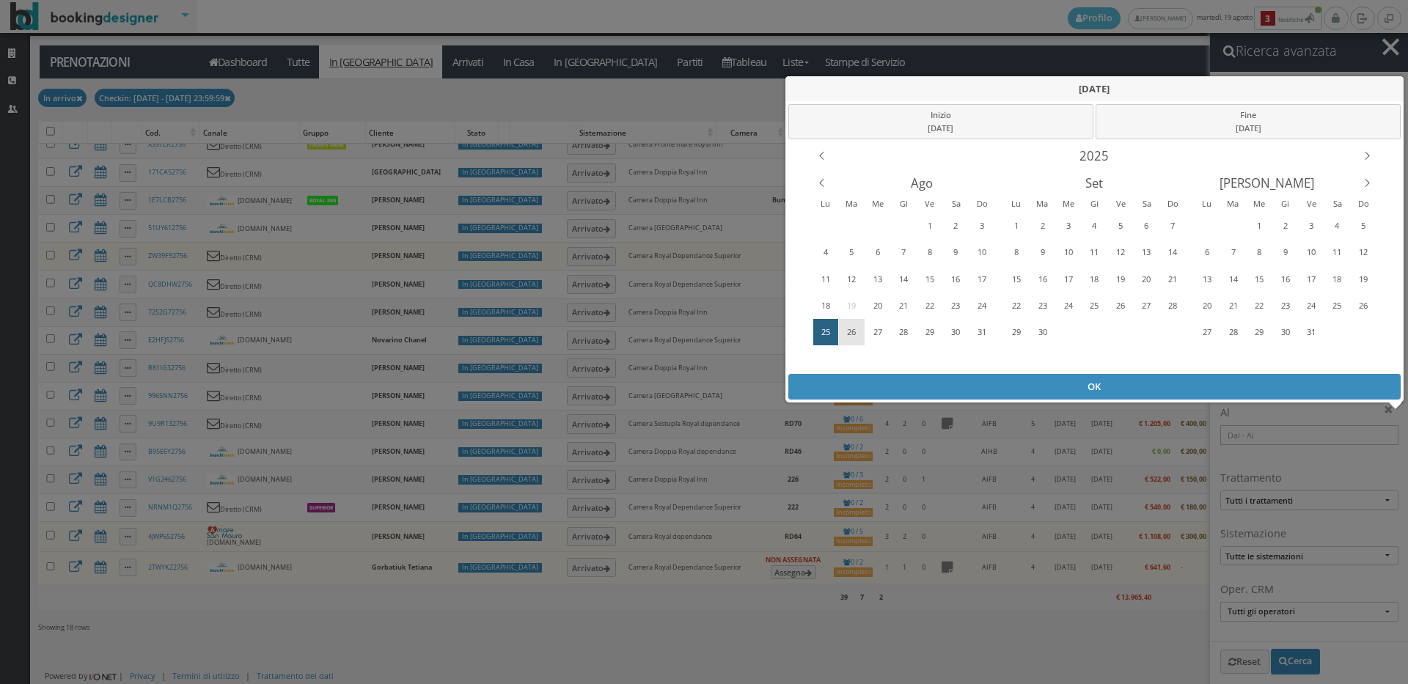
click at [853, 333] on div "26" at bounding box center [851, 331] width 23 height 23
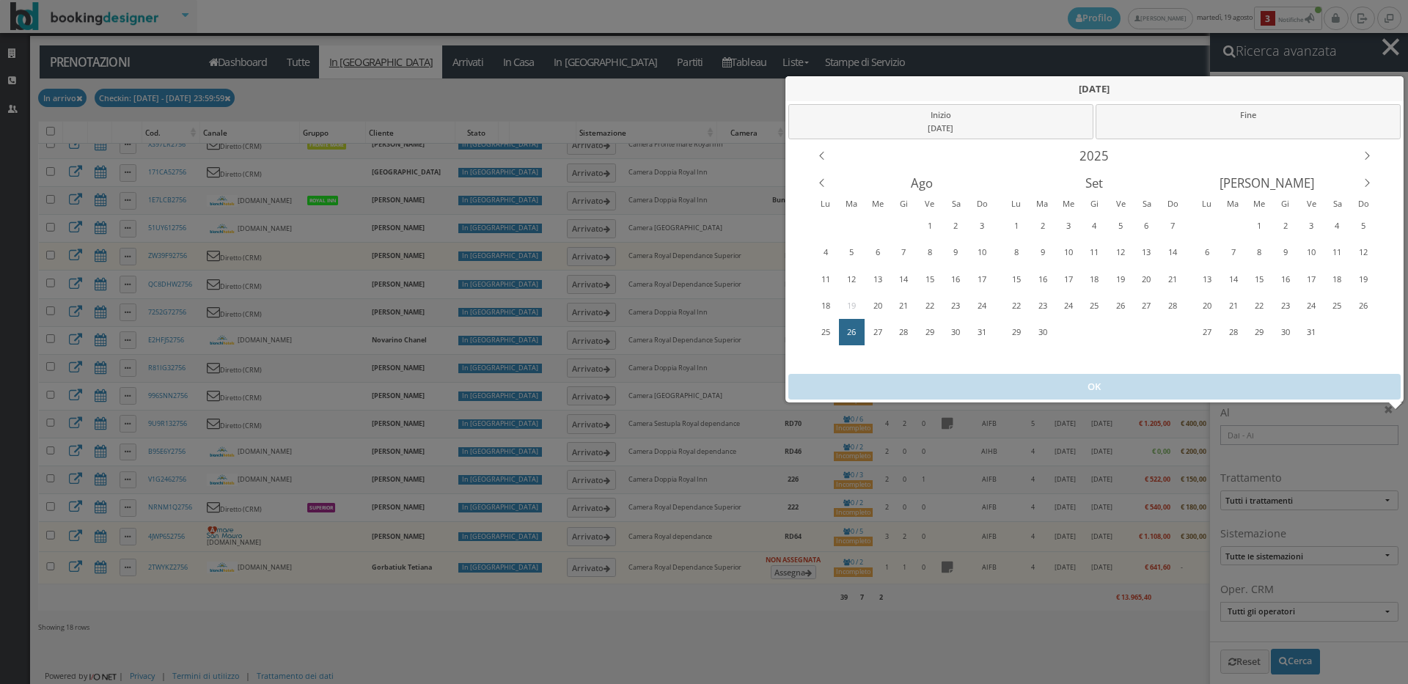
click at [853, 333] on div "26" at bounding box center [851, 331] width 23 height 23
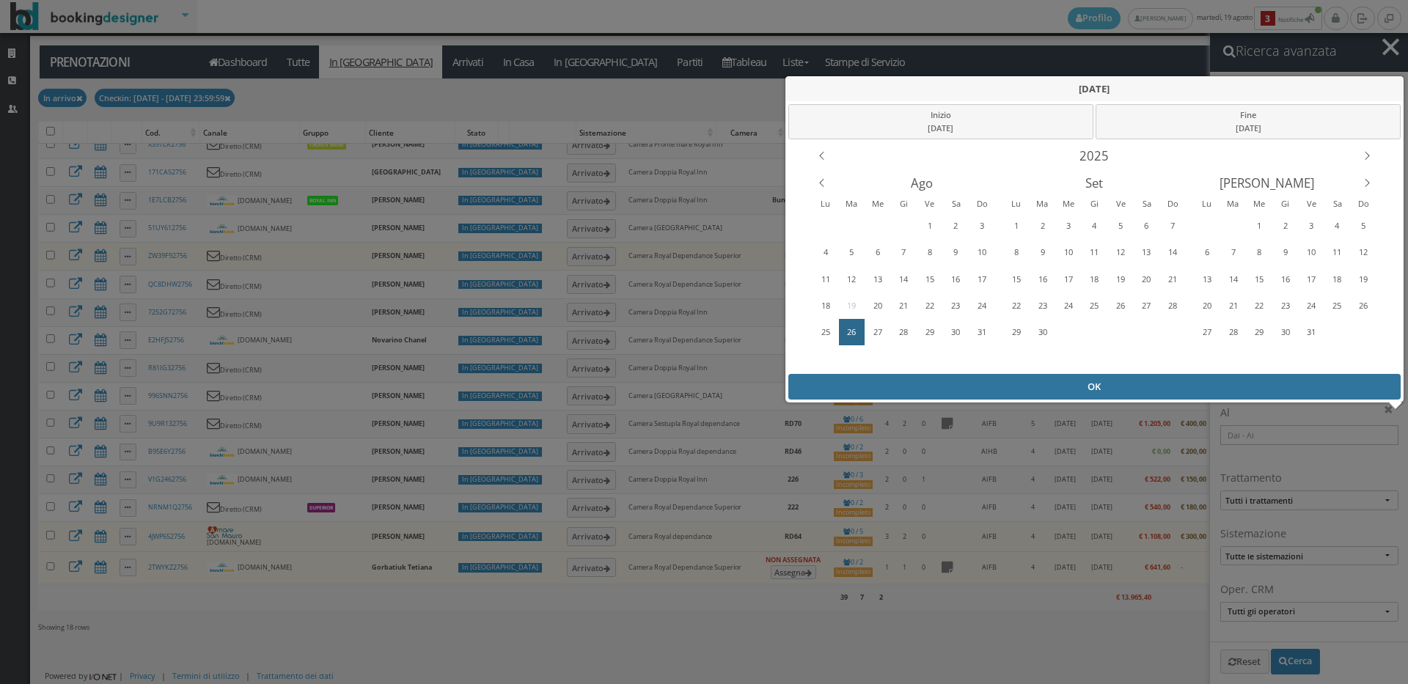
click at [898, 384] on div "OK" at bounding box center [1094, 387] width 613 height 26
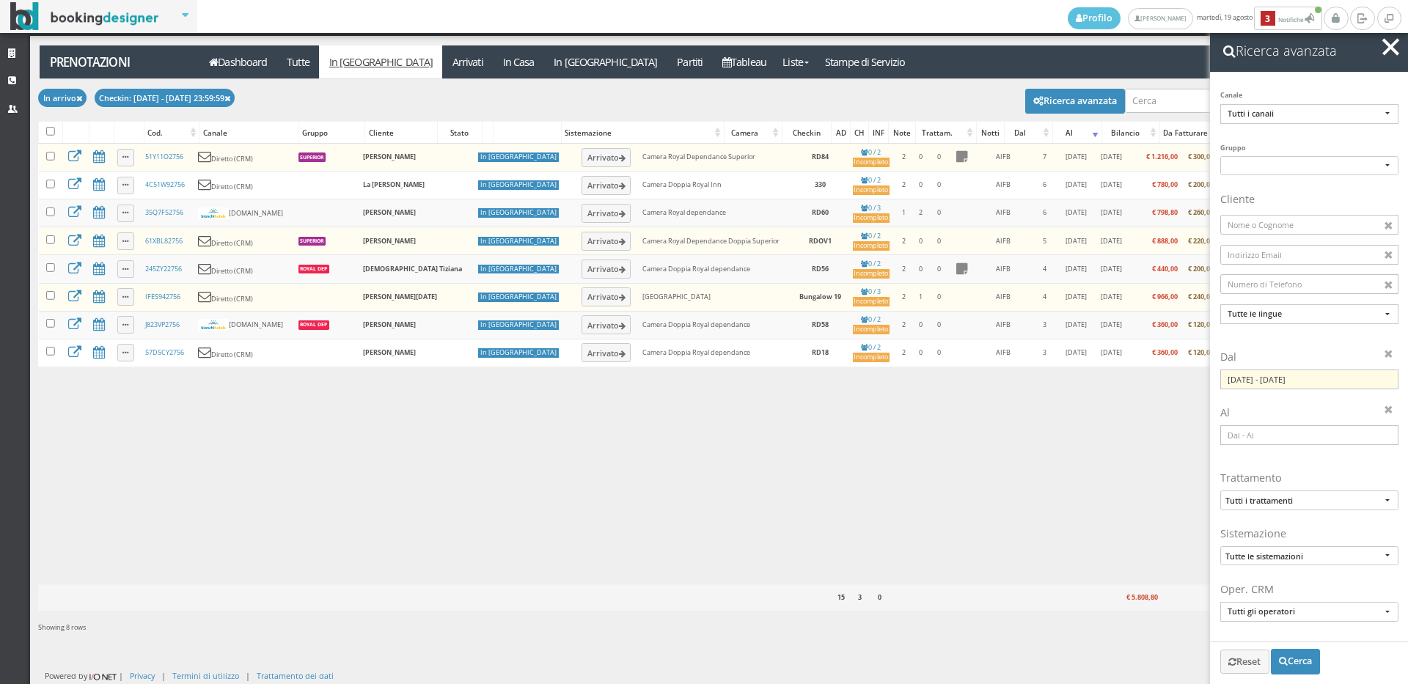
scroll to position [0, 0]
click at [1256, 381] on input "26/08/2025 - 26/08/2025" at bounding box center [1309, 380] width 178 height 20
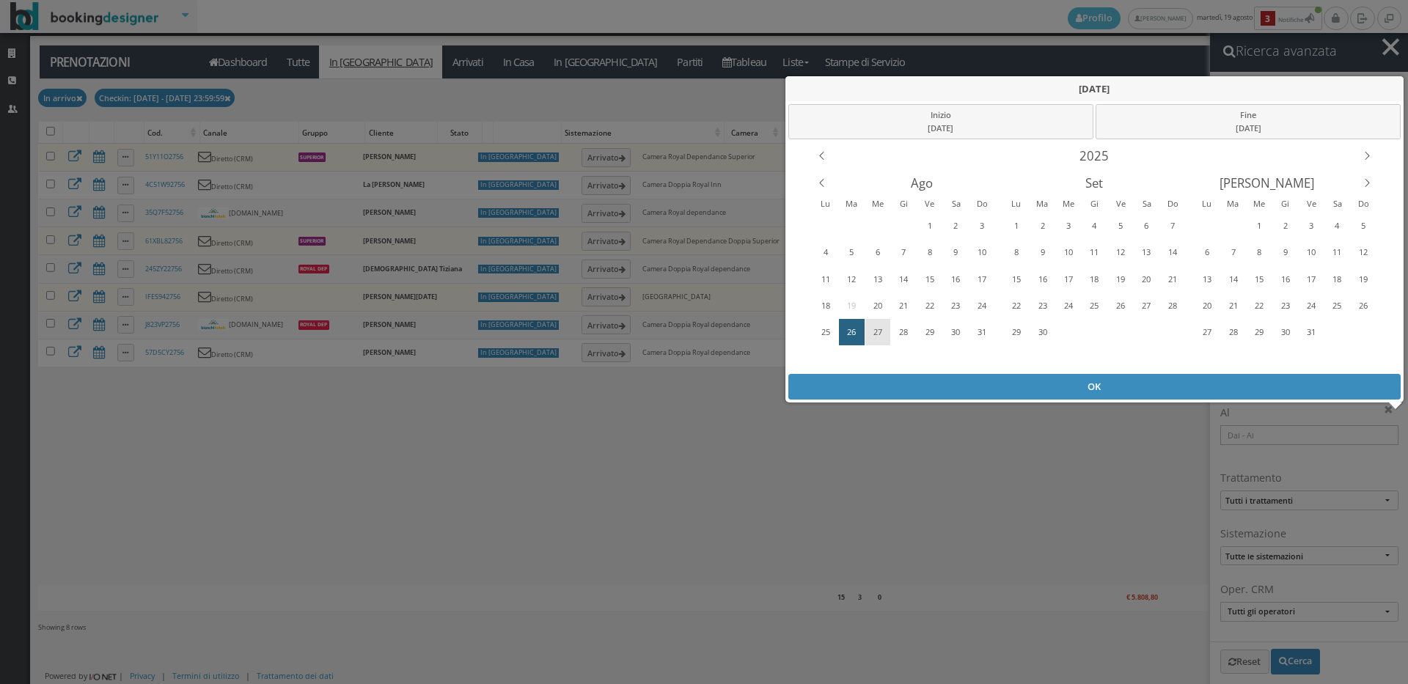
click at [877, 331] on div "27" at bounding box center [878, 331] width 23 height 23
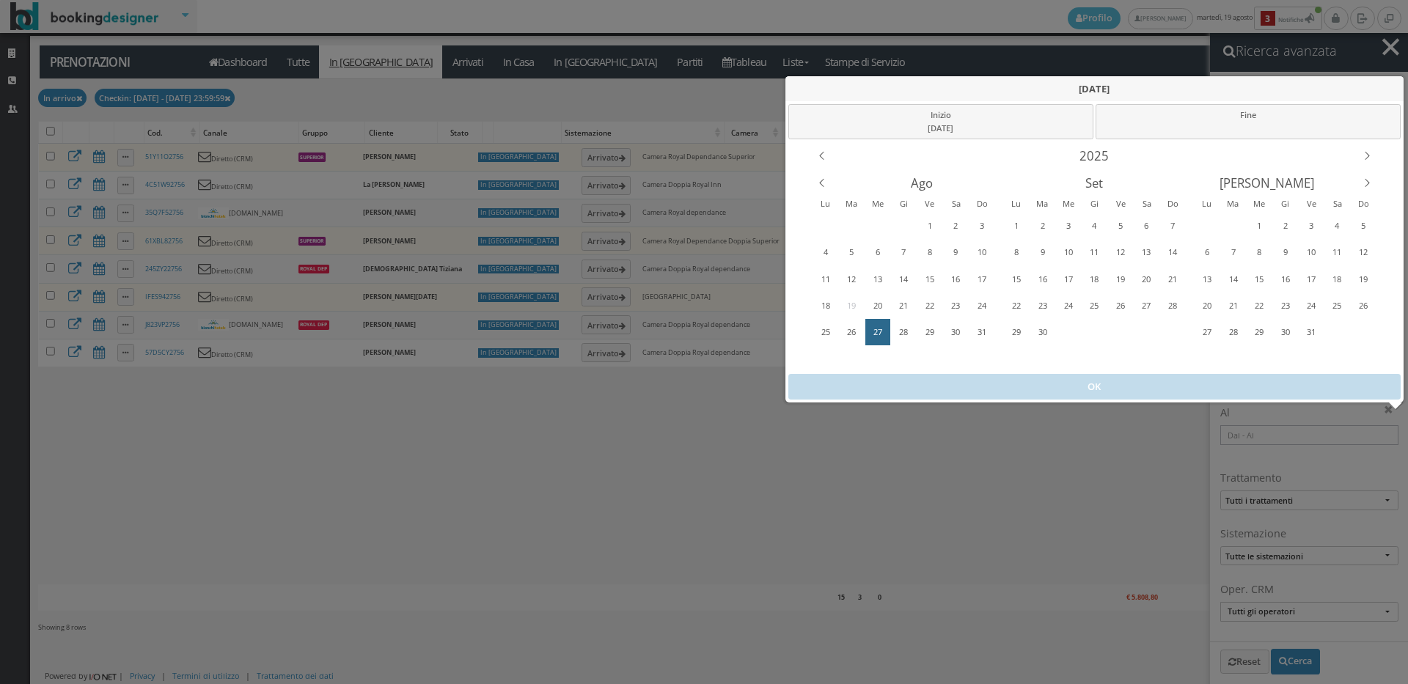
drag, startPoint x: 877, startPoint y: 331, endPoint x: 884, endPoint y: 377, distance: 46.1
click at [878, 331] on div "27" at bounding box center [878, 331] width 23 height 23
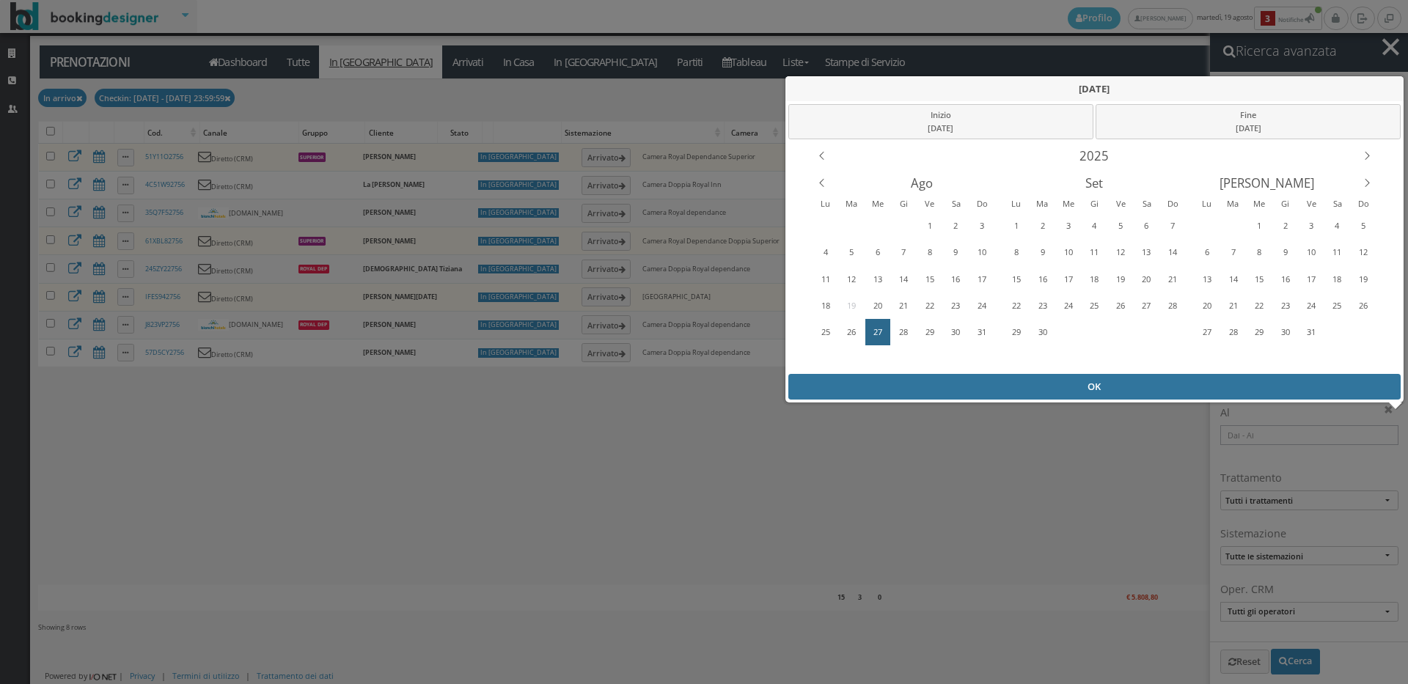
click at [885, 384] on div "OK" at bounding box center [1094, 387] width 613 height 26
type input "27/08/2025 - 27/08/2025"
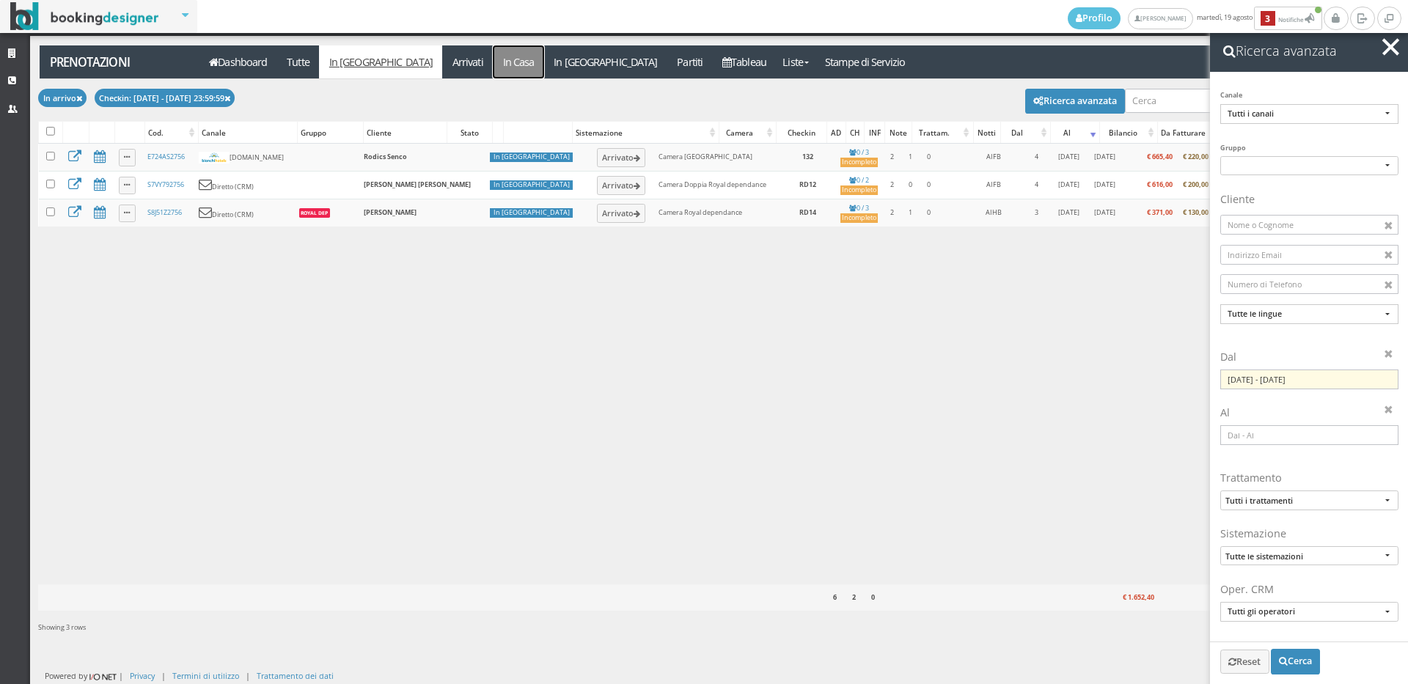
click at [493, 71] on link "In Casa" at bounding box center [518, 61] width 51 height 33
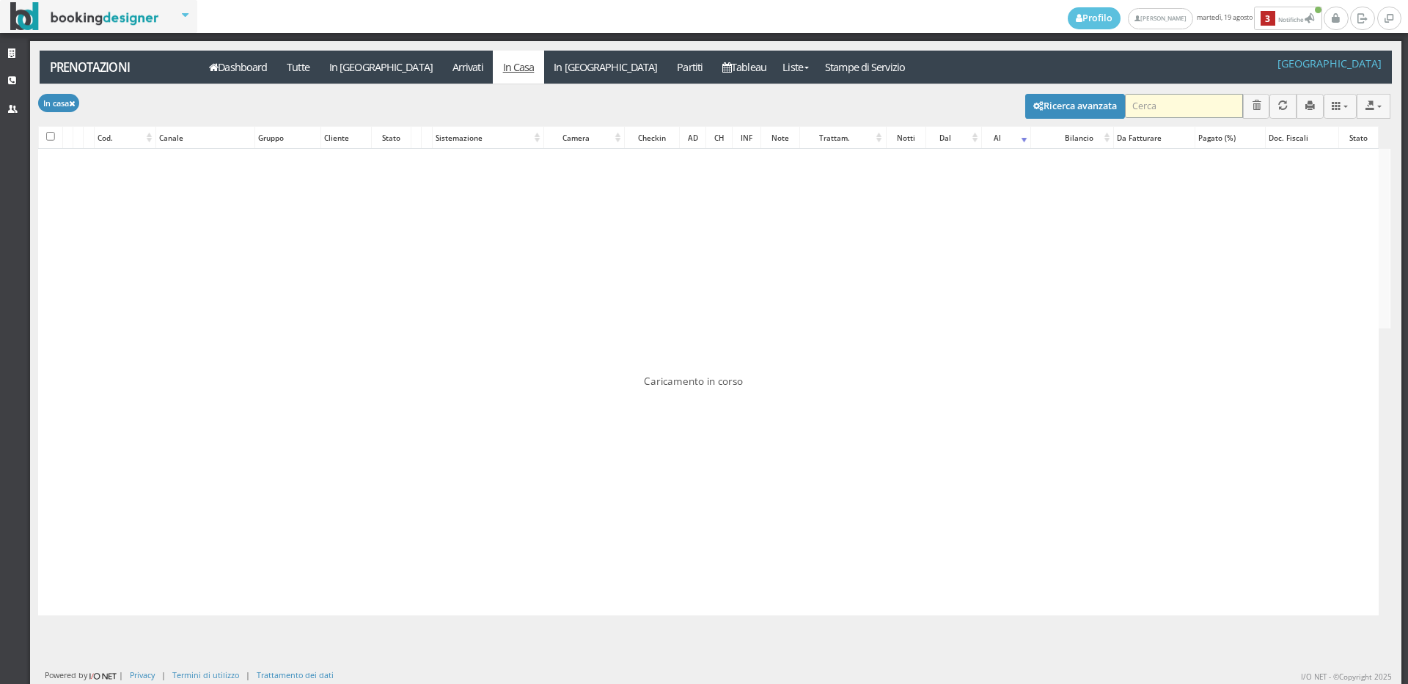
click at [1150, 109] on input "search" at bounding box center [1184, 106] width 118 height 24
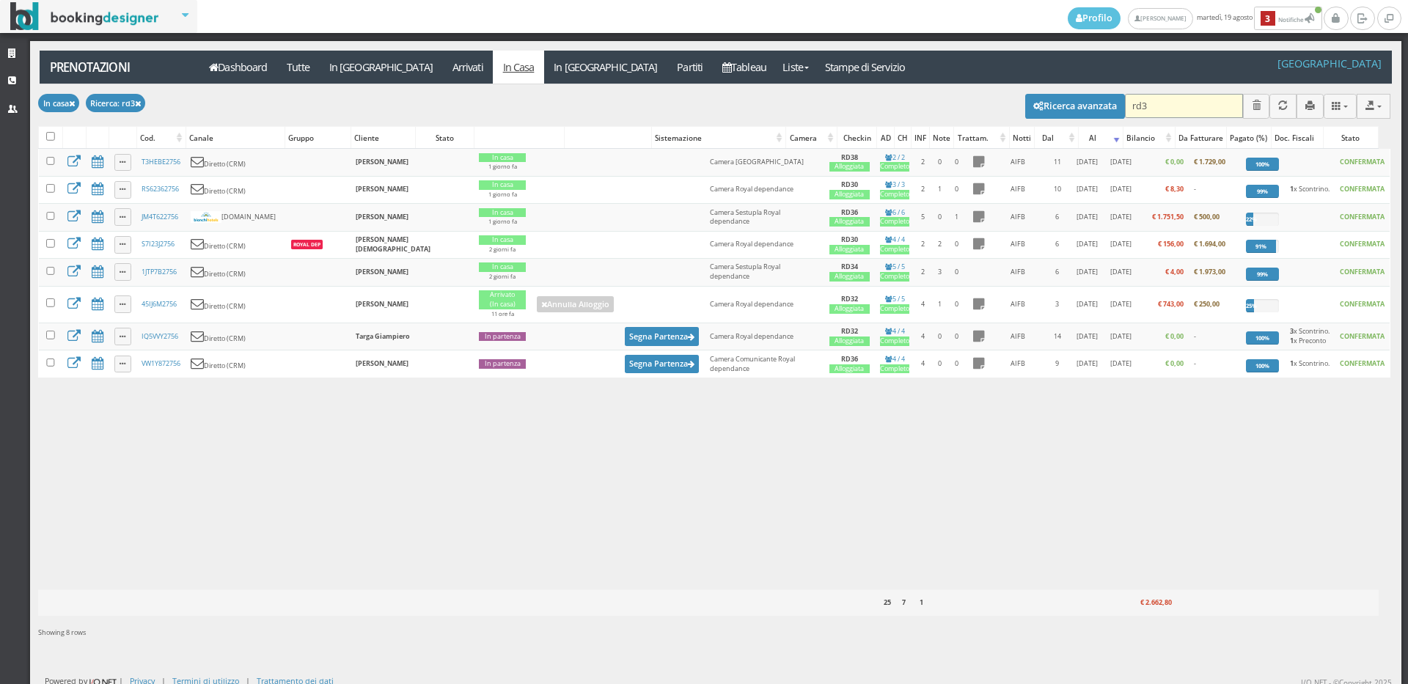
type input "rd38"
